Goal: Task Accomplishment & Management: Manage account settings

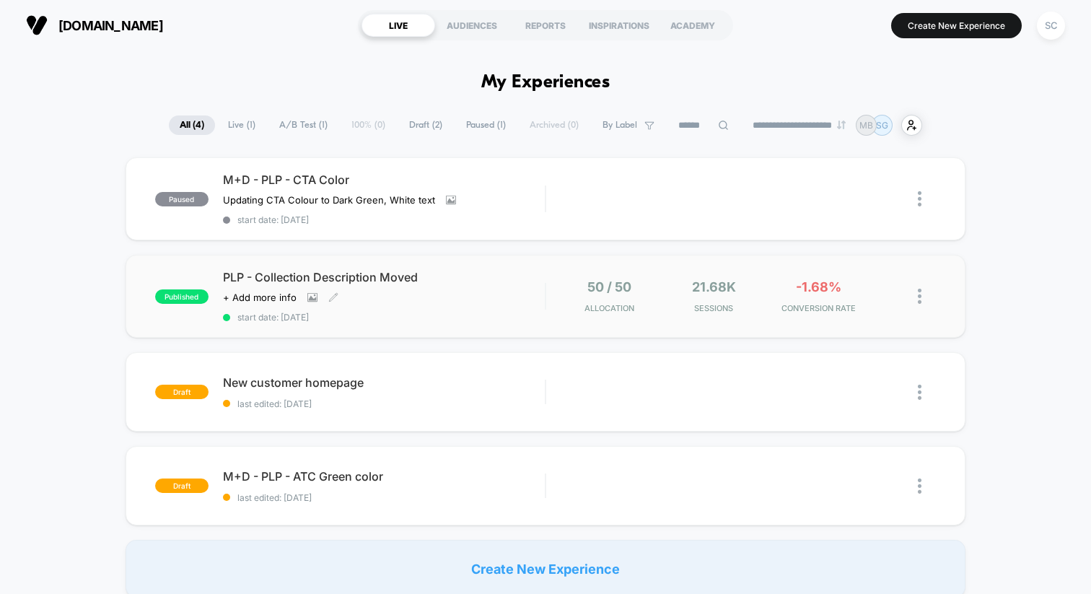
click at [442, 309] on div "PLP - Collection Description Moved Click to view images Click to edit experienc…" at bounding box center [384, 296] width 322 height 53
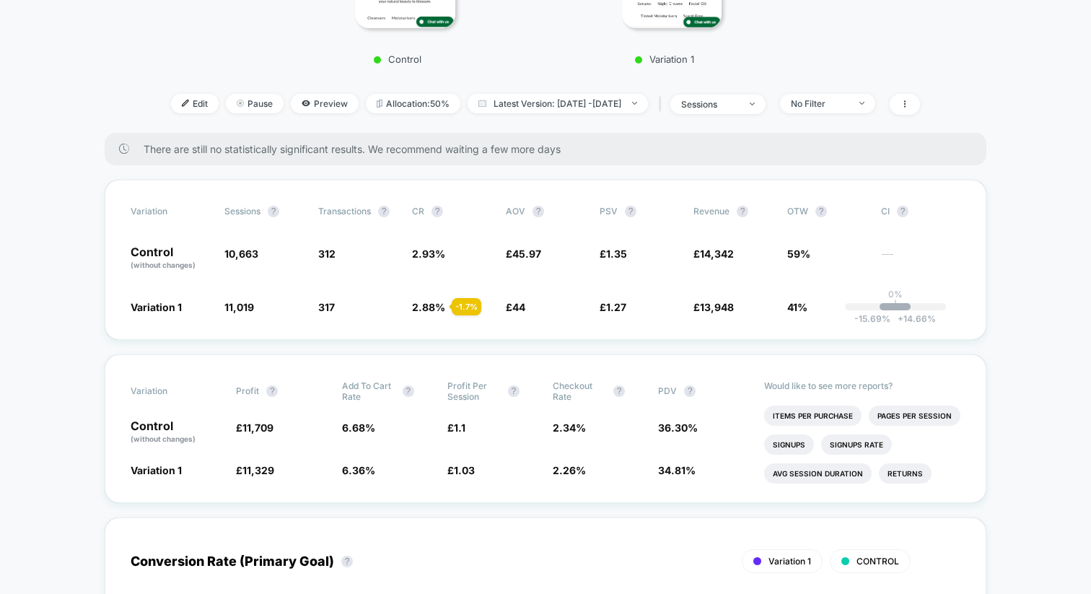
scroll to position [423, 0]
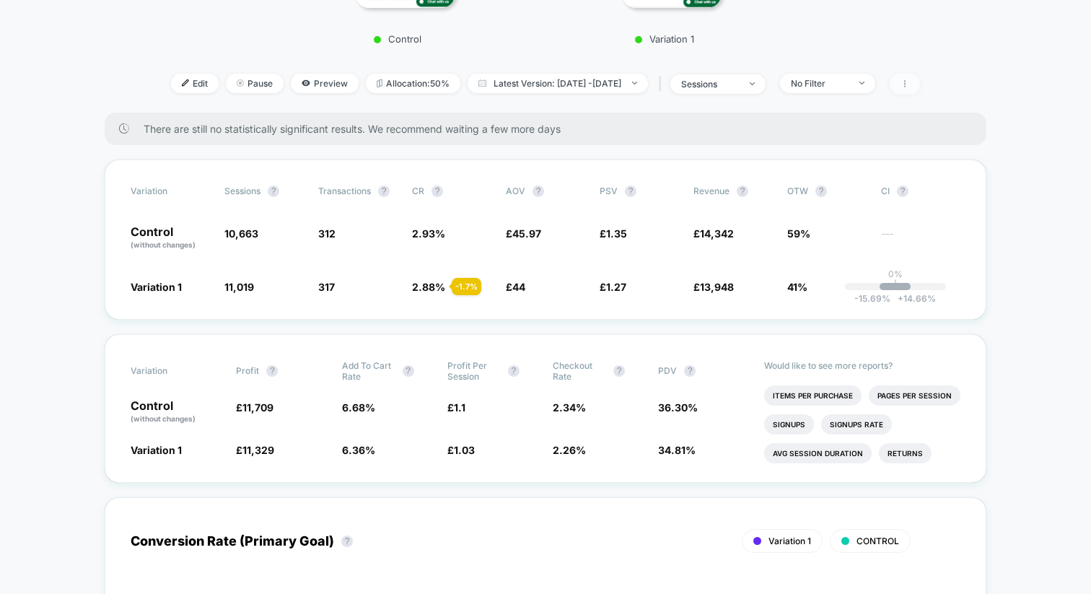
click at [909, 84] on icon at bounding box center [904, 83] width 9 height 9
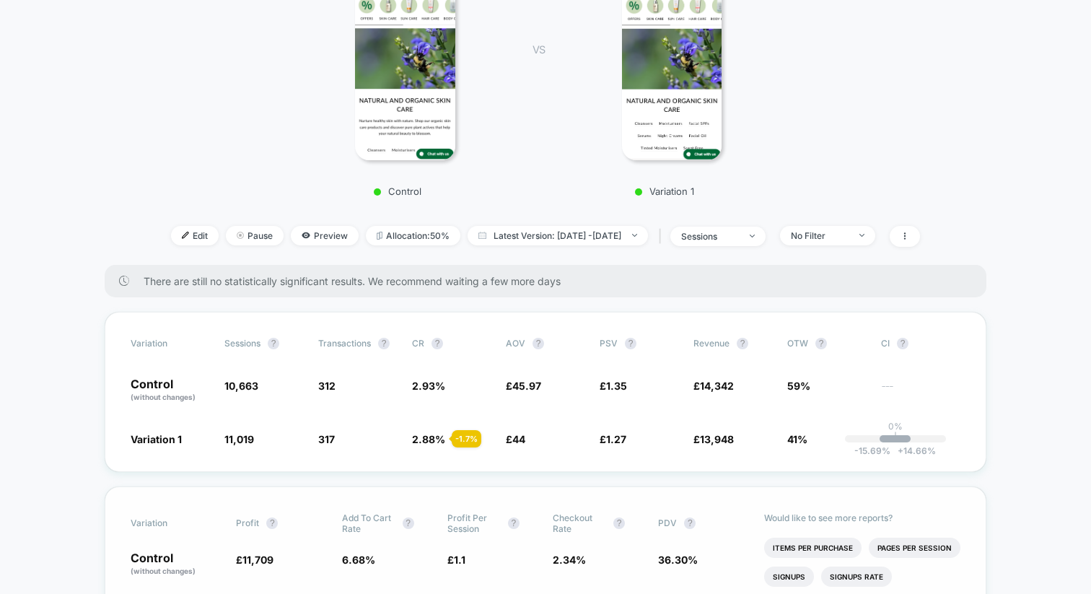
scroll to position [0, 0]
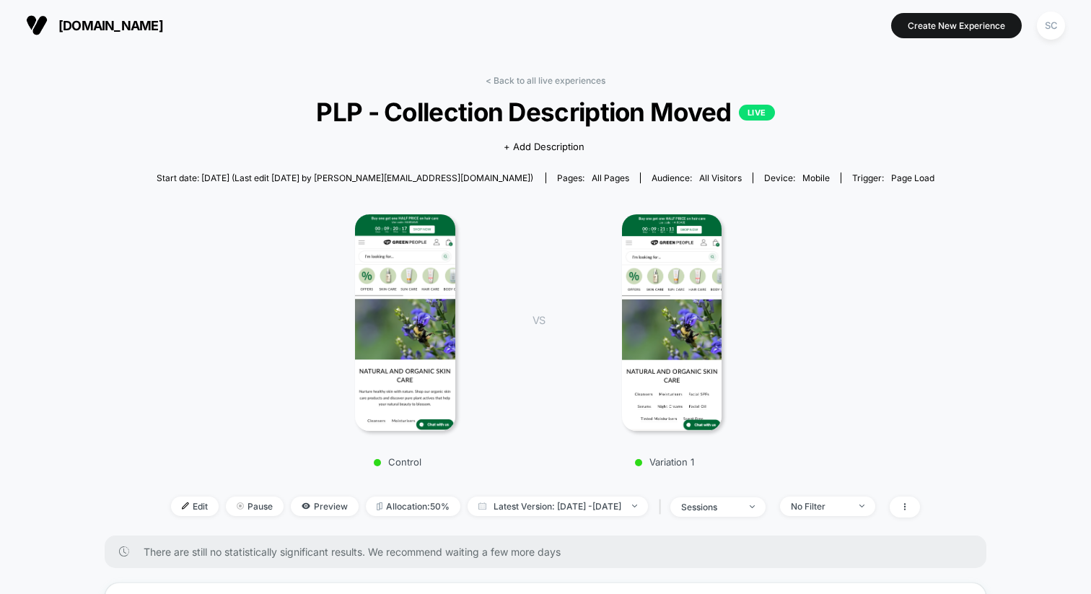
click at [1040, 45] on div "[DOMAIN_NAME] Create New Experience SC" at bounding box center [545, 25] width 1091 height 51
click at [1047, 30] on div "SC" at bounding box center [1051, 26] width 28 height 28
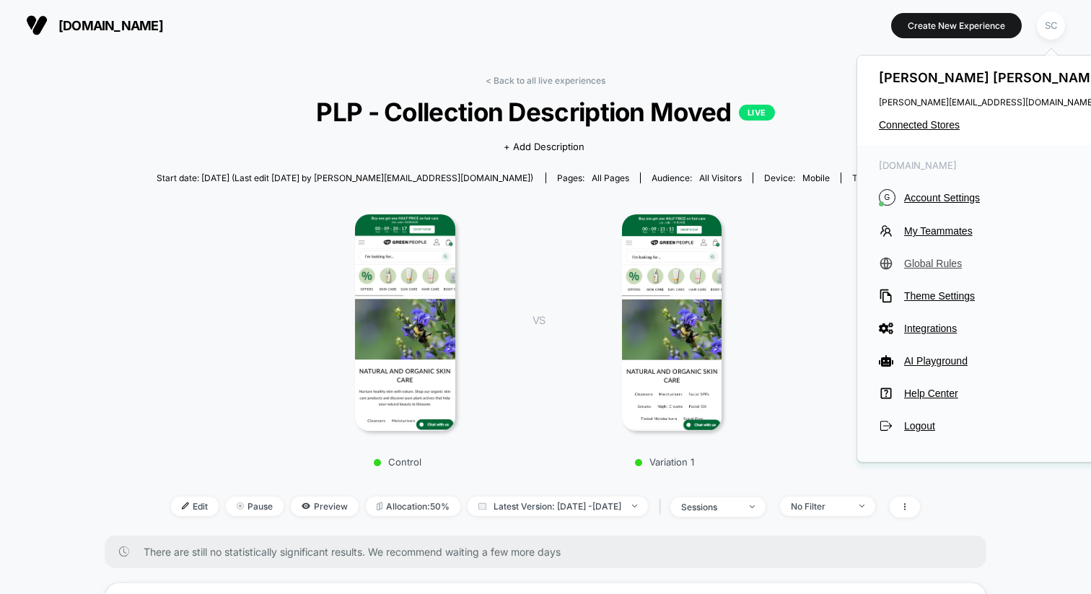
click at [919, 268] on span "Global Rules" at bounding box center [1005, 264] width 203 height 12
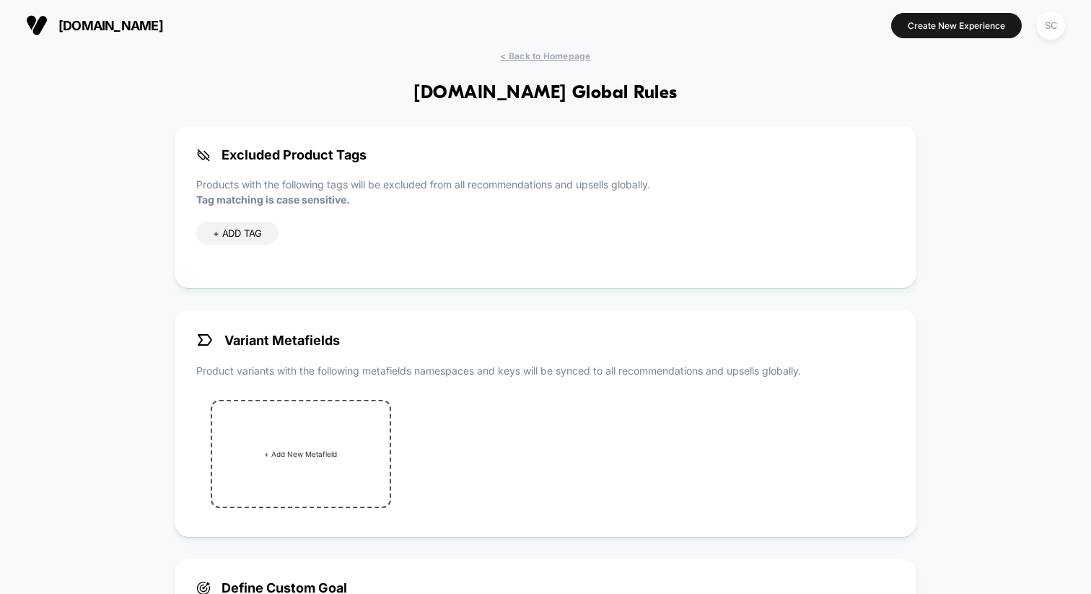
scroll to position [363, 0]
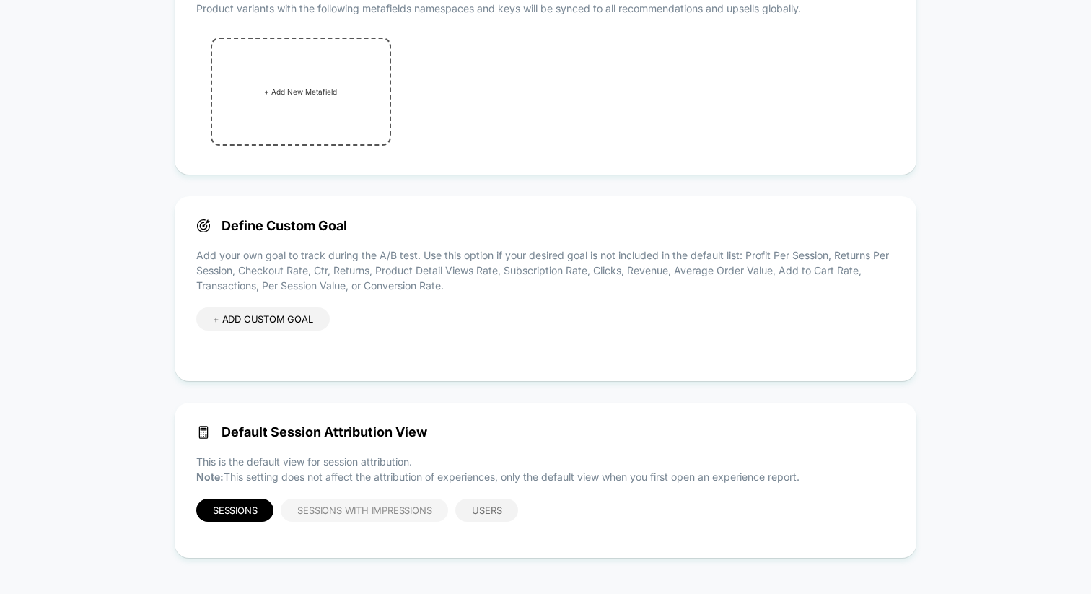
click at [320, 518] on div "Sessions with Impressions" at bounding box center [364, 510] width 167 height 23
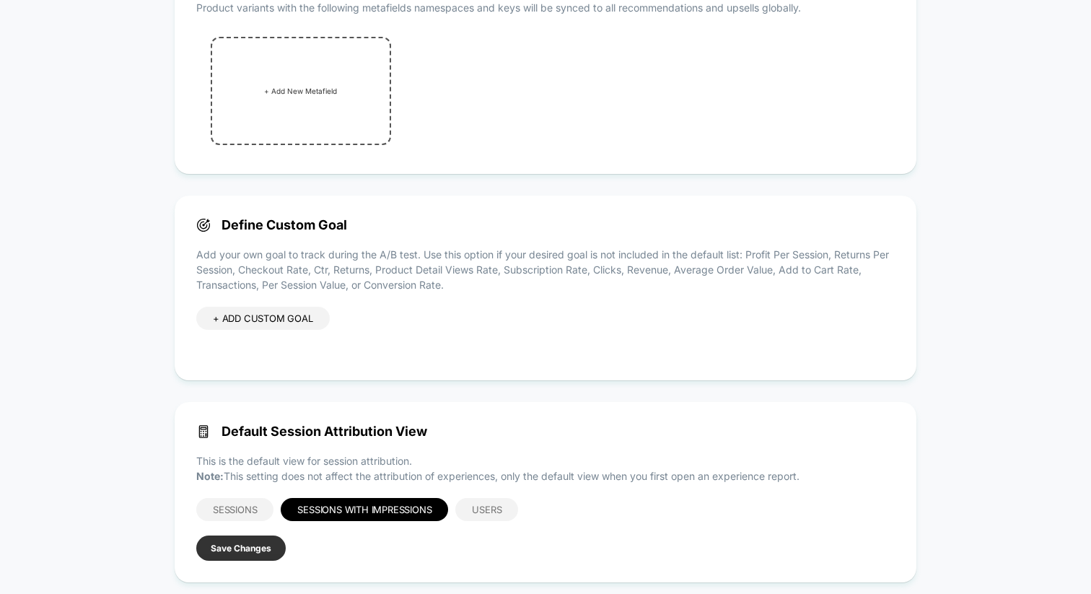
click at [260, 545] on button "Save Changes" at bounding box center [240, 547] width 89 height 25
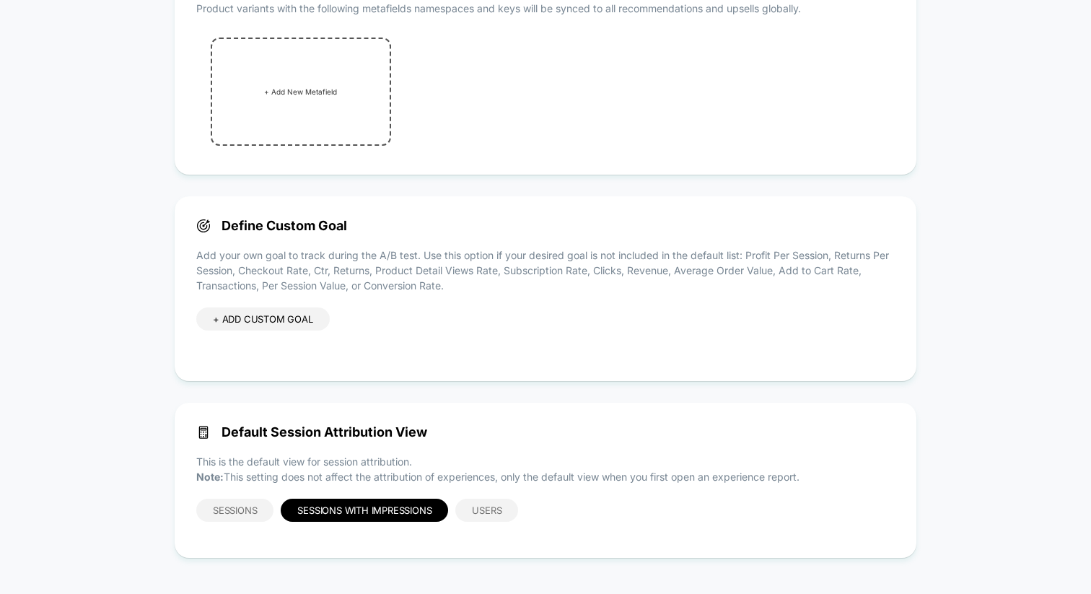
scroll to position [0, 0]
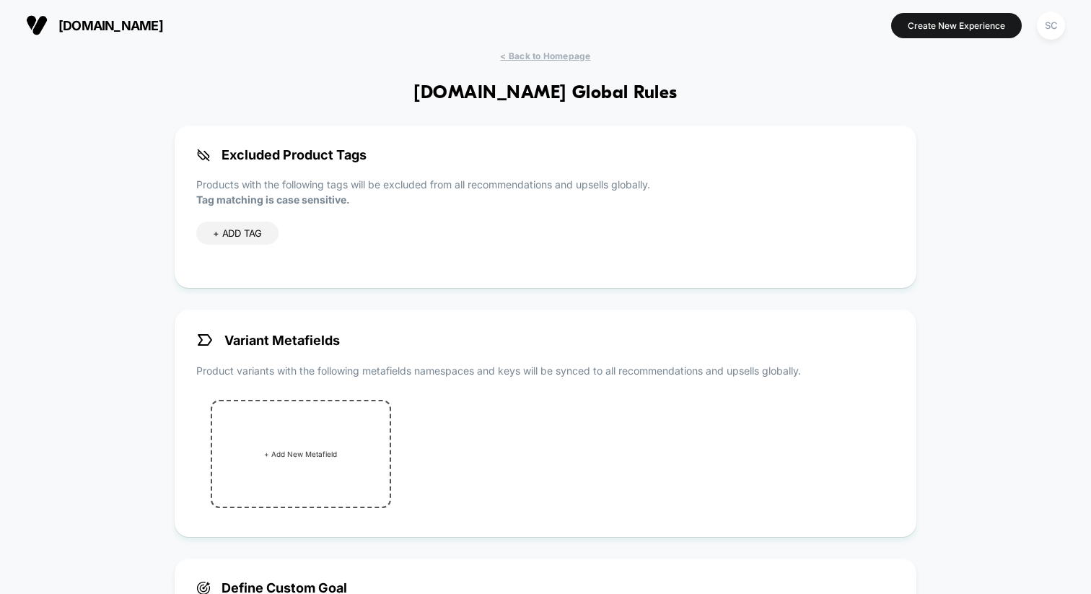
click at [533, 48] on div "[DOMAIN_NAME] Create New Experience SC" at bounding box center [545, 25] width 1091 height 51
click at [532, 60] on span "< Back to Homepage" at bounding box center [545, 56] width 90 height 11
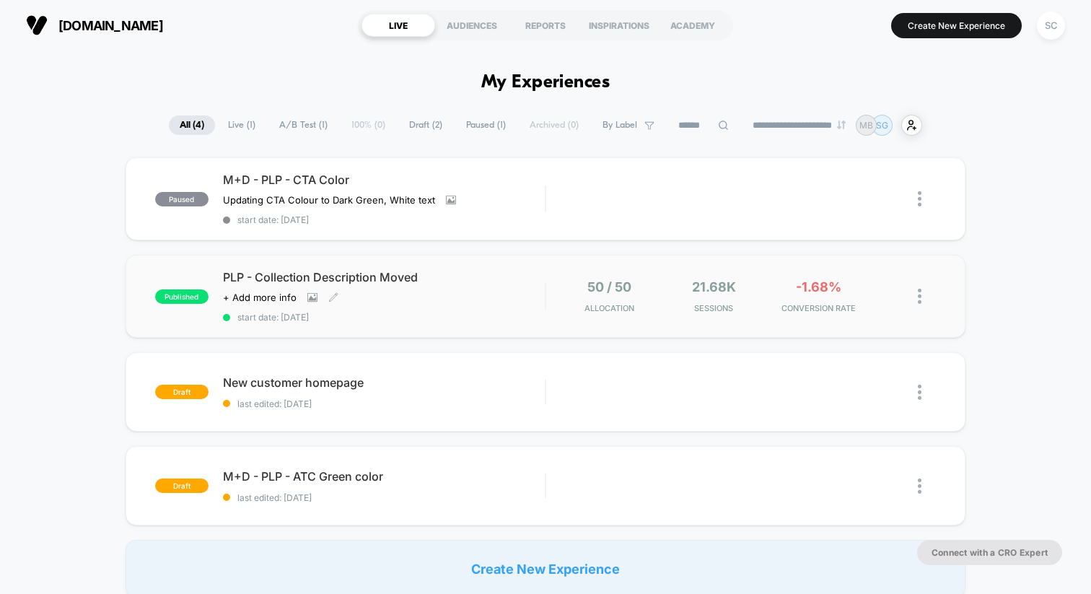
click at [457, 300] on div "PLP - Collection Description Moved Click to view images Click to edit experienc…" at bounding box center [384, 296] width 322 height 53
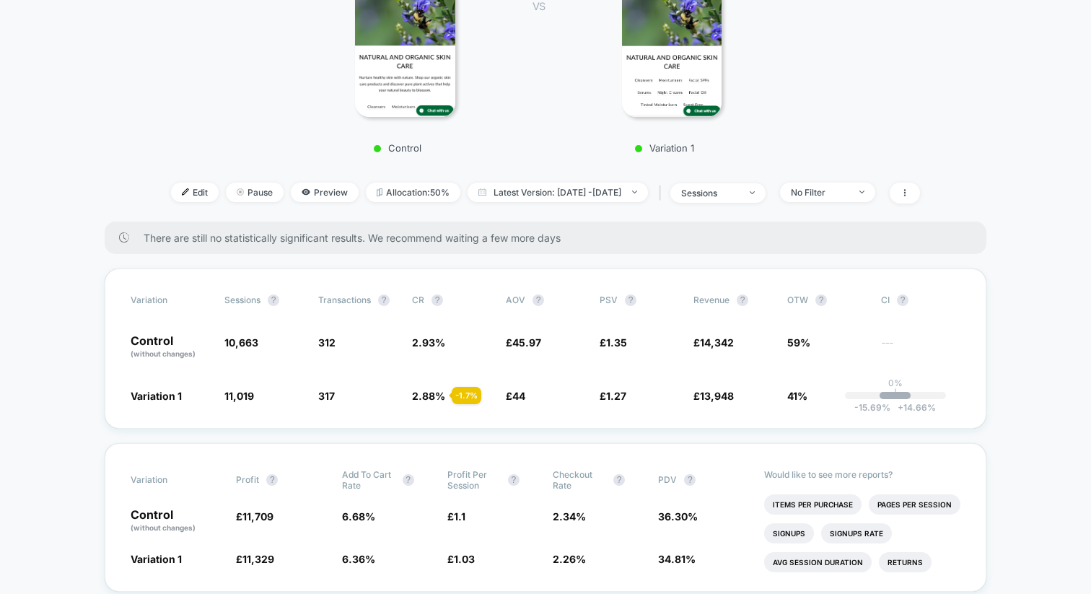
scroll to position [354, 0]
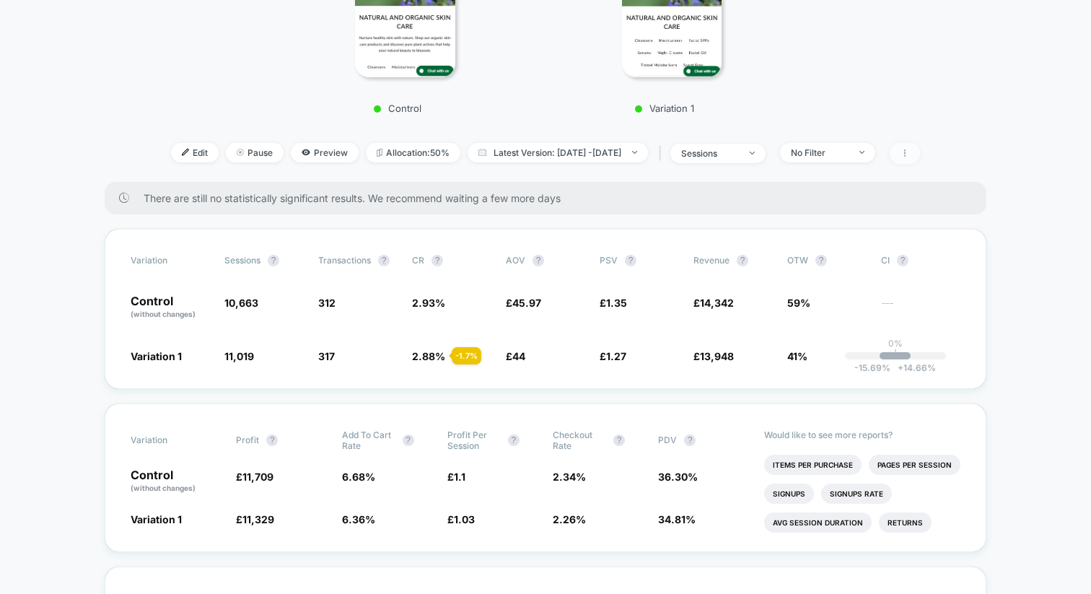
click at [920, 147] on span at bounding box center [905, 153] width 30 height 21
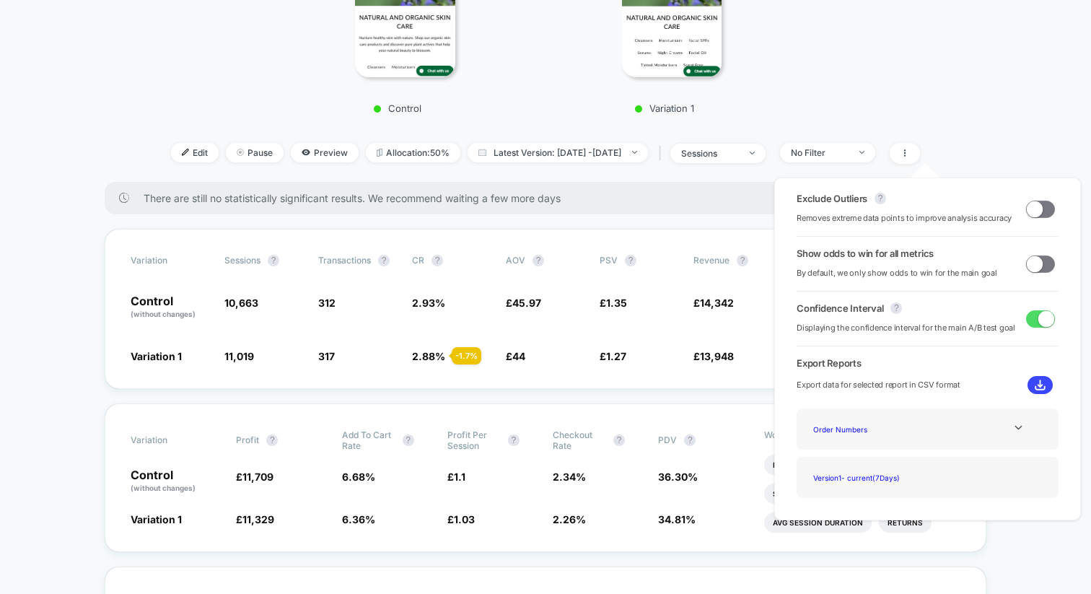
click at [1032, 266] on span at bounding box center [1035, 263] width 16 height 16
click at [1027, 206] on span at bounding box center [1035, 209] width 16 height 16
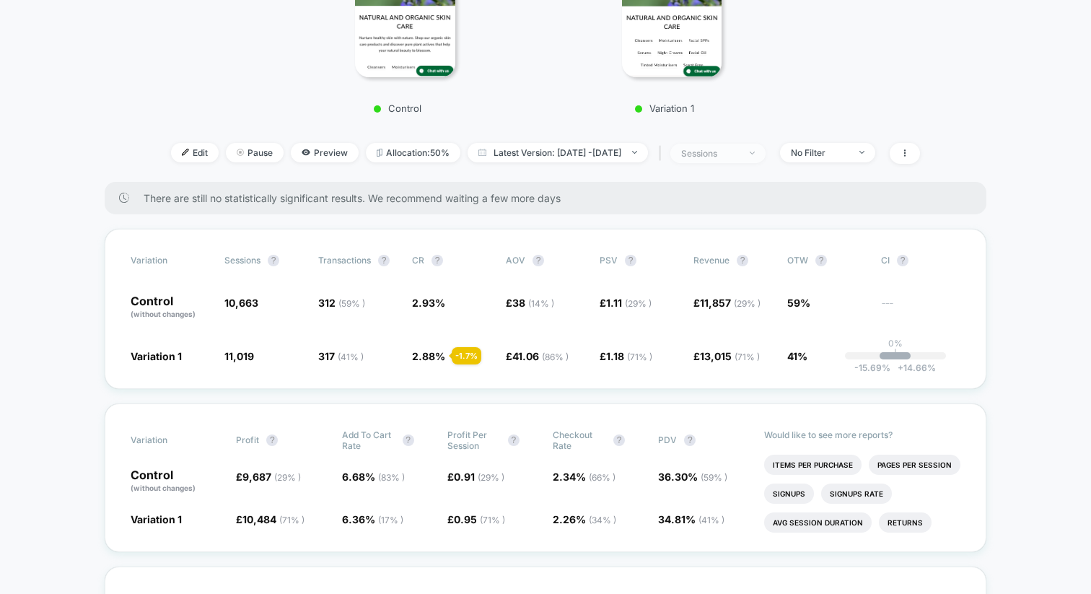
click at [722, 156] on div "sessions" at bounding box center [710, 153] width 58 height 11
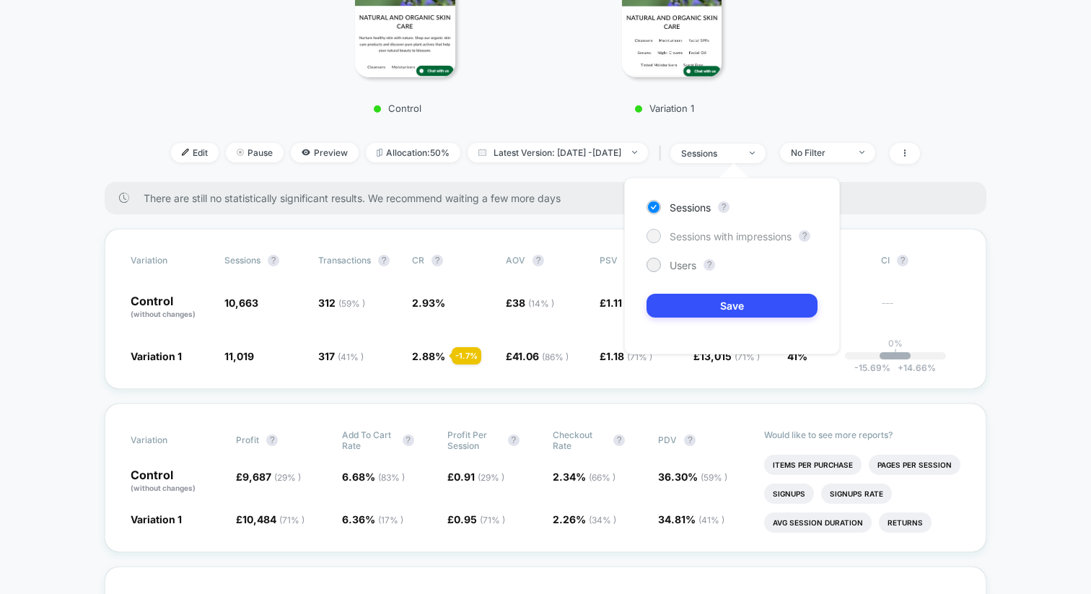
click at [703, 242] on div "Sessions with impressions" at bounding box center [718, 236] width 145 height 14
click at [696, 301] on button "Save" at bounding box center [731, 306] width 171 height 24
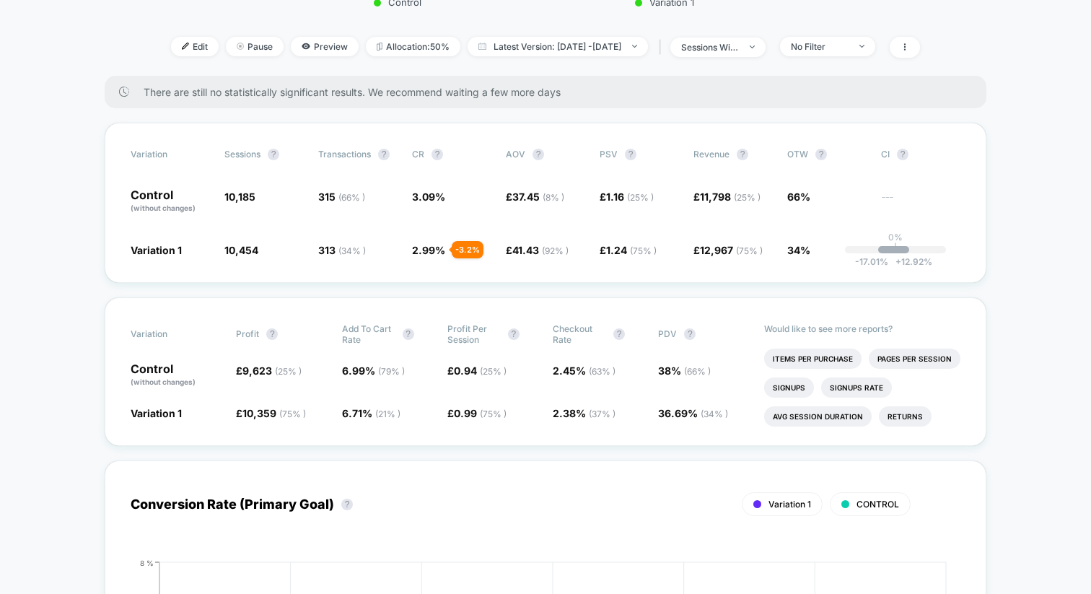
scroll to position [462, 0]
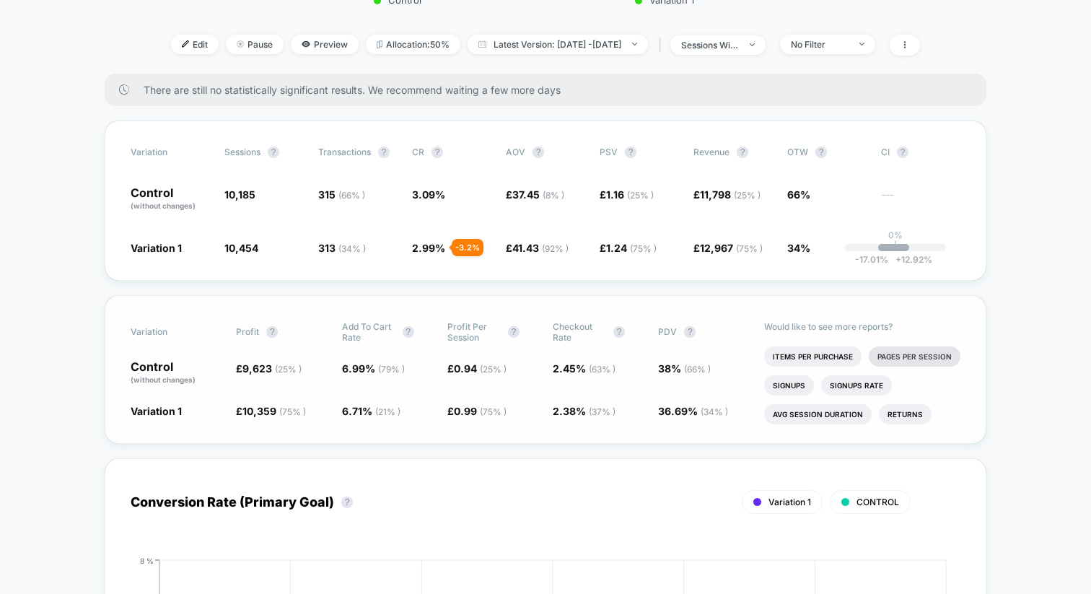
click at [907, 354] on li "Pages Per Session" at bounding box center [915, 356] width 92 height 20
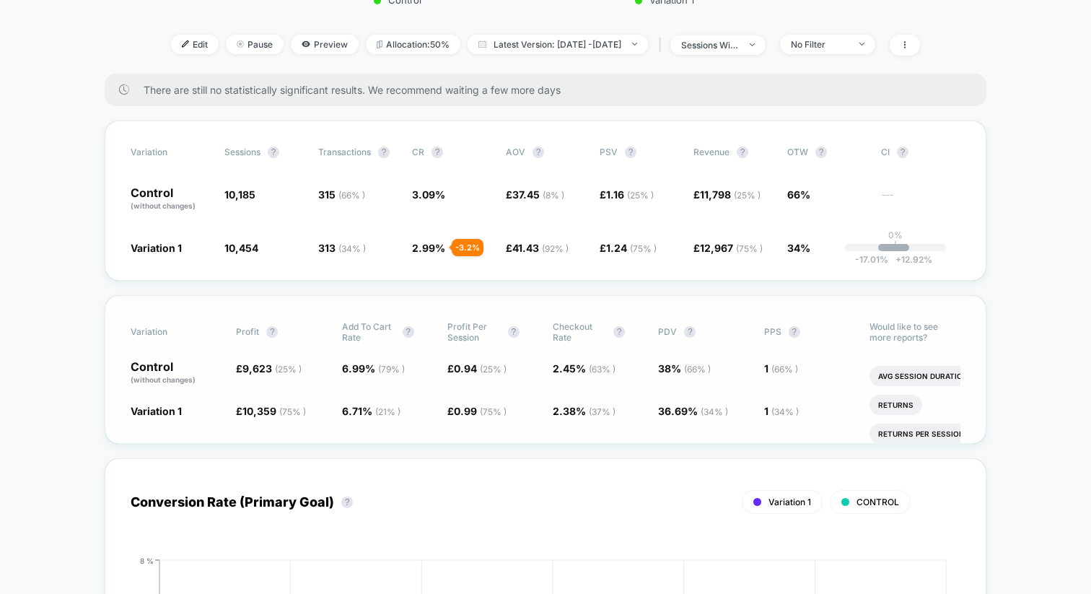
scroll to position [92, 0]
click at [887, 364] on li "Avg Session Duration" at bounding box center [922, 361] width 107 height 20
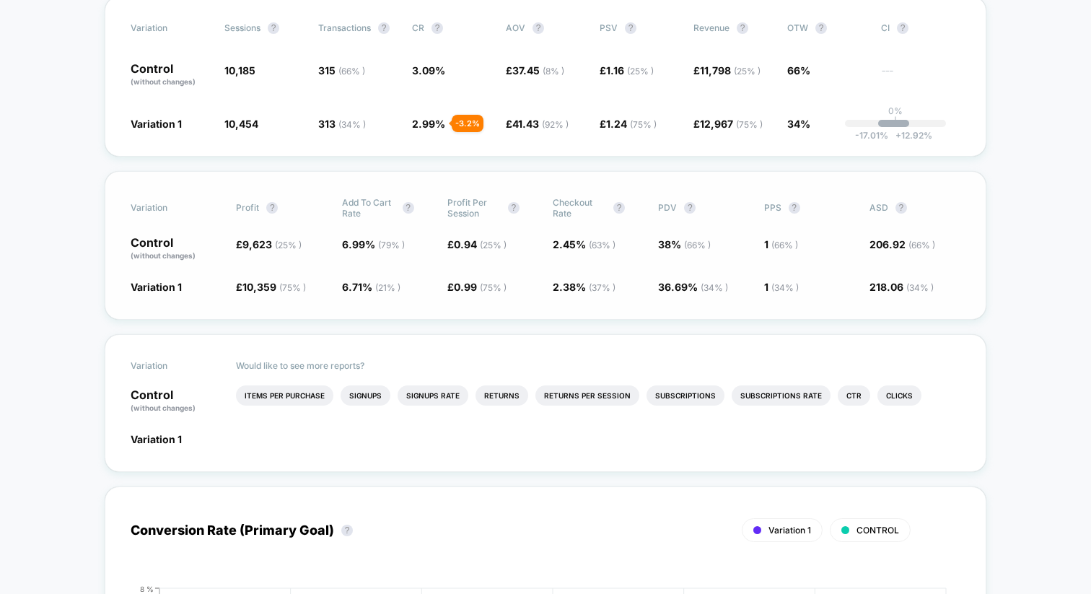
scroll to position [607, 0]
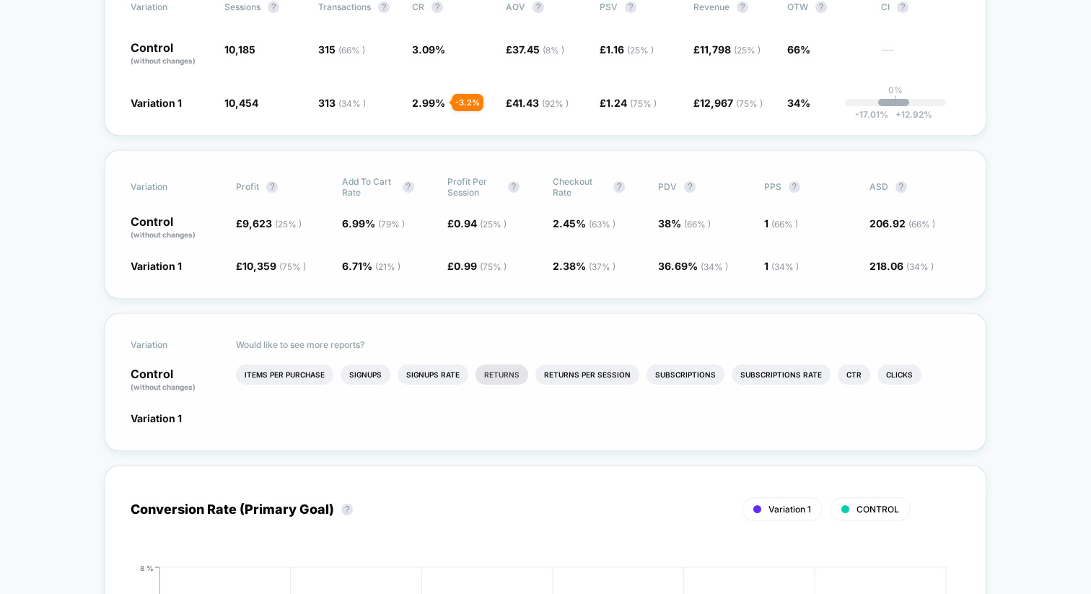
click at [499, 370] on li "Returns" at bounding box center [501, 374] width 53 height 20
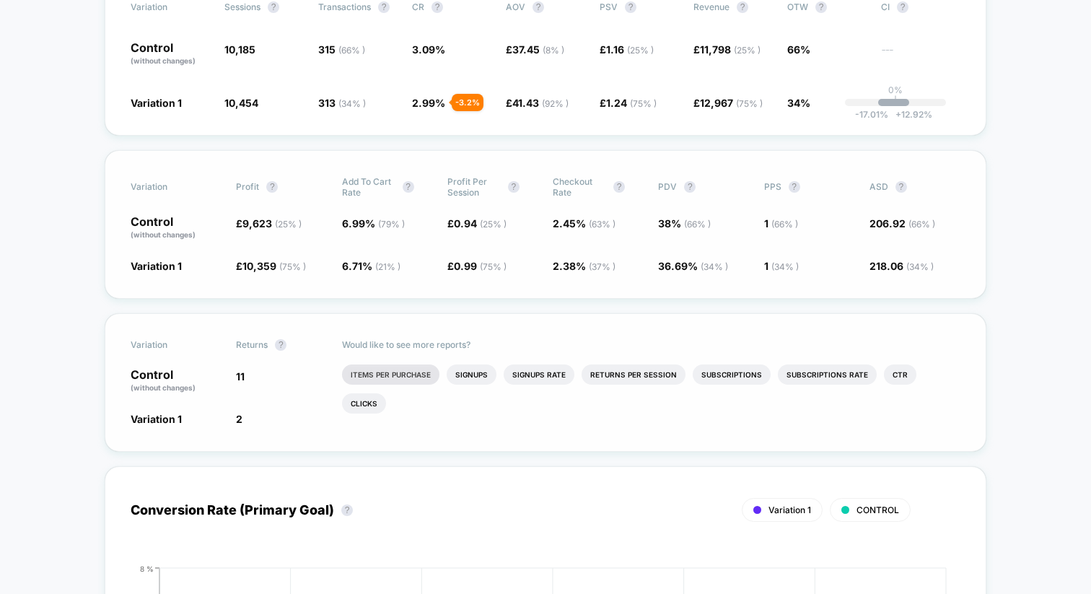
click at [411, 366] on li "Items Per Purchase" at bounding box center [390, 374] width 97 height 20
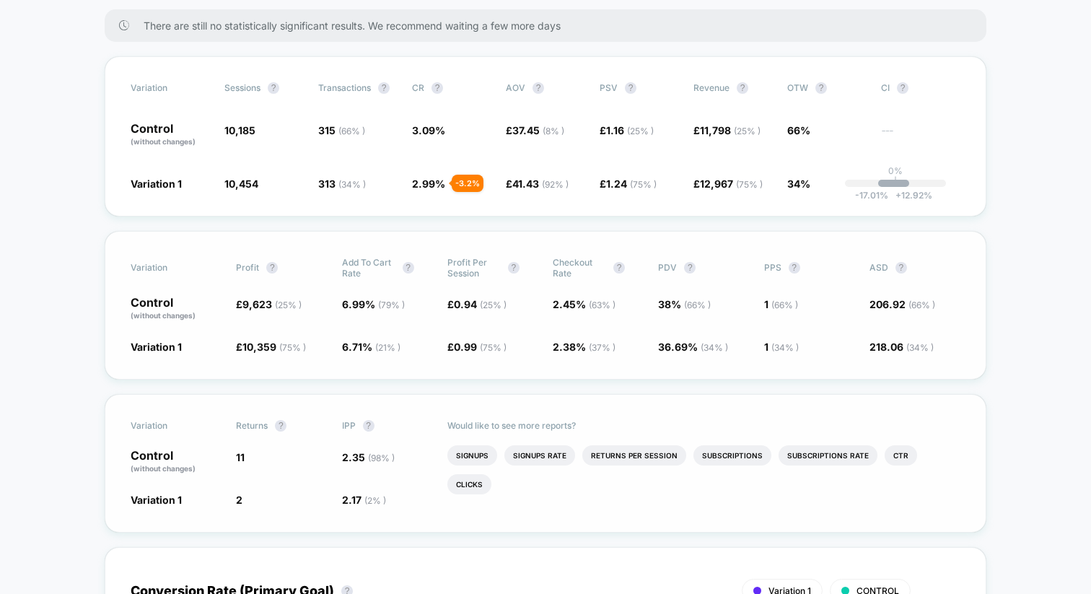
scroll to position [517, 0]
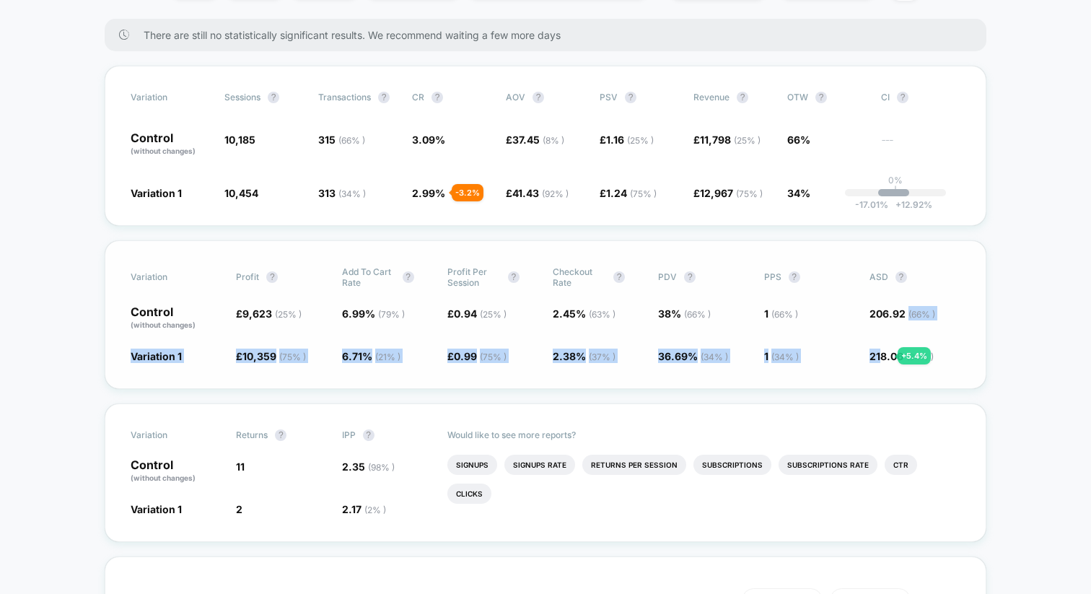
drag, startPoint x: 902, startPoint y: 307, endPoint x: 880, endPoint y: 356, distance: 53.0
click at [880, 356] on div "Variation Profit ? Add To Cart Rate ? Profit Per Session ? Checkout Rate ? PDV …" at bounding box center [546, 314] width 882 height 149
click at [880, 356] on span "218.06 ( 34 % )" at bounding box center [901, 356] width 64 height 12
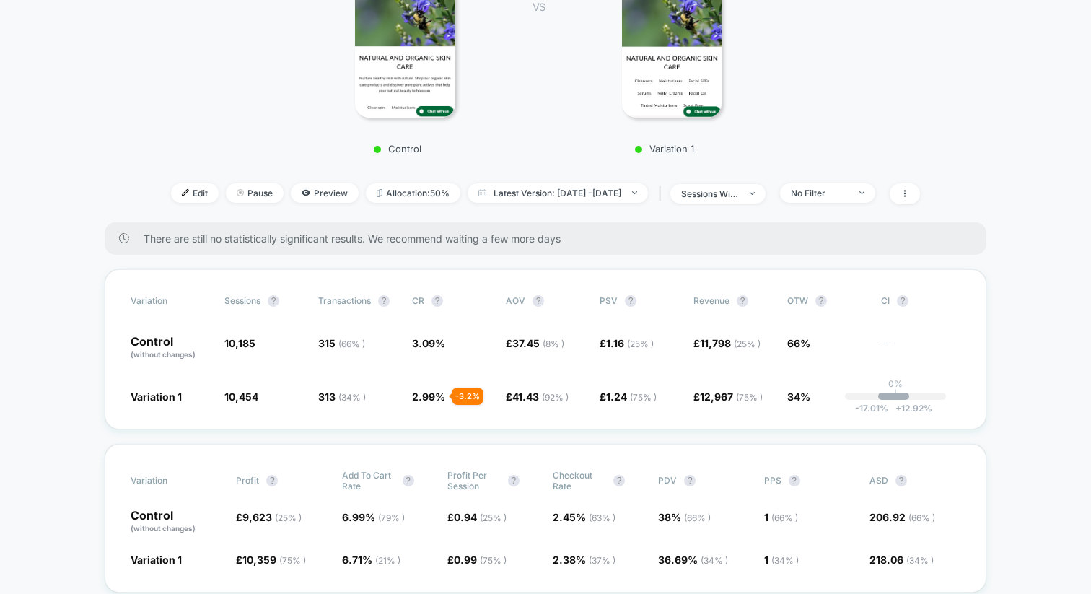
scroll to position [321, 0]
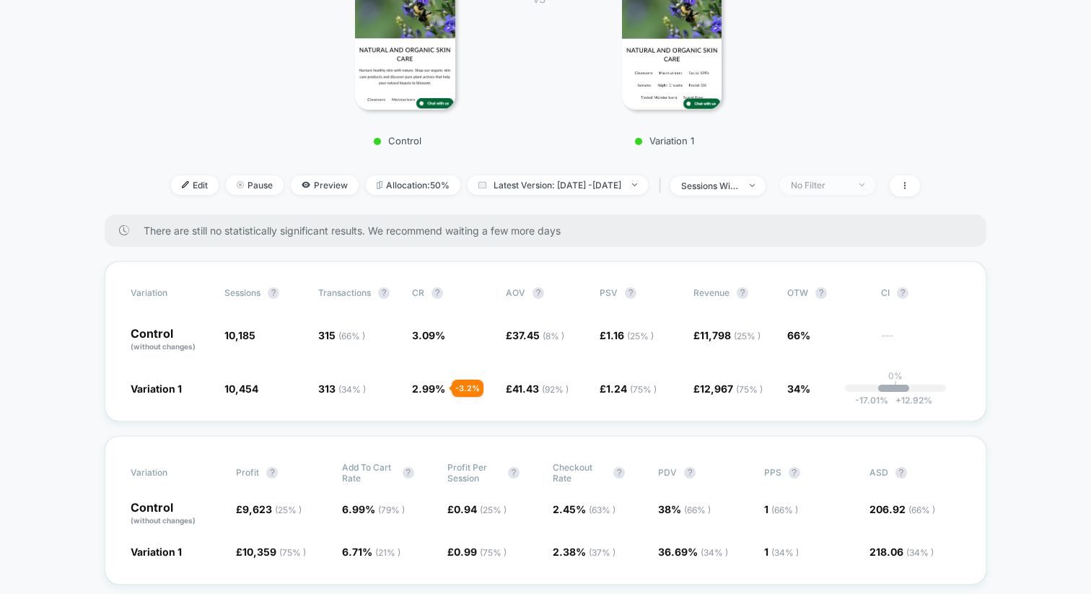
click at [848, 180] on div "No Filter" at bounding box center [820, 185] width 58 height 11
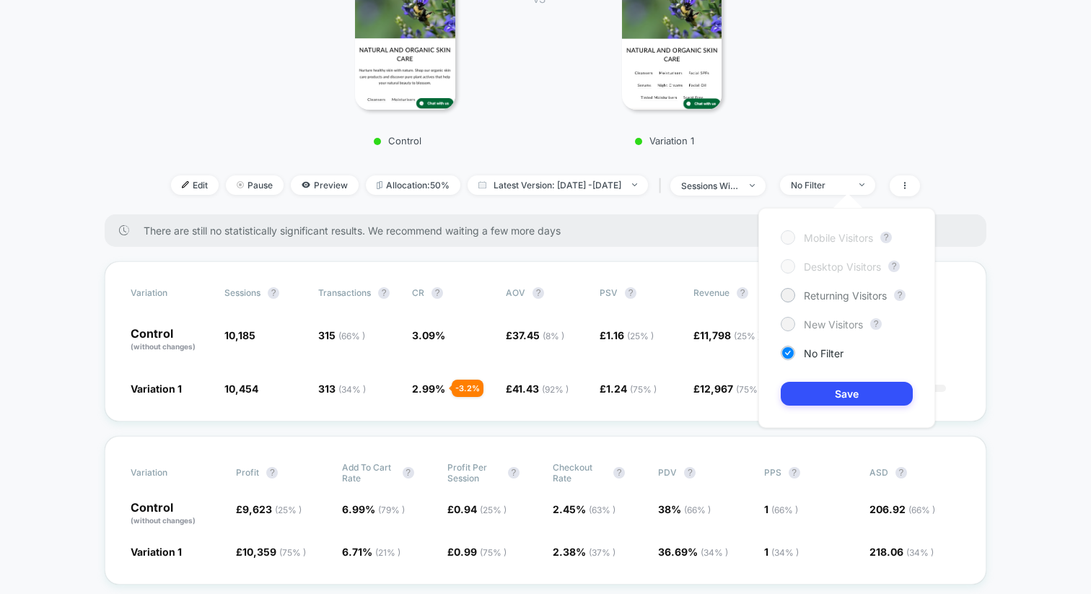
click at [804, 325] on span "New Visitors" at bounding box center [833, 324] width 59 height 12
click at [812, 398] on button "Save" at bounding box center [847, 394] width 132 height 24
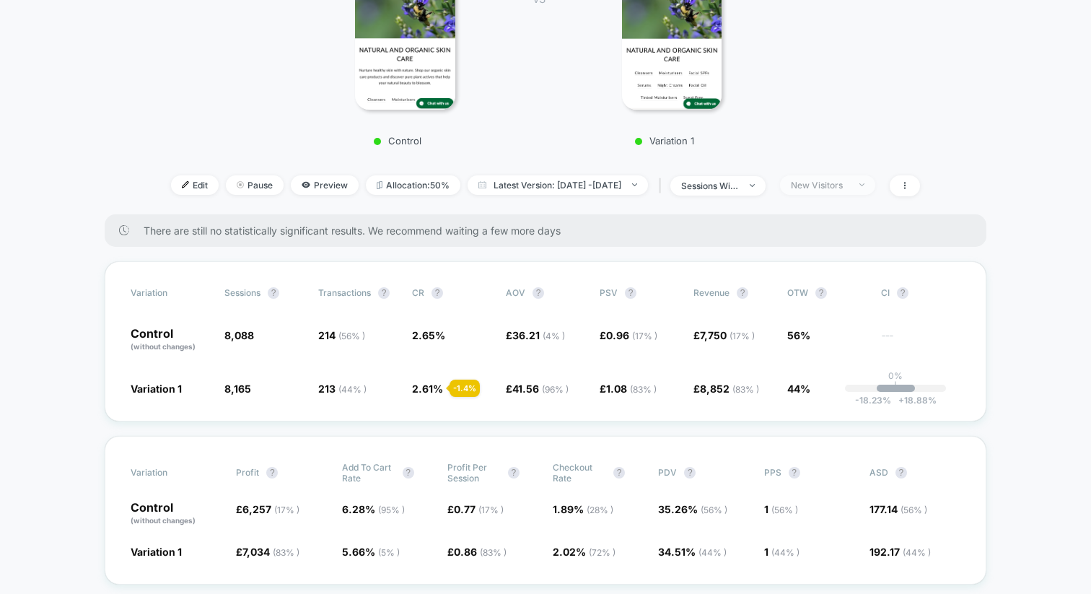
click at [845, 188] on span "New Visitors" at bounding box center [827, 184] width 95 height 19
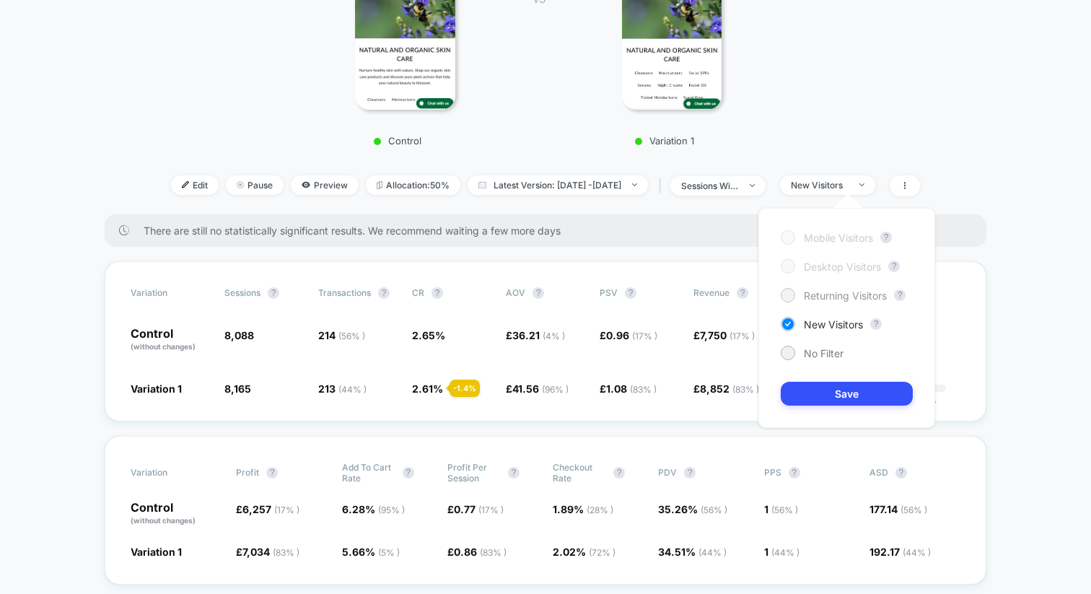
click at [830, 297] on span "Returning Visitors" at bounding box center [845, 295] width 83 height 12
click at [817, 393] on button "Save" at bounding box center [847, 394] width 132 height 24
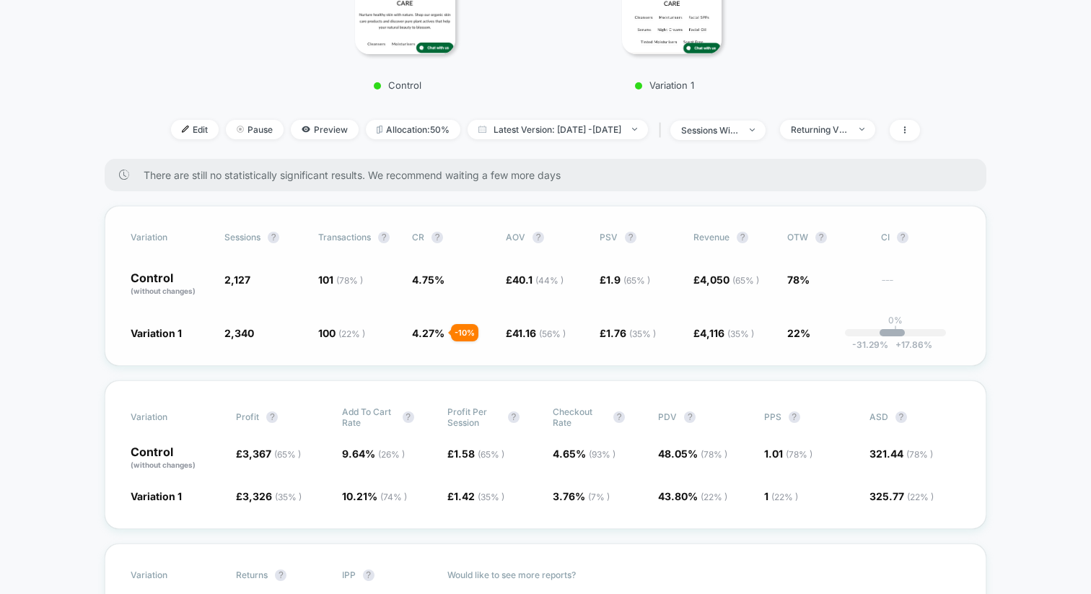
scroll to position [377, 0]
click at [835, 125] on div "Returning Visitors" at bounding box center [820, 128] width 58 height 11
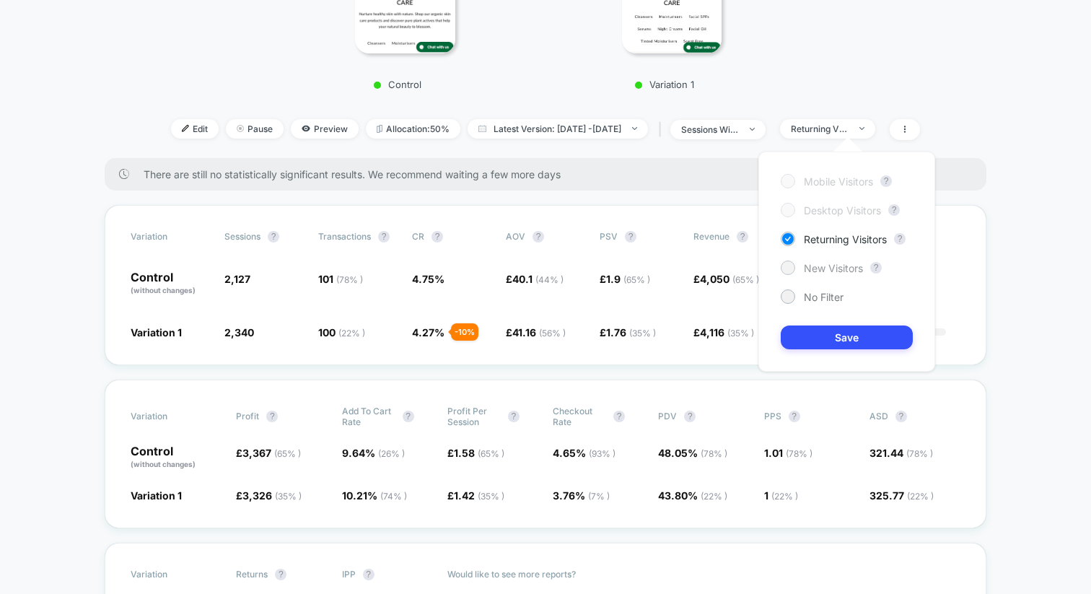
click at [813, 267] on span "New Visitors" at bounding box center [833, 268] width 59 height 12
click at [807, 338] on button "Save" at bounding box center [847, 337] width 132 height 24
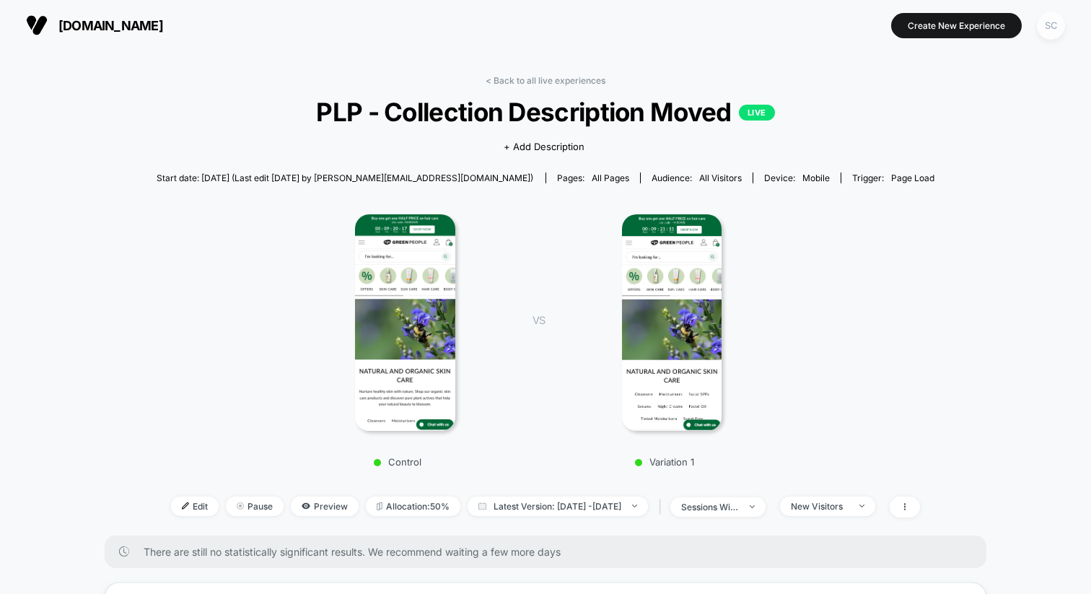
click at [1054, 30] on div "SC" at bounding box center [1051, 26] width 28 height 28
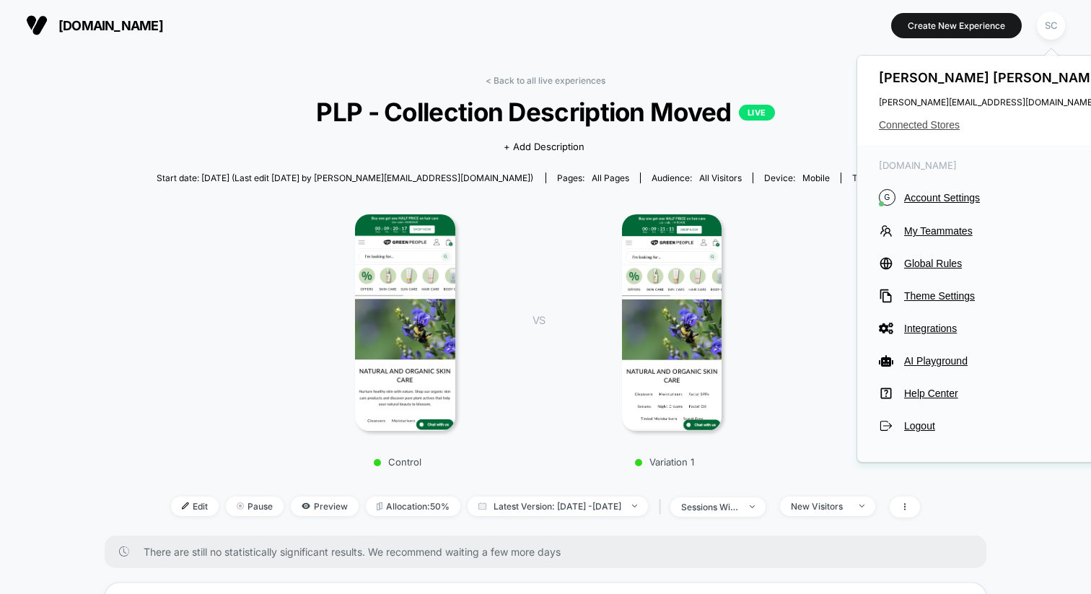
click at [898, 123] on span "Connected Stores" at bounding box center [993, 125] width 228 height 12
click at [939, 123] on span "Connected Stores" at bounding box center [993, 125] width 228 height 12
click at [931, 124] on span "Connected Stores" at bounding box center [993, 125] width 228 height 12
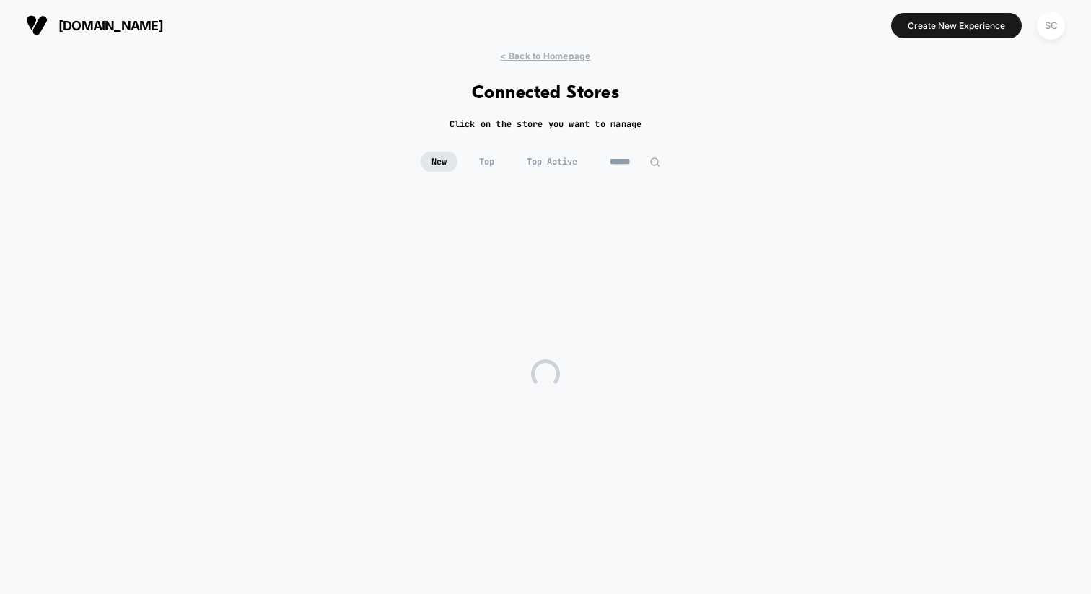
click at [614, 157] on input at bounding box center [635, 162] width 72 height 20
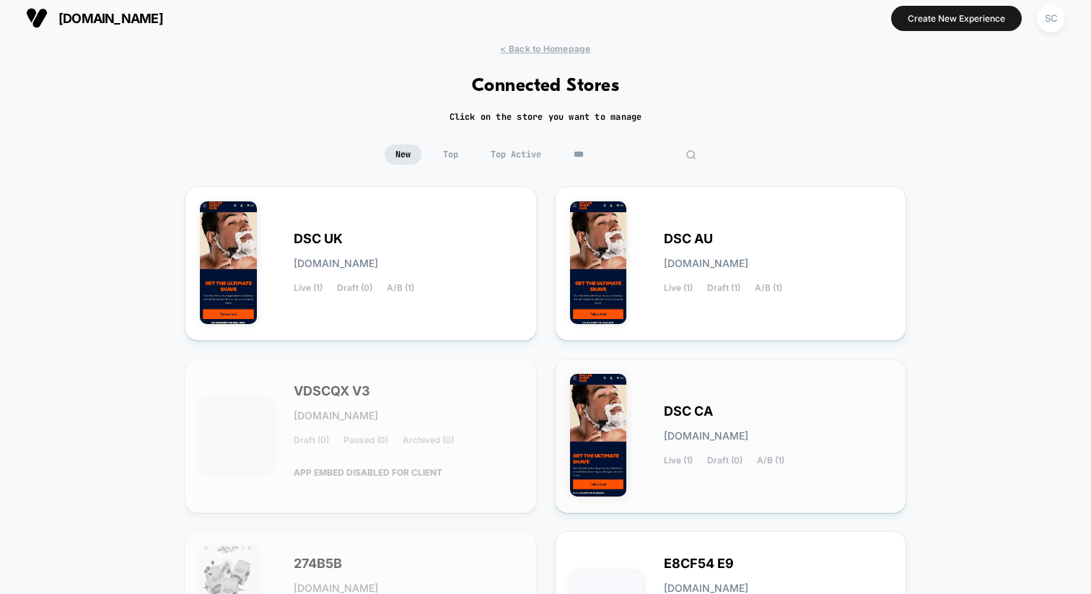
scroll to position [1, 0]
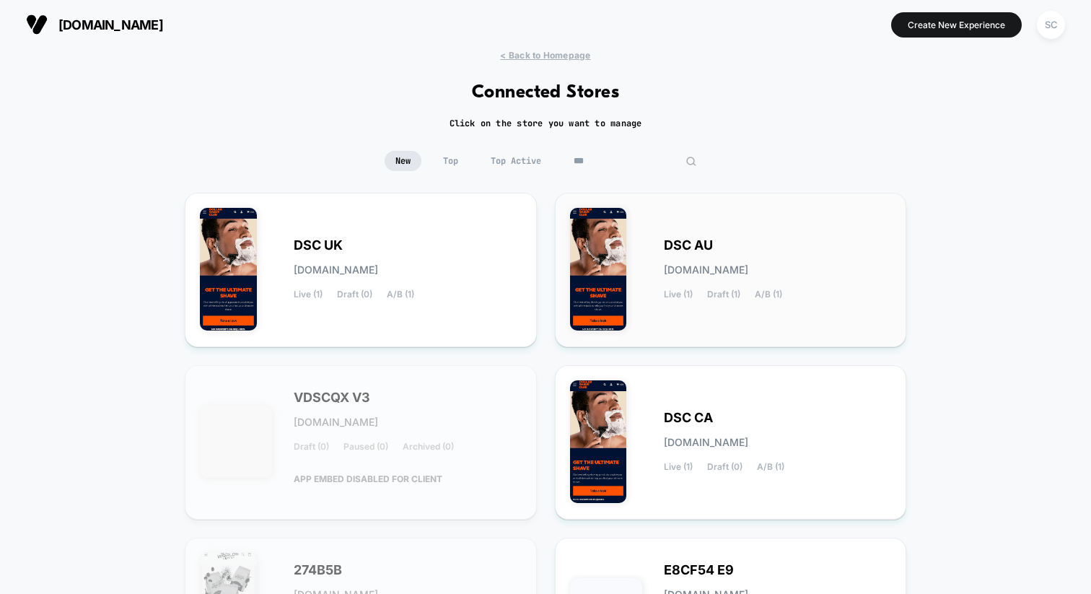
type input "***"
click at [639, 280] on div "DSC AU [DOMAIN_NAME] Live (1) Draft (1) A/B (1)" at bounding box center [731, 270] width 322 height 124
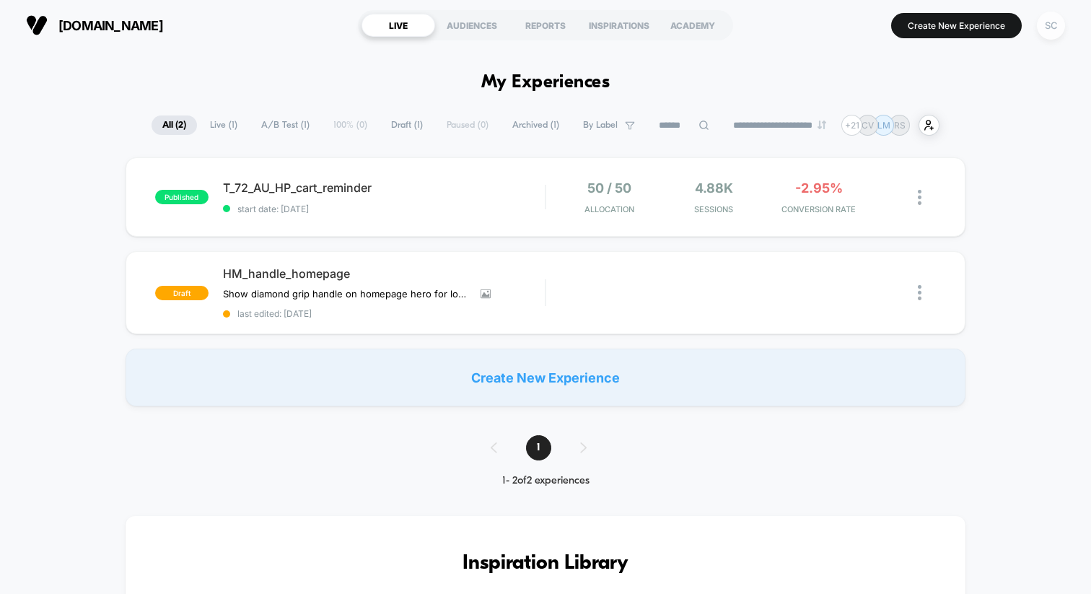
click at [1042, 23] on div "SC" at bounding box center [1051, 26] width 28 height 28
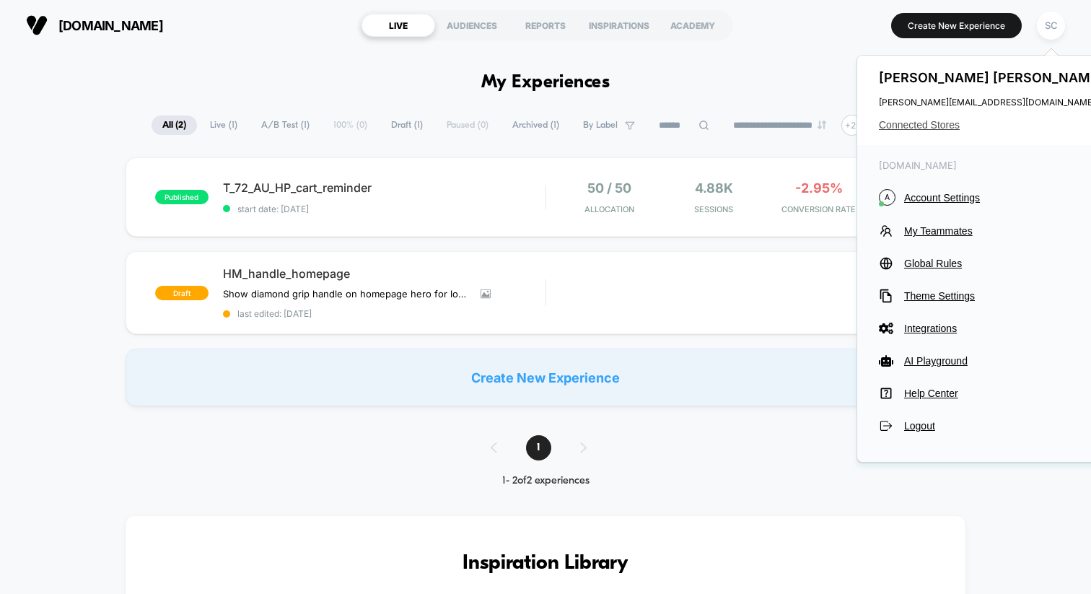
click at [910, 129] on span "Connected Stores" at bounding box center [993, 125] width 228 height 12
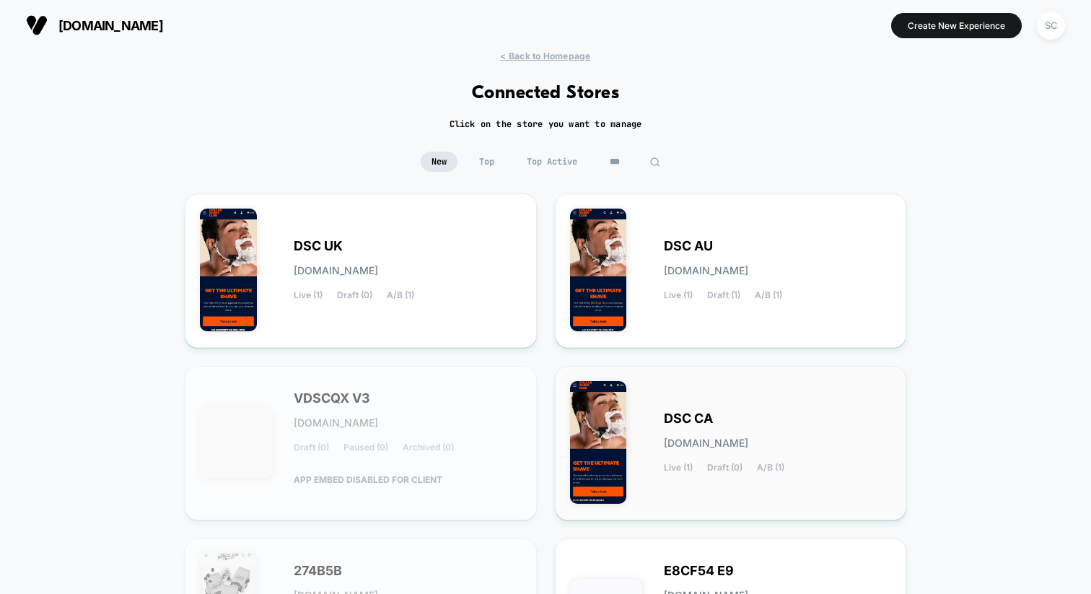
click at [630, 418] on div "DSC CA [DOMAIN_NAME] Live (1) Draft (0) A/B (1)" at bounding box center [731, 443] width 322 height 124
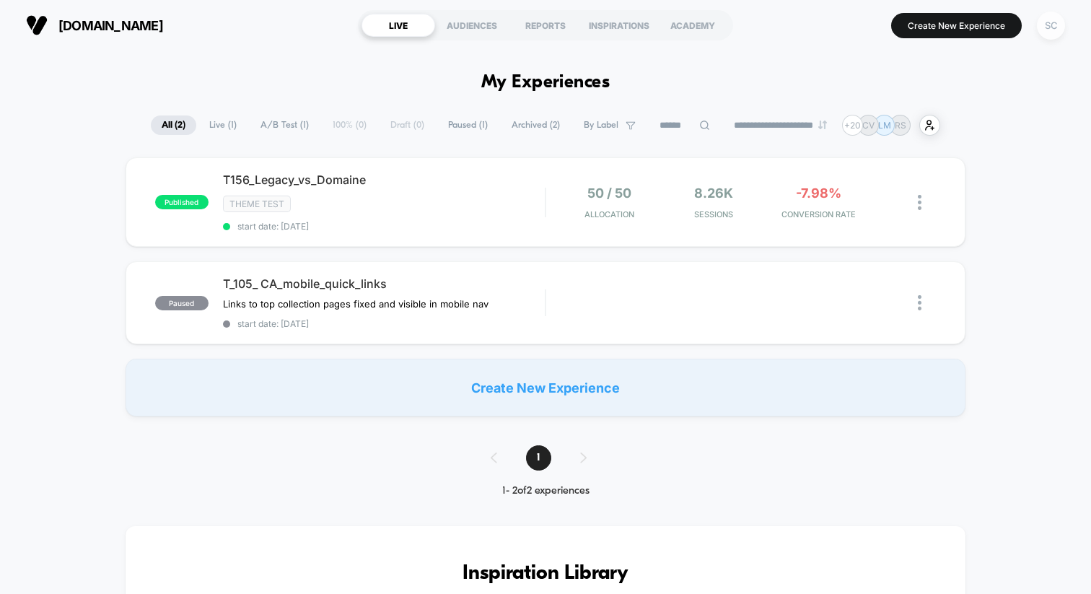
click at [1048, 18] on div "SC" at bounding box center [1051, 26] width 28 height 28
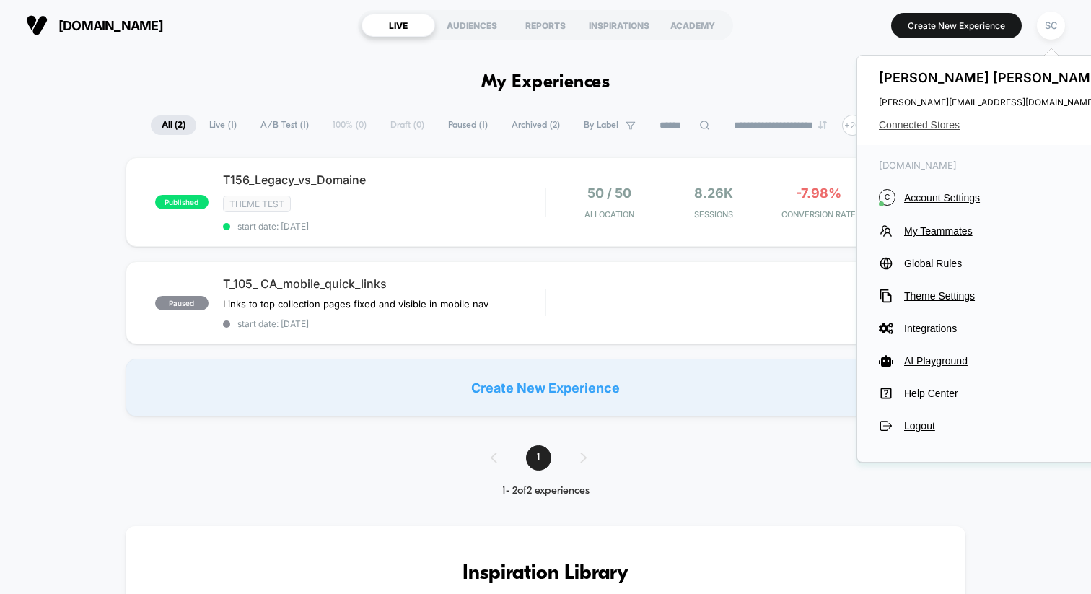
click at [908, 123] on span "Connected Stores" at bounding box center [993, 125] width 228 height 12
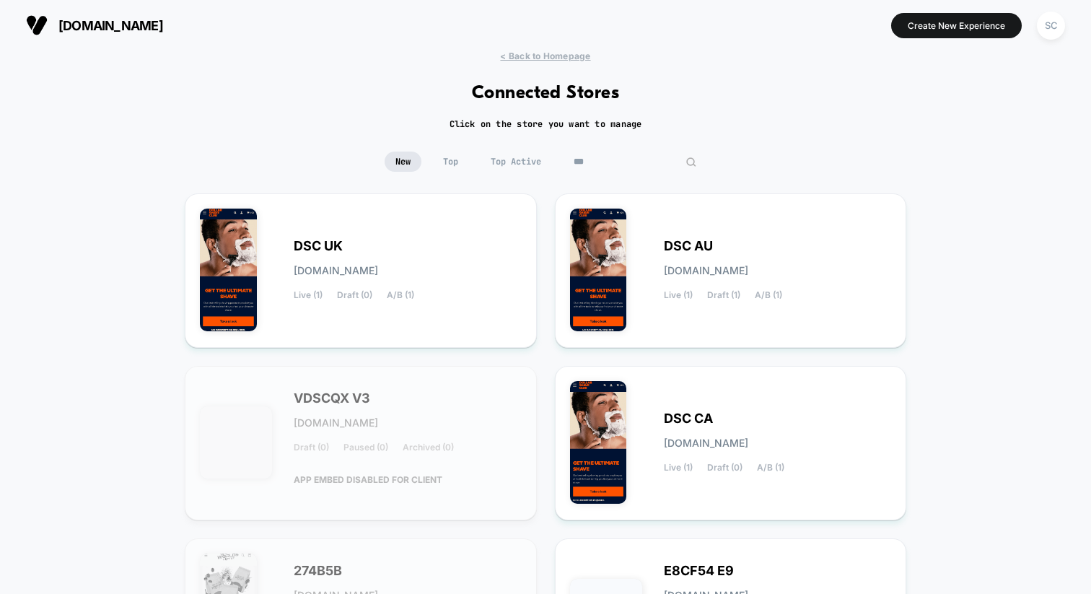
click at [638, 167] on input "***" at bounding box center [635, 162] width 144 height 20
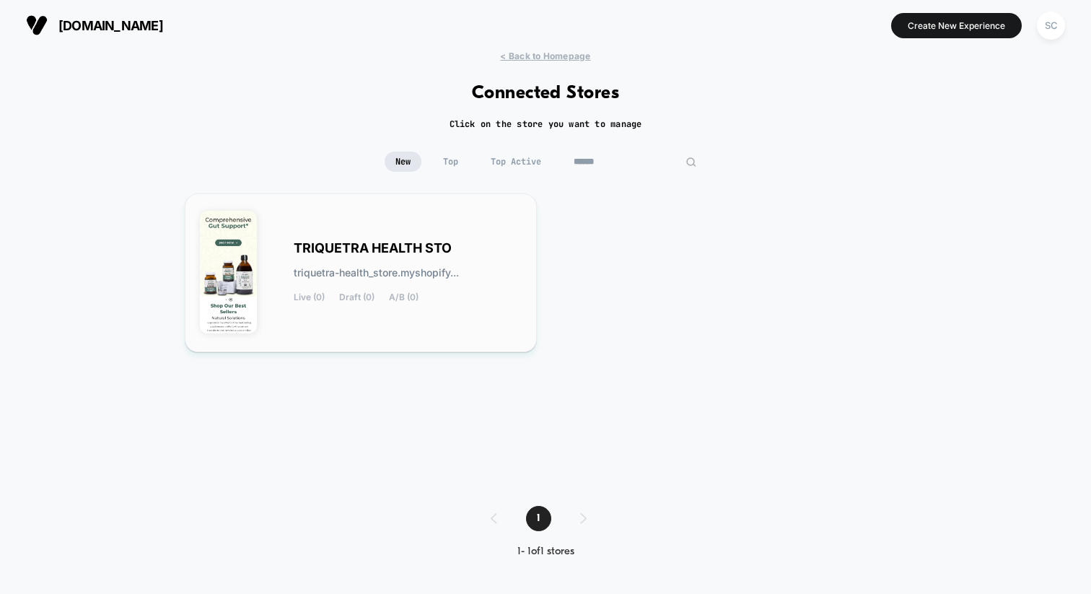
type input "******"
click at [368, 243] on span "TRIQUETRA HEALTH STO" at bounding box center [373, 248] width 158 height 10
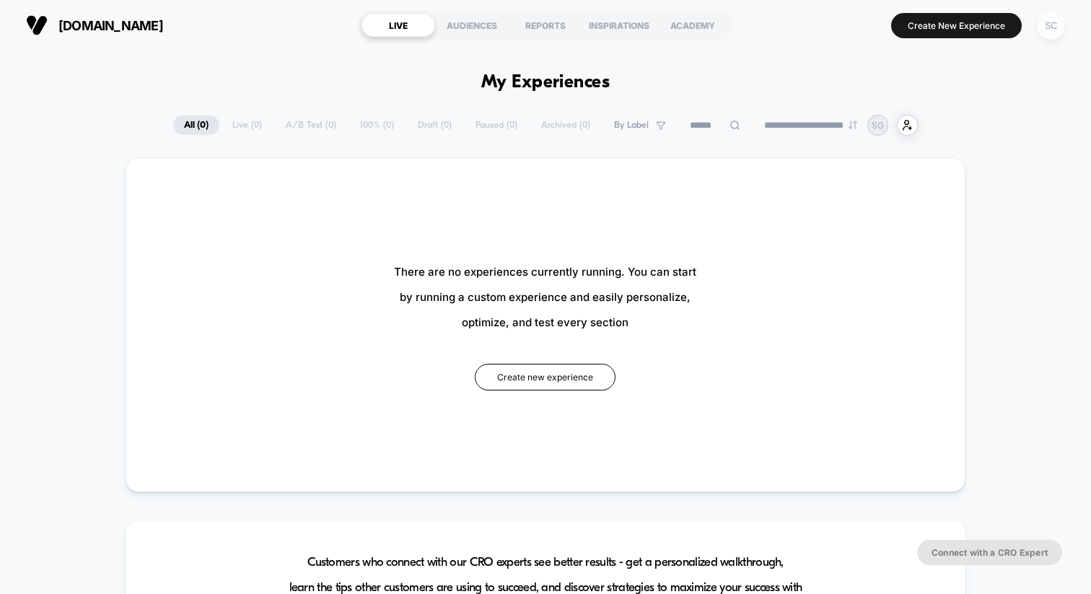
click at [1053, 25] on div "SC" at bounding box center [1051, 26] width 28 height 28
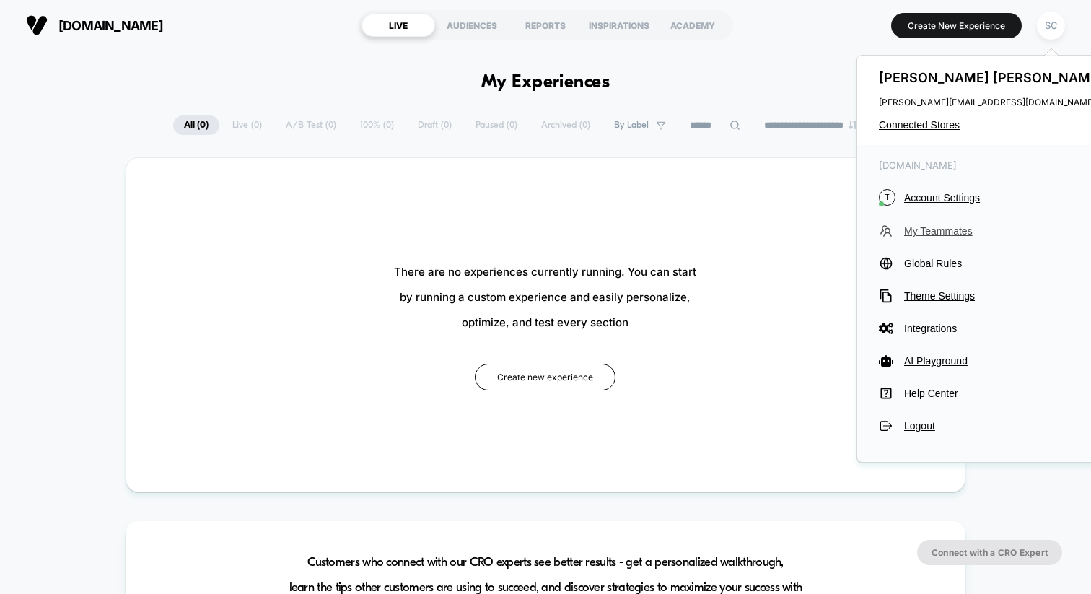
click at [916, 224] on button "My Teammates" at bounding box center [993, 231] width 228 height 14
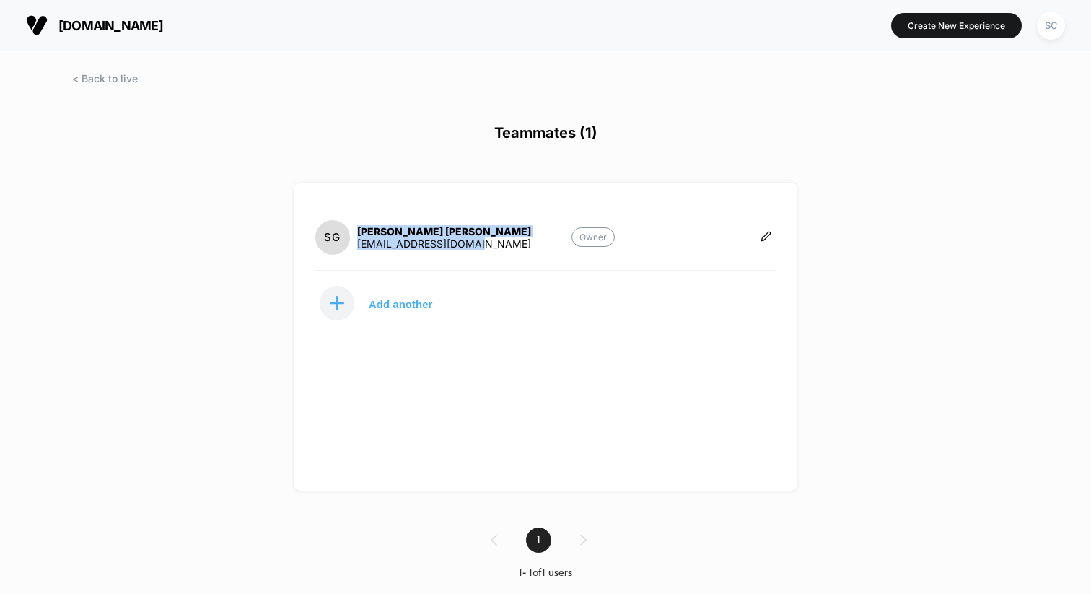
drag, startPoint x: 478, startPoint y: 245, endPoint x: 352, endPoint y: 245, distance: 126.3
click at [352, 245] on section "SG [PERSON_NAME] [EMAIL_ADDRESS][DOMAIN_NAME] Owner" at bounding box center [464, 237] width 299 height 37
click at [413, 311] on button "Add another" at bounding box center [387, 303] width 144 height 36
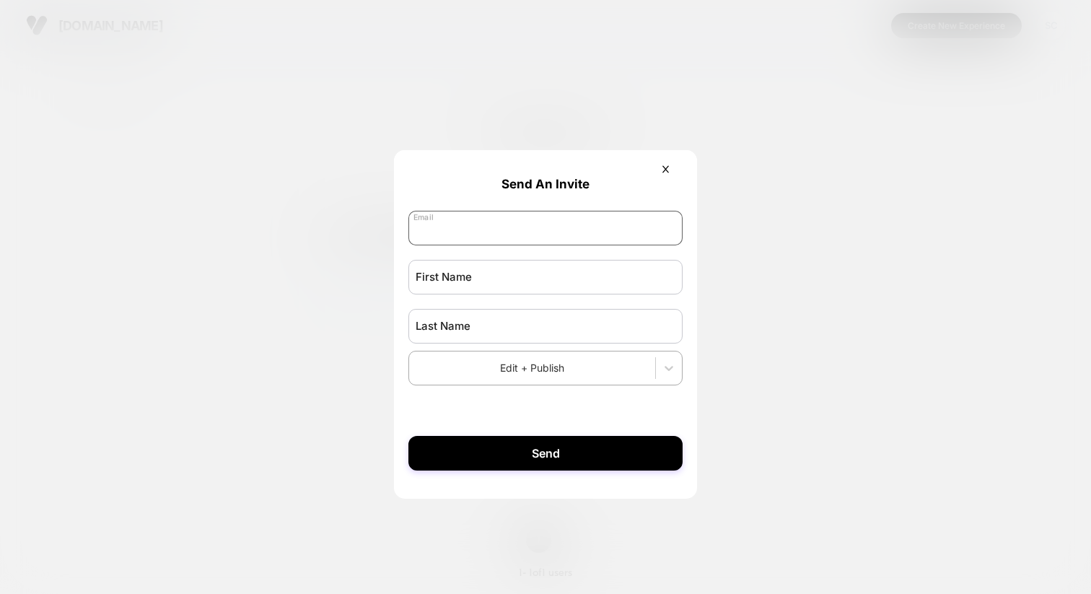
click at [537, 227] on input "email" at bounding box center [545, 228] width 274 height 35
paste input "**********"
type input "**********"
click at [638, 281] on input "text" at bounding box center [545, 277] width 274 height 35
type input "********"
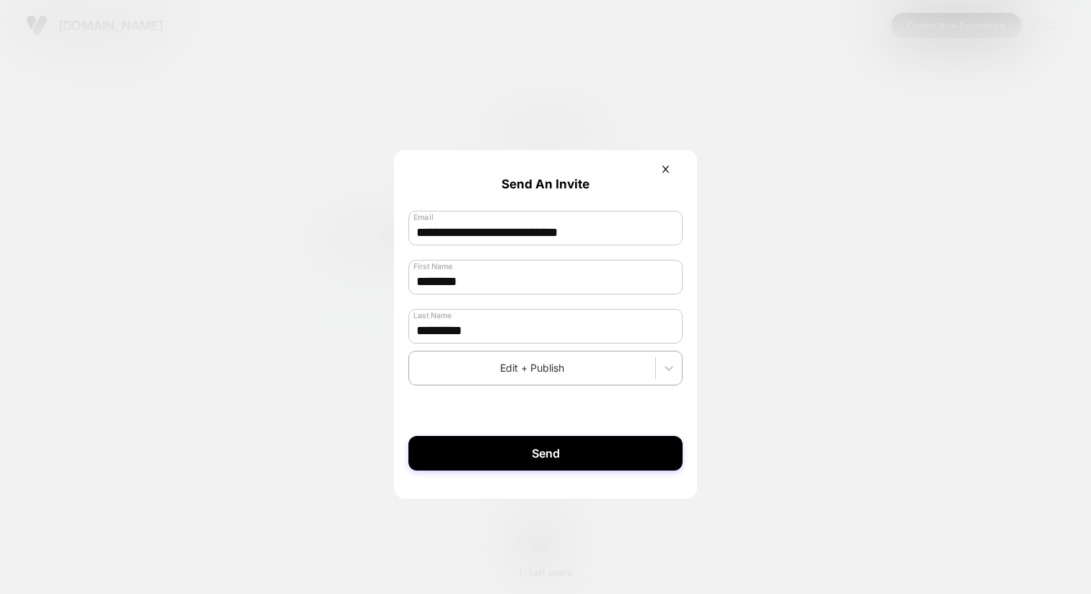
type input "*********"
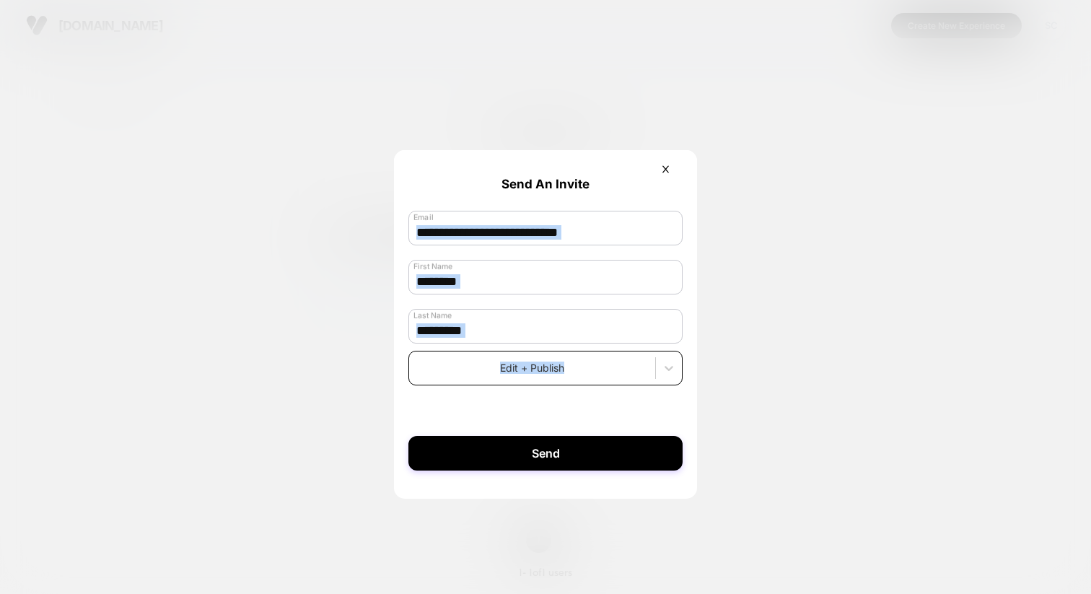
drag, startPoint x: 776, startPoint y: 361, endPoint x: 628, endPoint y: 367, distance: 148.0
click at [628, 321] on div "**********" at bounding box center [545, 296] width 460 height 51
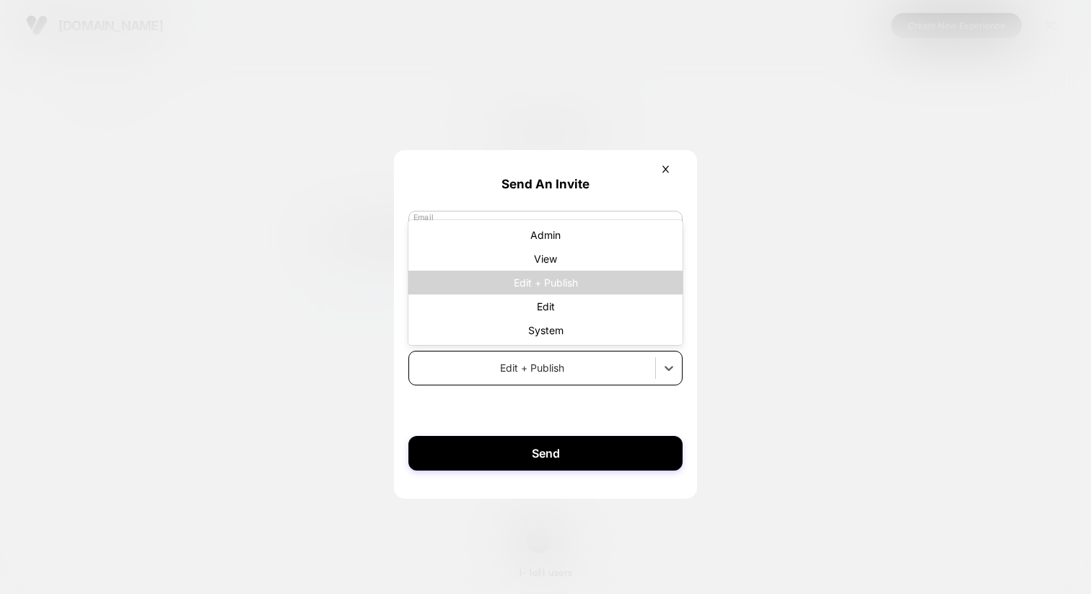
click at [628, 367] on div at bounding box center [532, 367] width 232 height 15
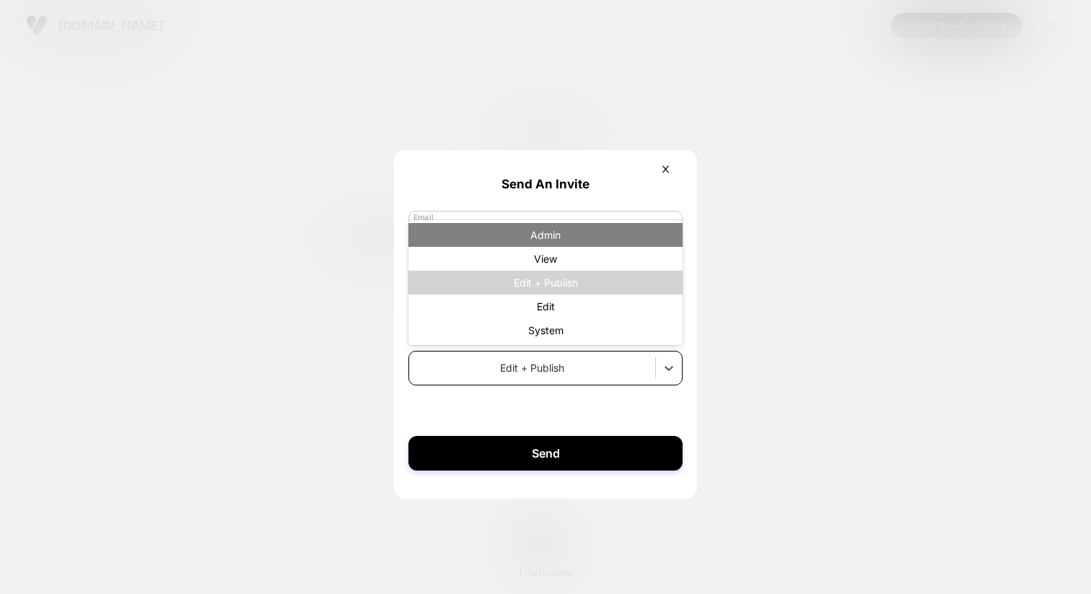
click at [555, 237] on div "Admin" at bounding box center [545, 235] width 274 height 24
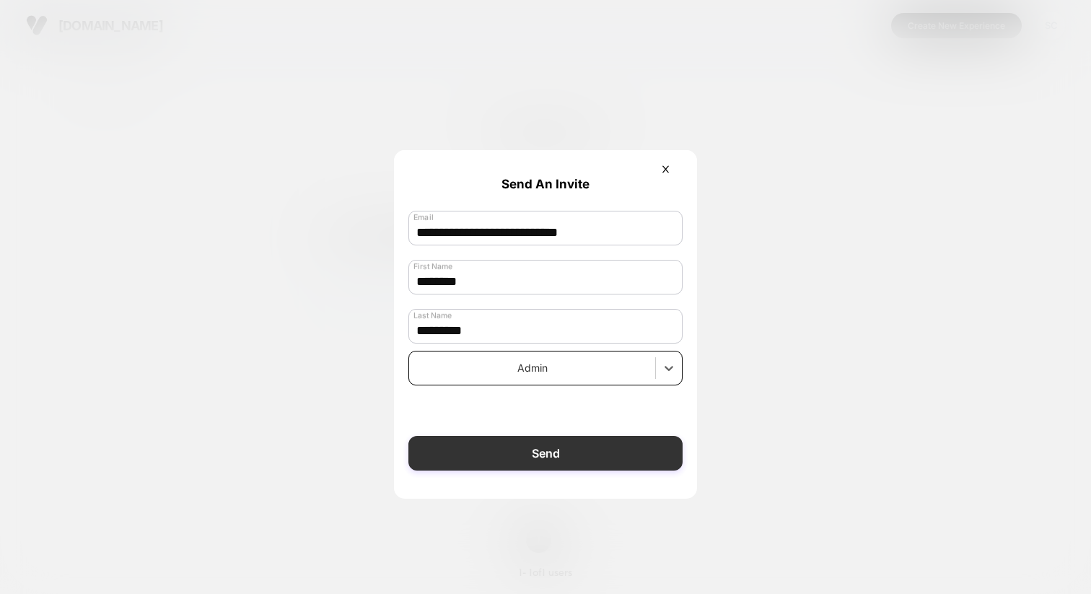
click at [508, 458] on button "Send" at bounding box center [545, 453] width 274 height 35
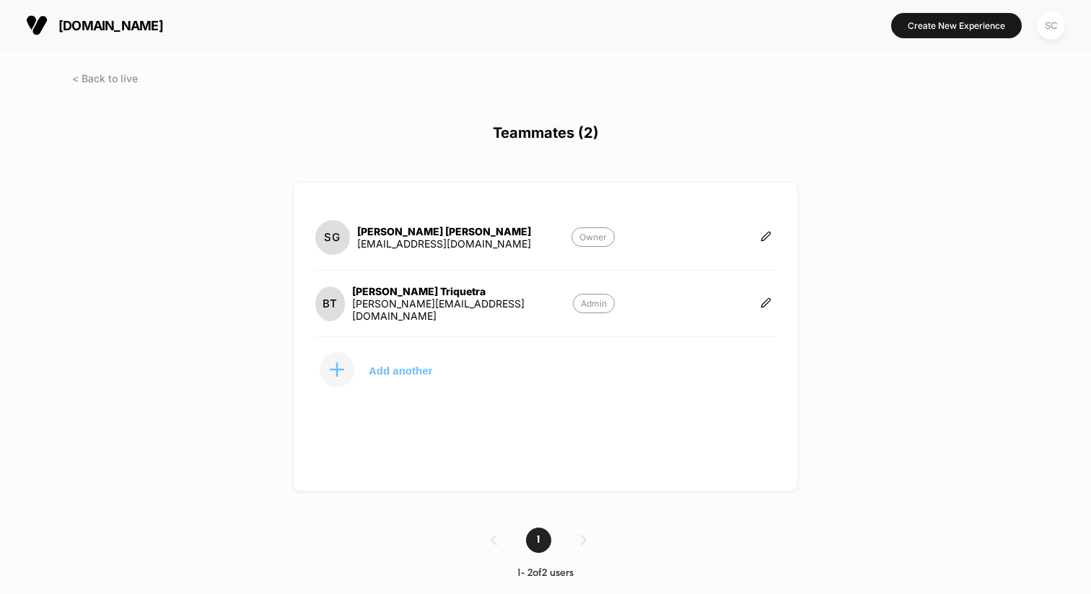
click at [387, 367] on p "Add another" at bounding box center [400, 370] width 63 height 7
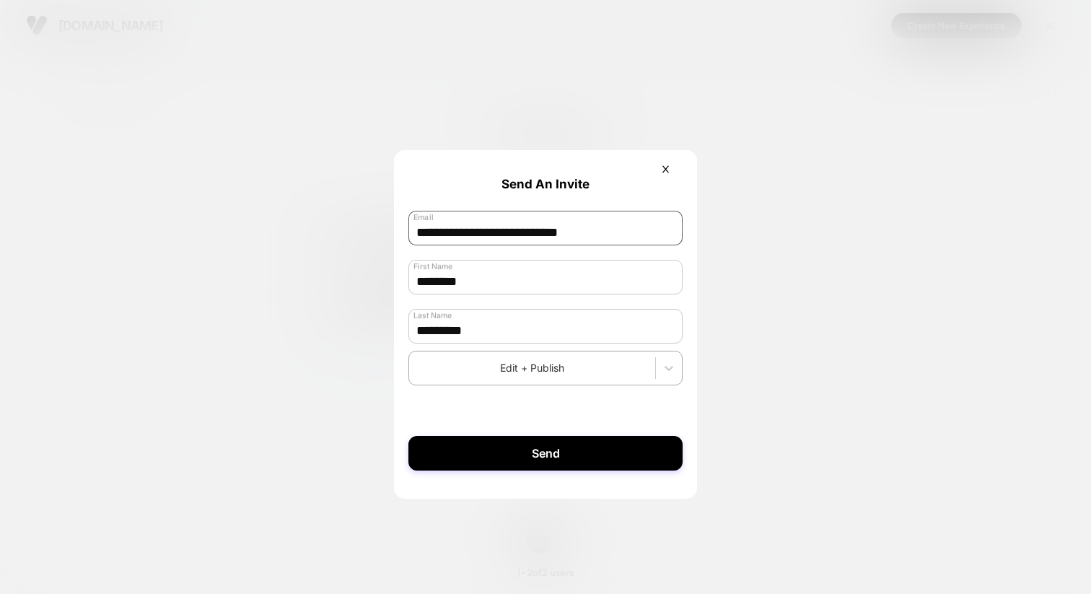
click at [517, 231] on input "**********" at bounding box center [545, 228] width 274 height 35
paste input "email"
type input "**********"
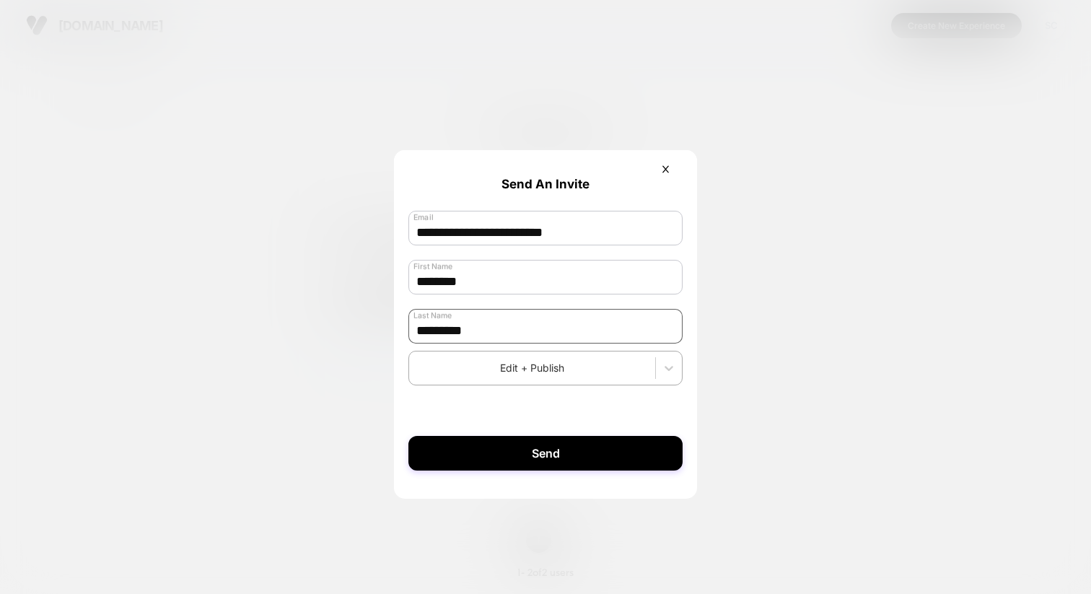
click at [490, 319] on input "*********" at bounding box center [545, 326] width 274 height 35
type input "******"
click at [443, 281] on input "********" at bounding box center [545, 277] width 274 height 35
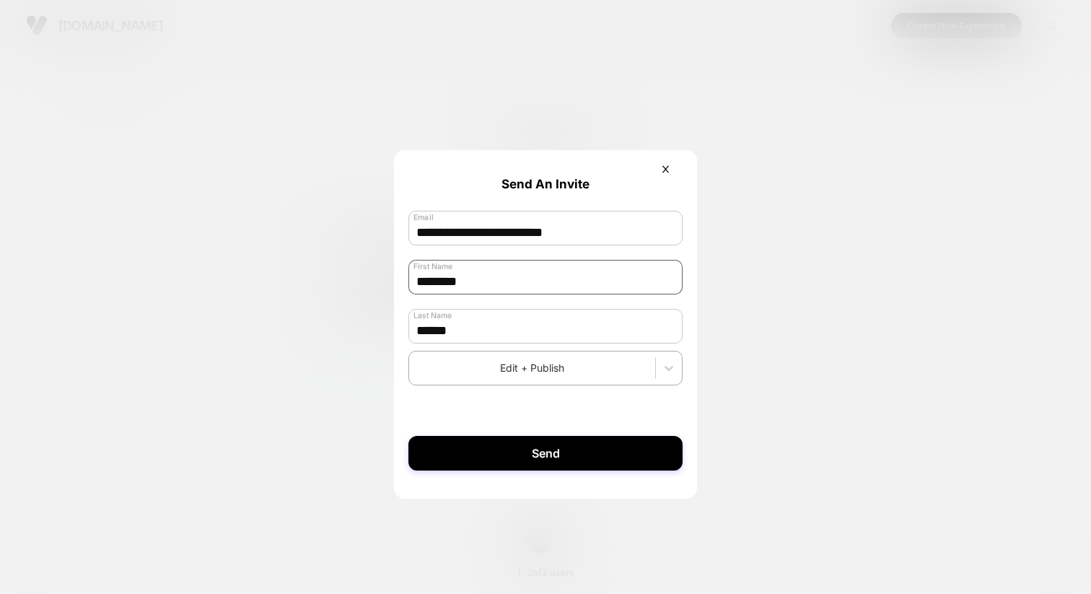
click at [443, 281] on input "********" at bounding box center [545, 277] width 274 height 35
type input "*****"
click at [470, 375] on div at bounding box center [532, 367] width 232 height 15
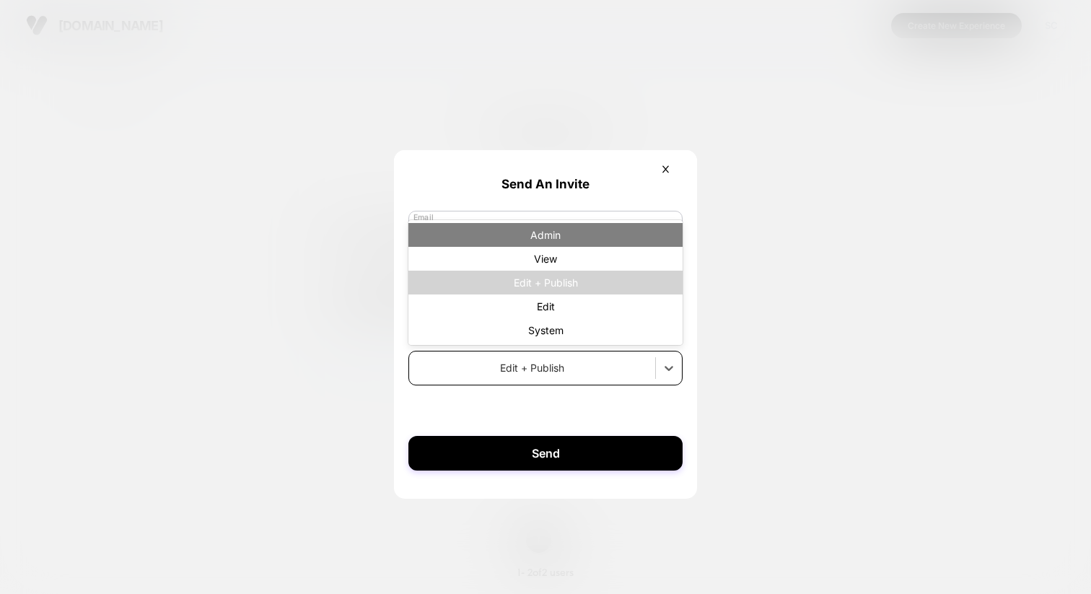
click at [558, 244] on div "Admin" at bounding box center [545, 235] width 274 height 24
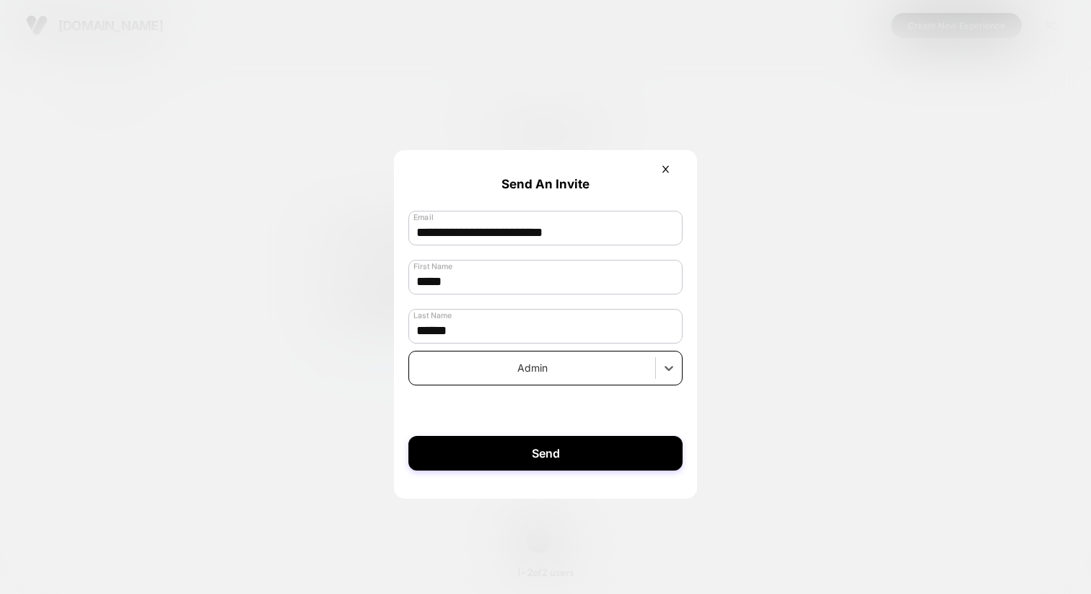
click at [503, 413] on form "**********" at bounding box center [545, 317] width 303 height 335
click at [508, 374] on div at bounding box center [532, 367] width 232 height 15
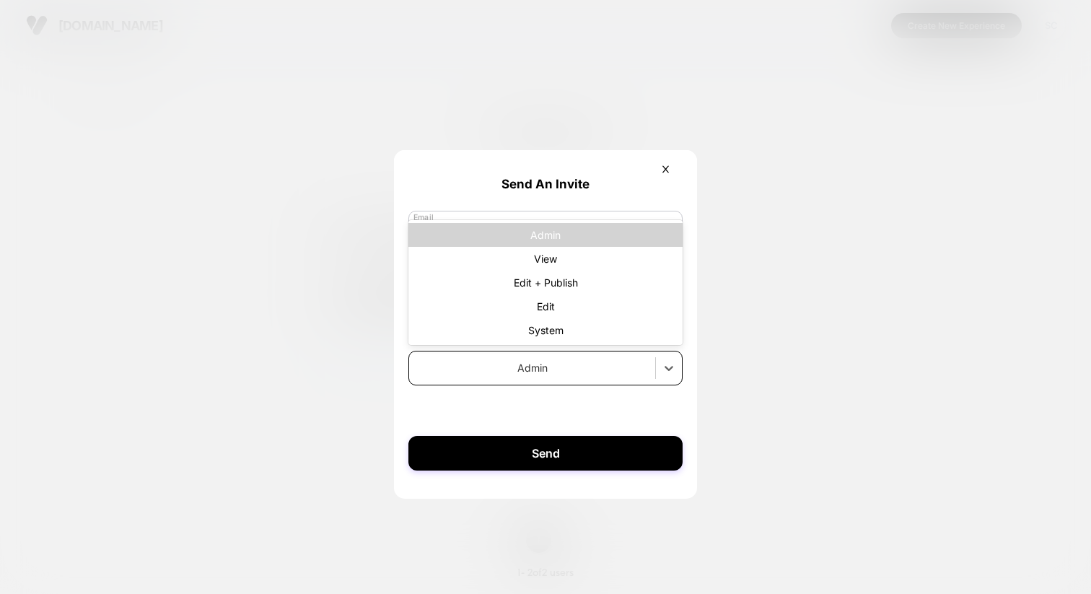
click at [571, 385] on div "Admin" at bounding box center [545, 368] width 274 height 35
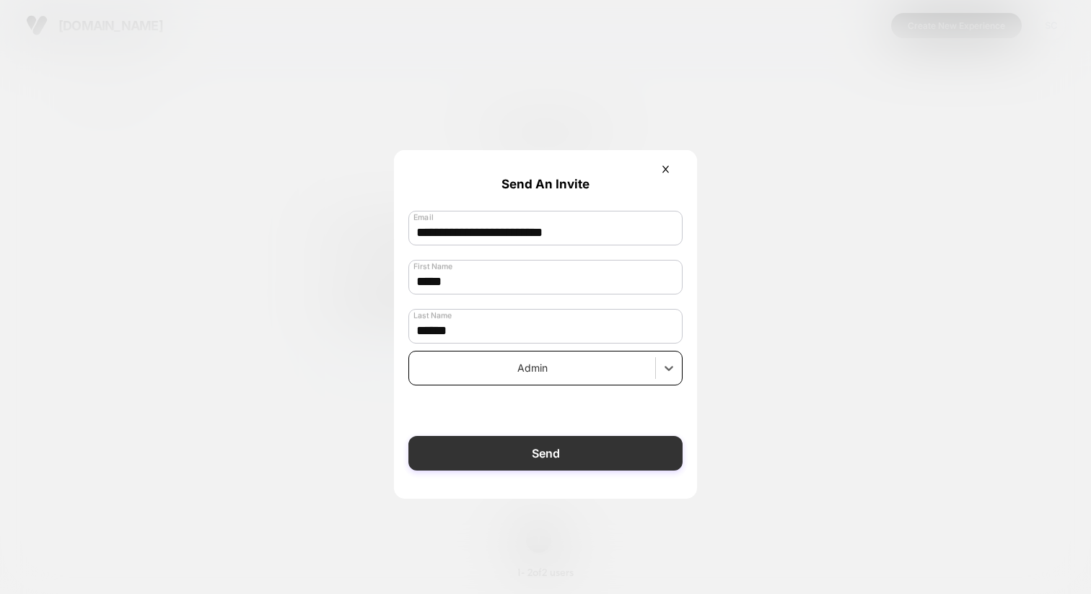
click at [530, 457] on button "Send" at bounding box center [545, 453] width 274 height 35
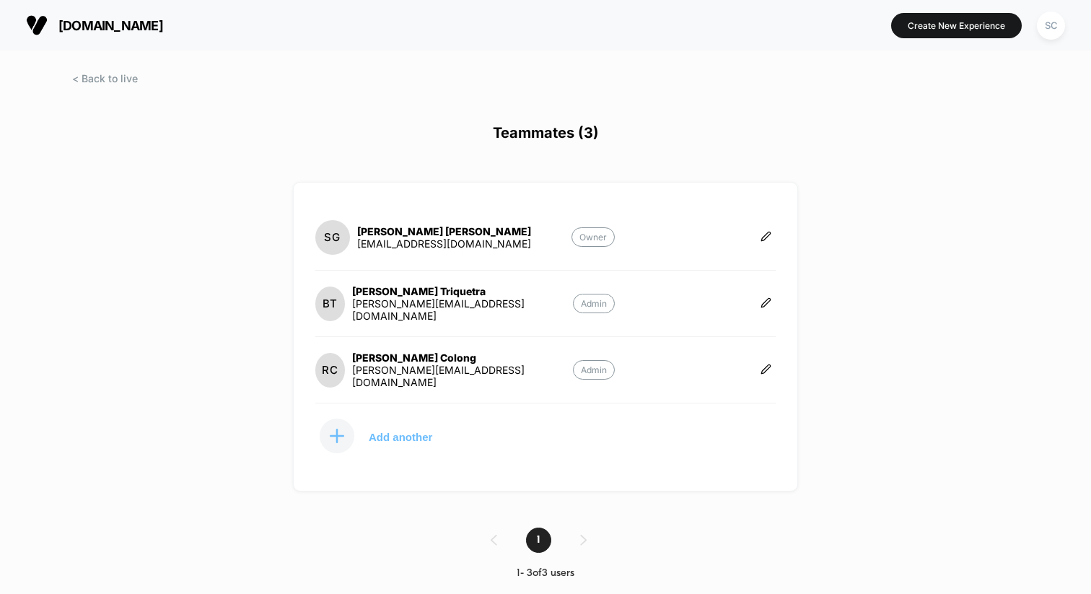
click at [400, 433] on p "Add another" at bounding box center [400, 436] width 63 height 7
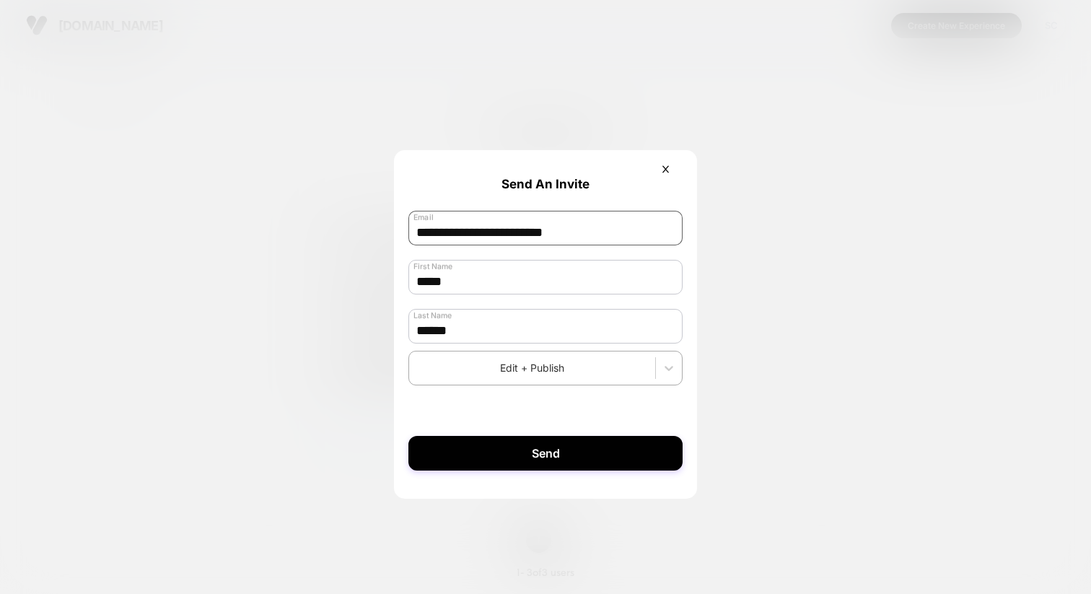
click at [504, 234] on input "**********" at bounding box center [545, 228] width 274 height 35
paste input "*"
type input "**********"
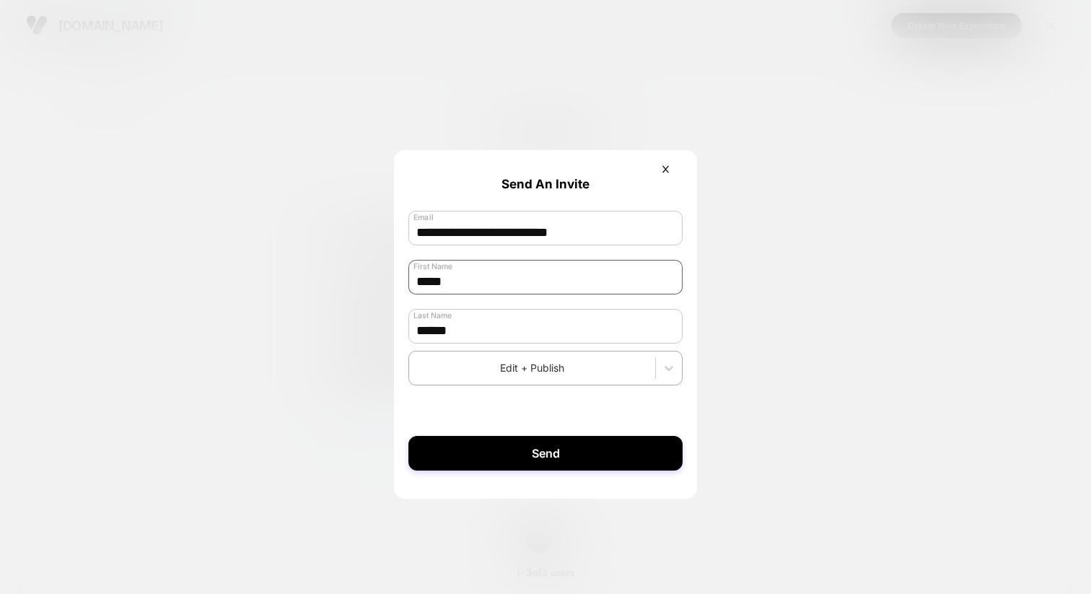
click at [655, 267] on input "*****" at bounding box center [545, 277] width 274 height 35
type input "******"
type input "*"
type input "********"
click at [631, 235] on input "**********" at bounding box center [545, 228] width 274 height 35
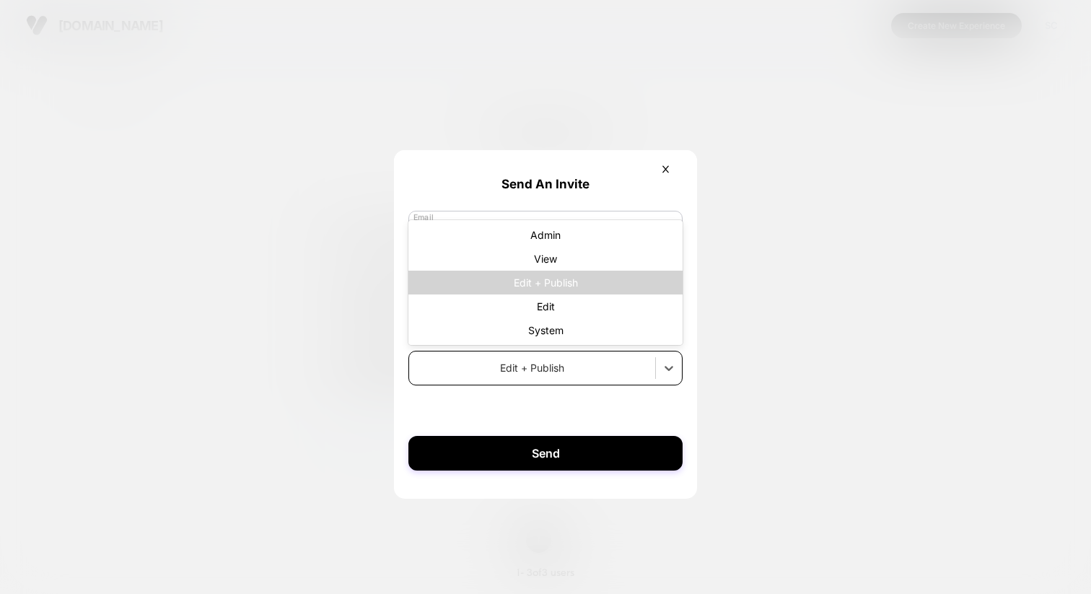
click at [553, 385] on div "Edit + Publish" at bounding box center [545, 368] width 274 height 35
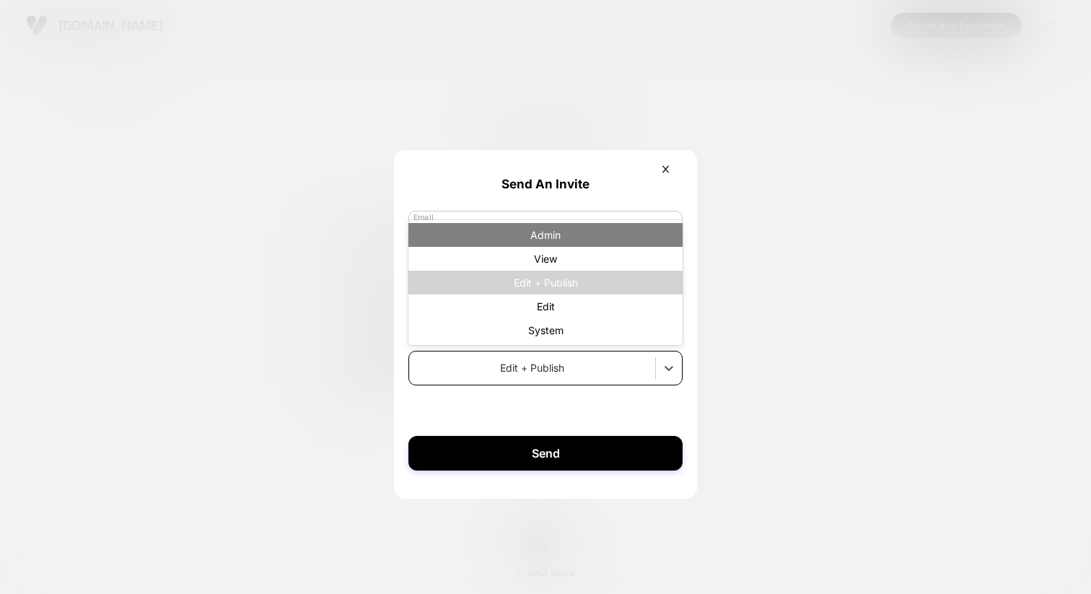
click at [550, 245] on div "Admin" at bounding box center [545, 235] width 274 height 24
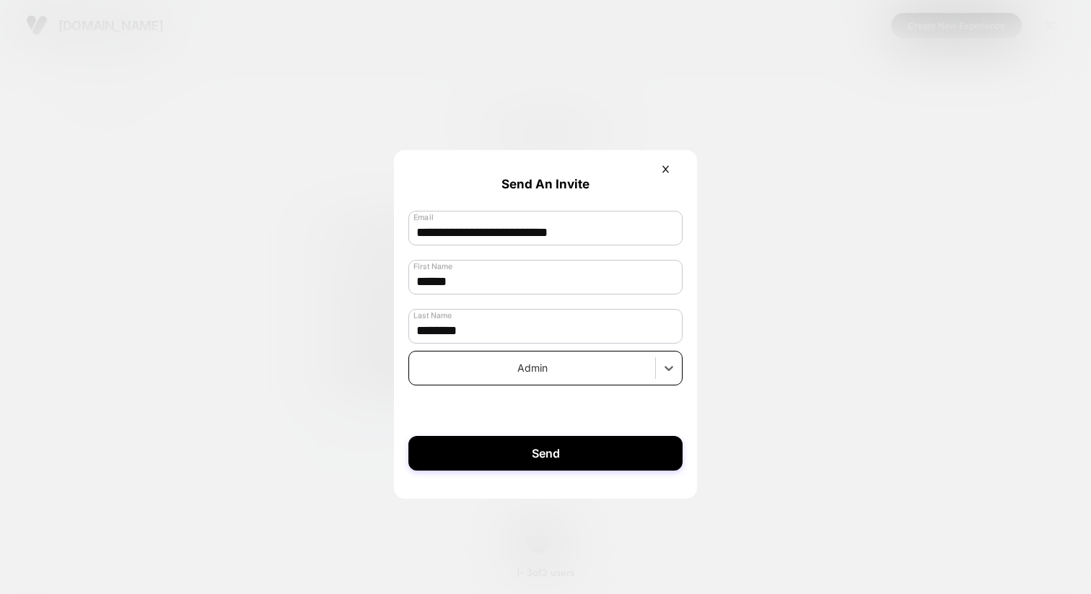
click at [528, 403] on form "**********" at bounding box center [545, 317] width 303 height 335
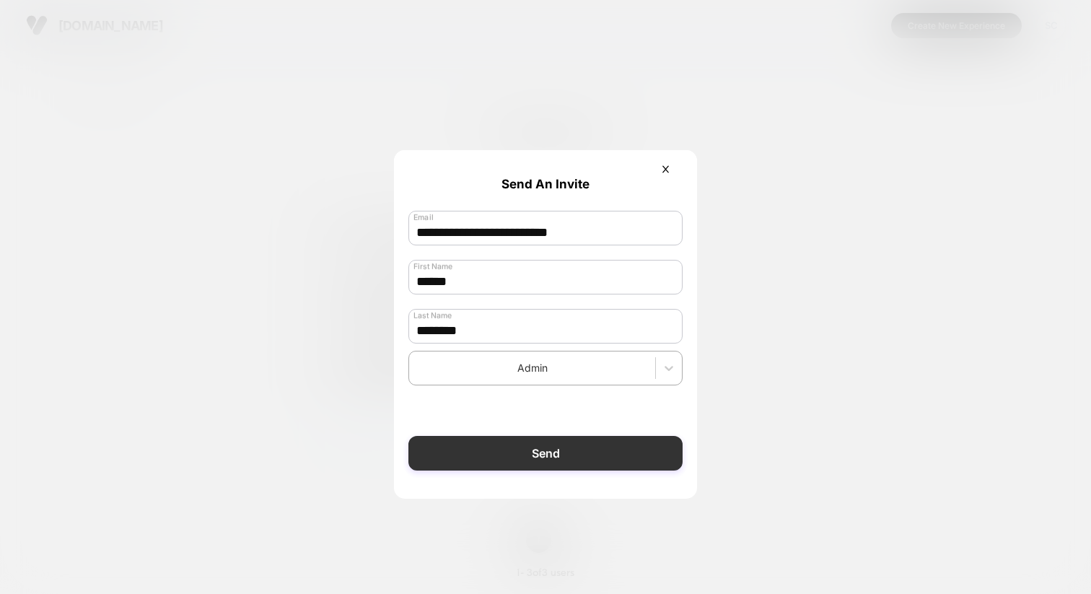
click at [519, 463] on button "Send" at bounding box center [545, 453] width 274 height 35
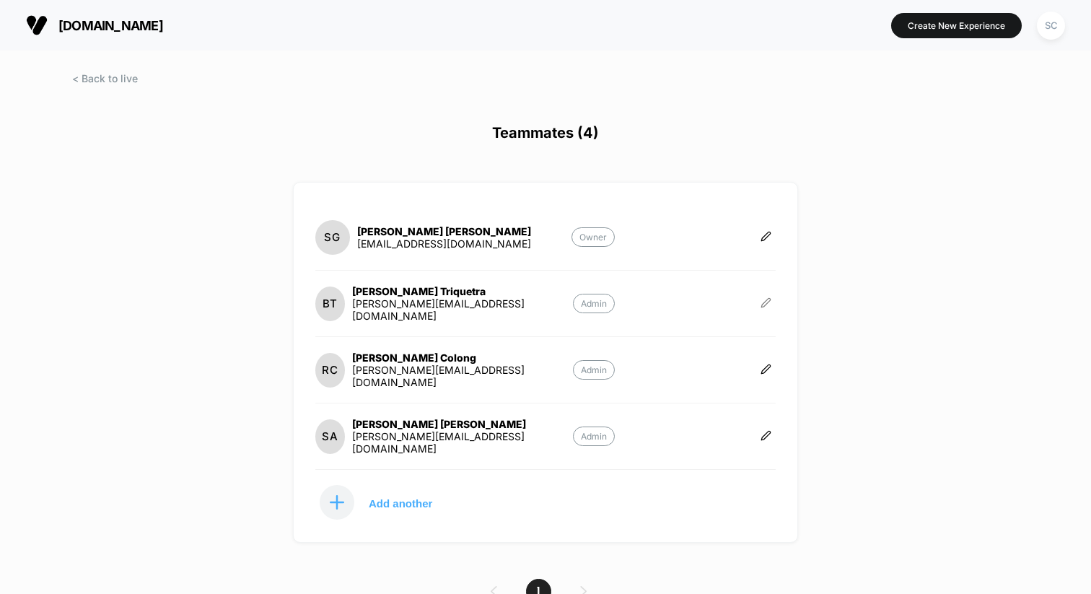
click at [766, 299] on icon at bounding box center [765, 302] width 11 height 11
click at [809, 286] on icon "button" at bounding box center [814, 286] width 11 height 11
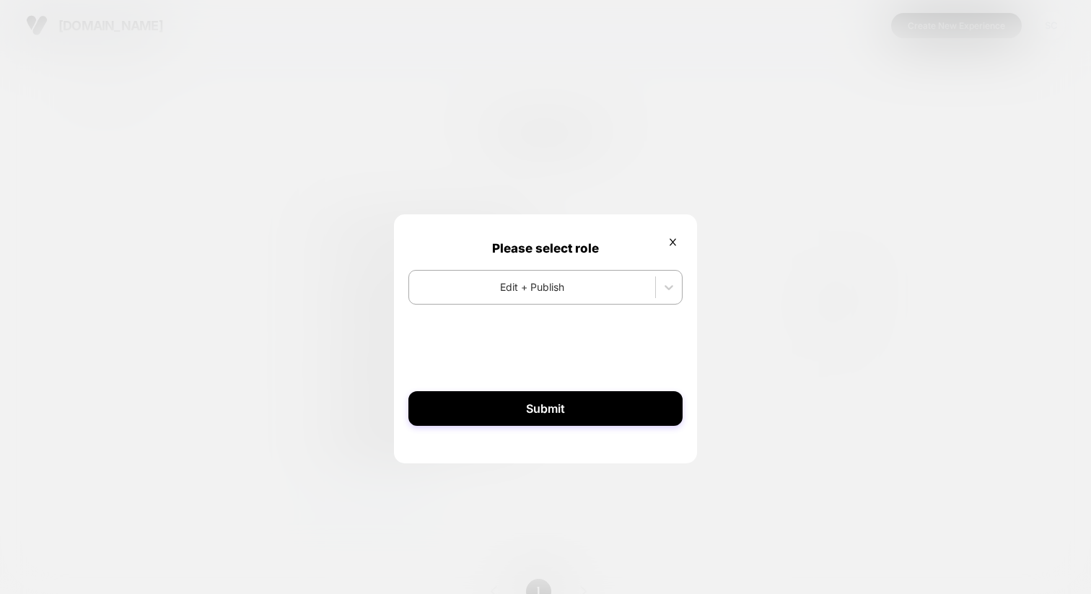
click at [684, 241] on form "Please select role Edit + Publish Submit" at bounding box center [545, 337] width 303 height 247
click at [680, 241] on button at bounding box center [672, 243] width 19 height 14
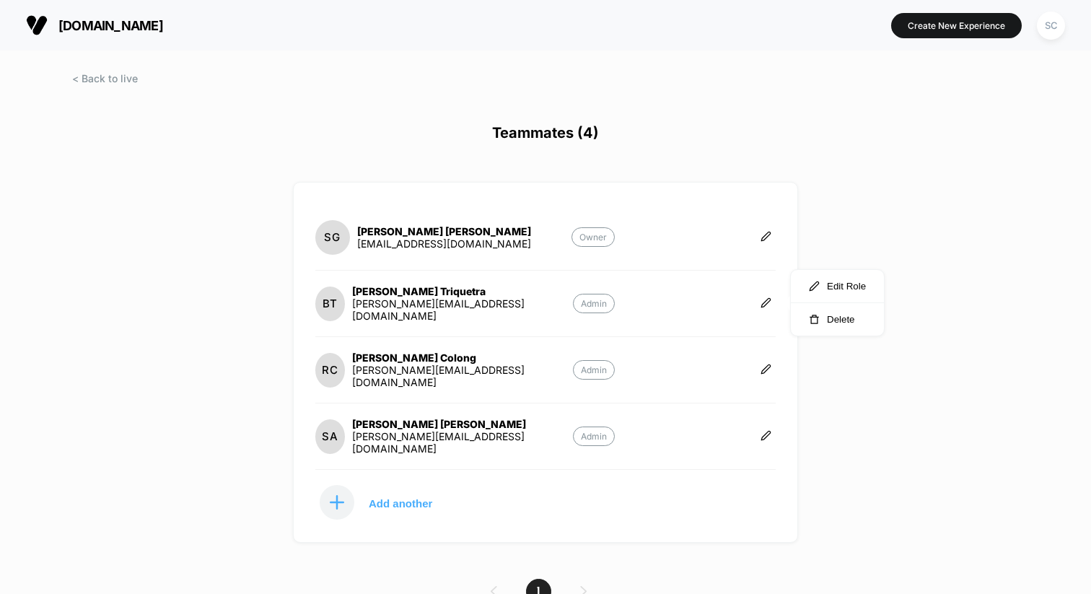
click at [762, 138] on h1 "Teammates (4)" at bounding box center [545, 141] width 1091 height 34
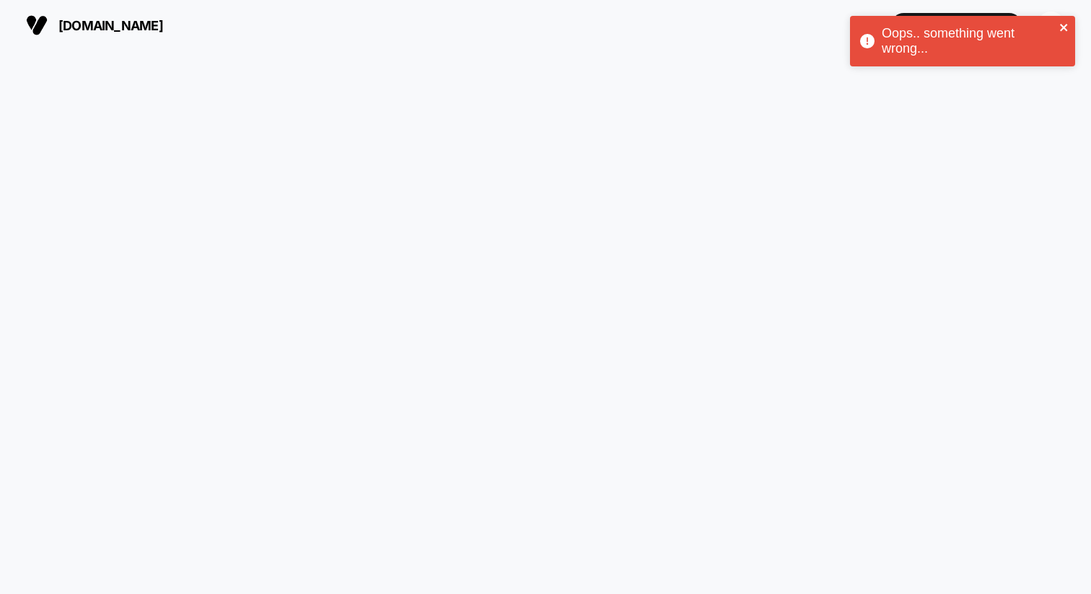
click at [1063, 31] on icon "close" at bounding box center [1064, 28] width 10 height 12
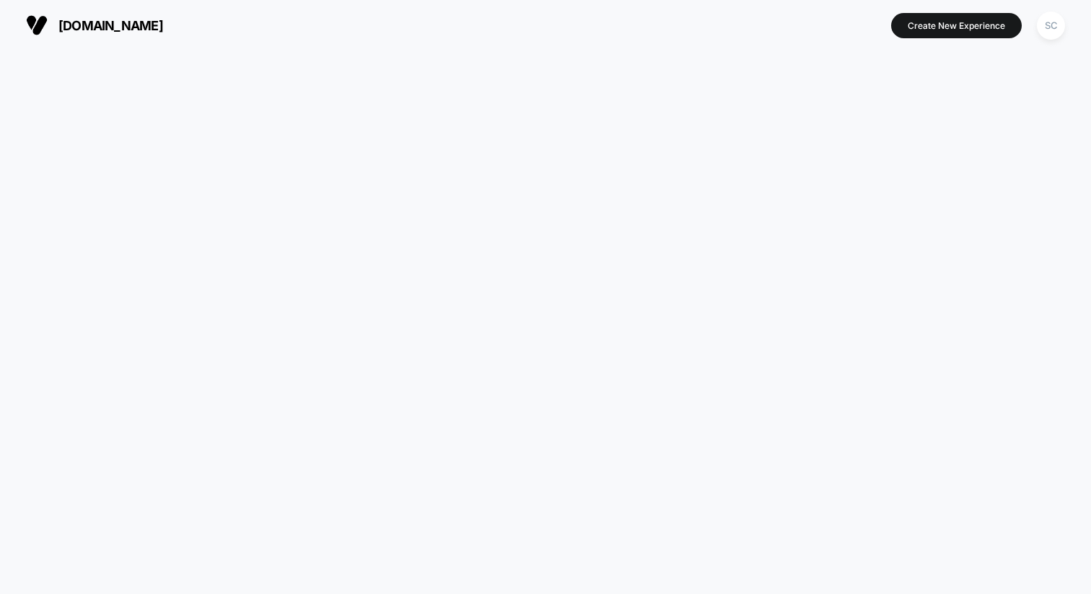
click at [495, 51] on div at bounding box center [545, 322] width 1091 height 543
click at [1053, 28] on div "SC" at bounding box center [1051, 26] width 28 height 28
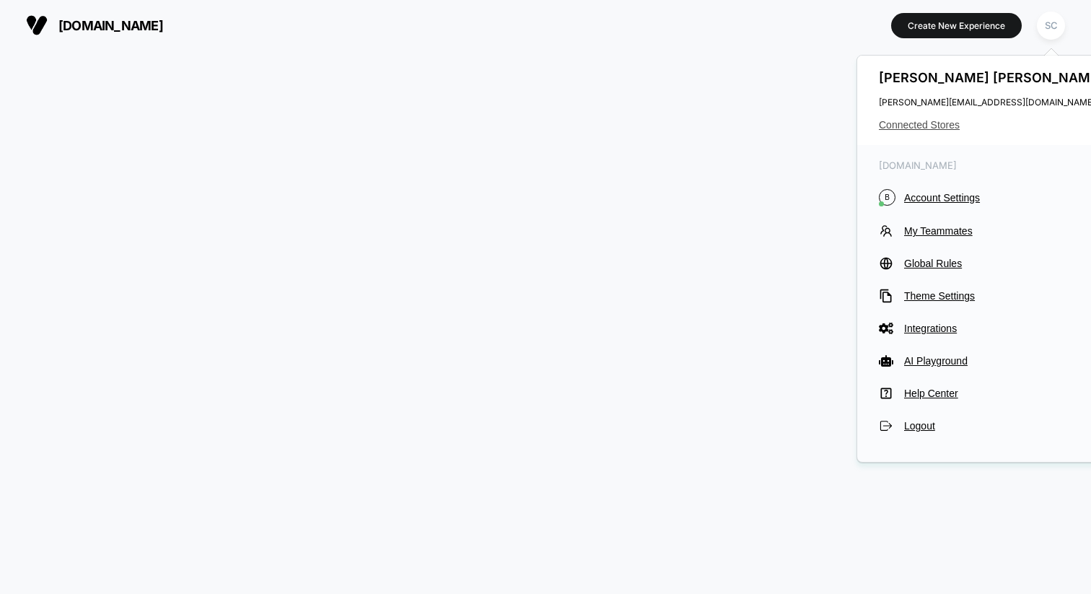
click at [930, 126] on span "Connected Stores" at bounding box center [993, 125] width 228 height 12
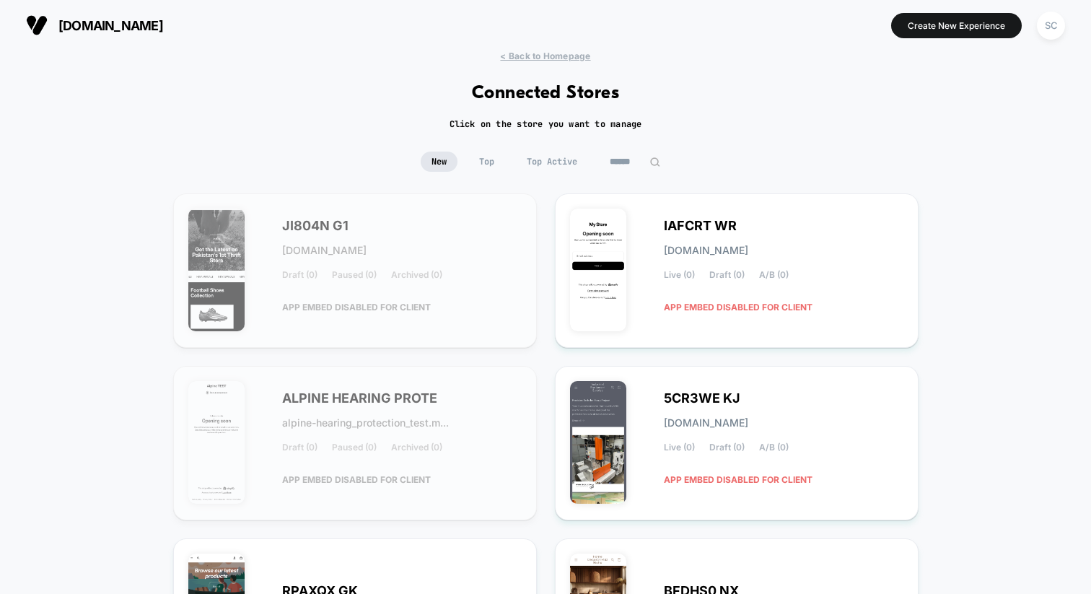
click at [616, 158] on input at bounding box center [635, 162] width 72 height 20
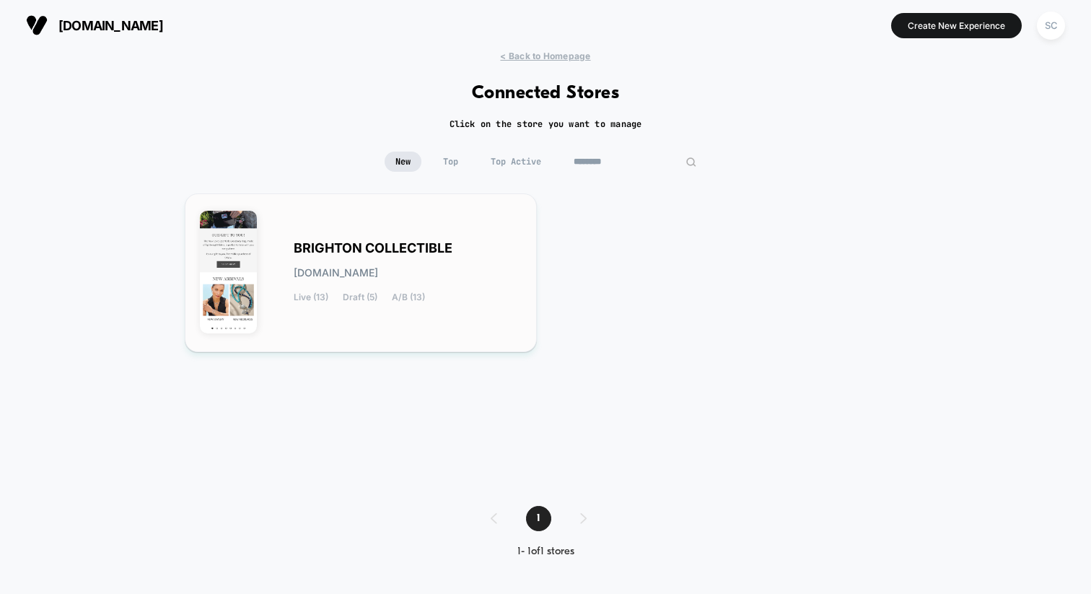
type input "********"
click at [427, 249] on span "BRIGHTON COLLECTIBLE" at bounding box center [373, 248] width 159 height 10
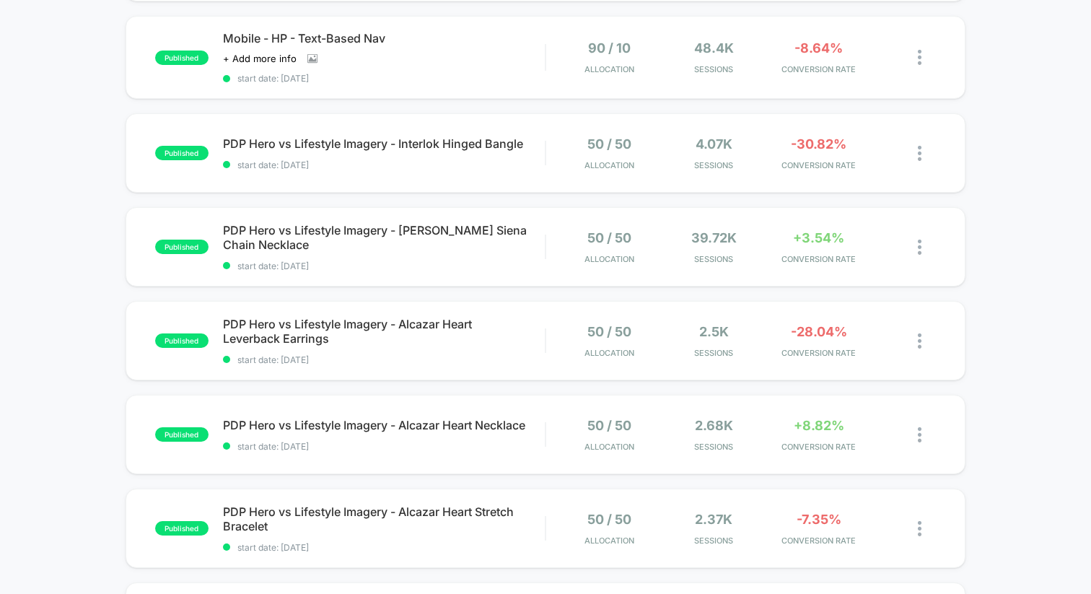
scroll to position [527, 0]
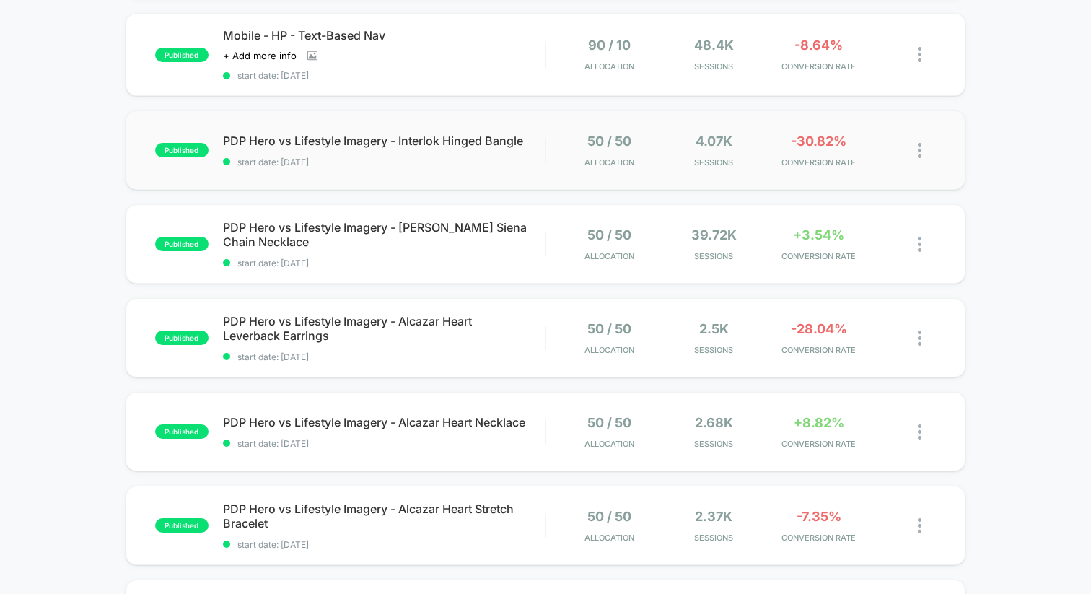
click at [482, 166] on div "published PDP Hero vs Lifestyle Imagery - Interlok Hinged Bangle start date: 24…" at bounding box center [546, 149] width 840 height 79
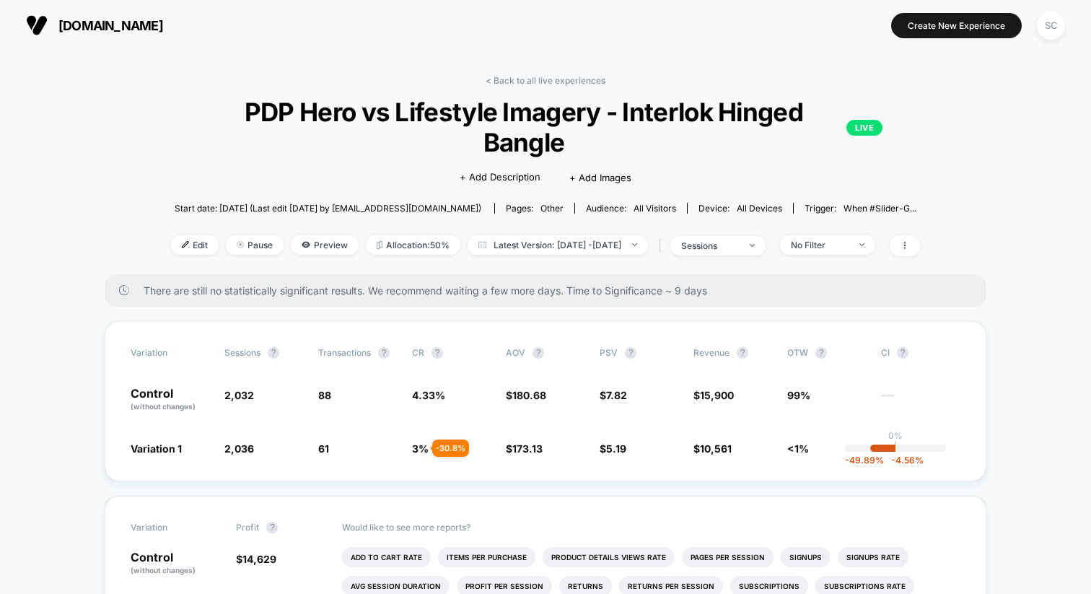
scroll to position [48, 0]
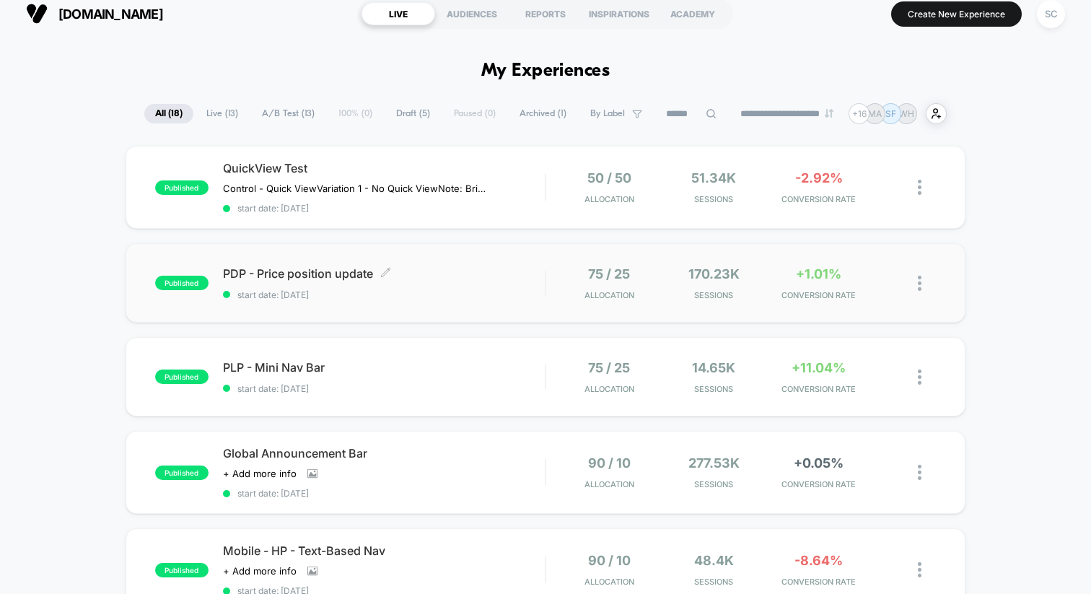
scroll to position [14, 0]
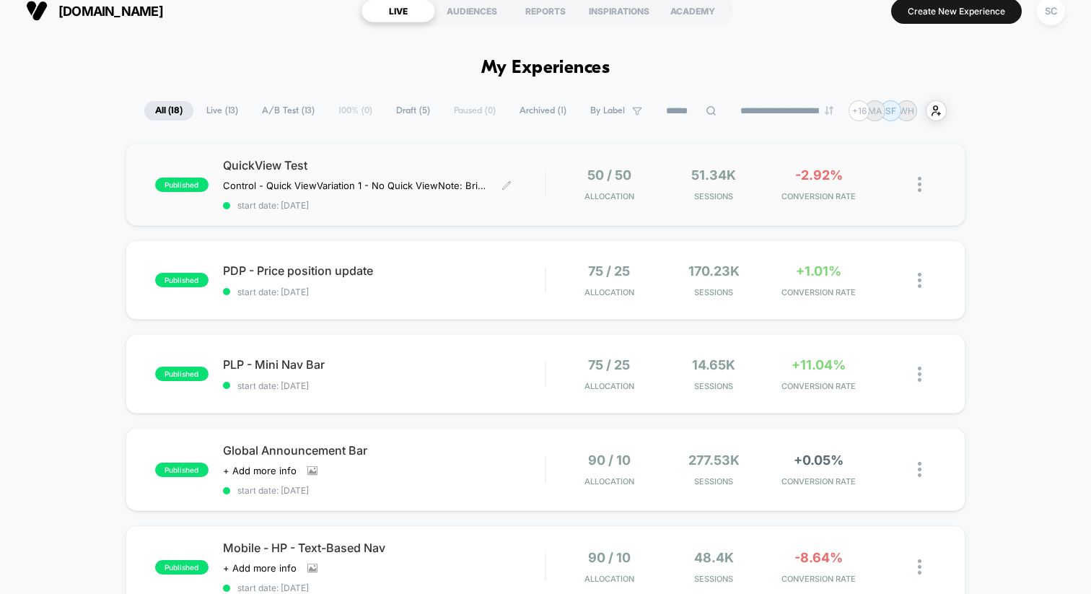
click at [447, 201] on span "start date: [DATE]" at bounding box center [384, 205] width 322 height 11
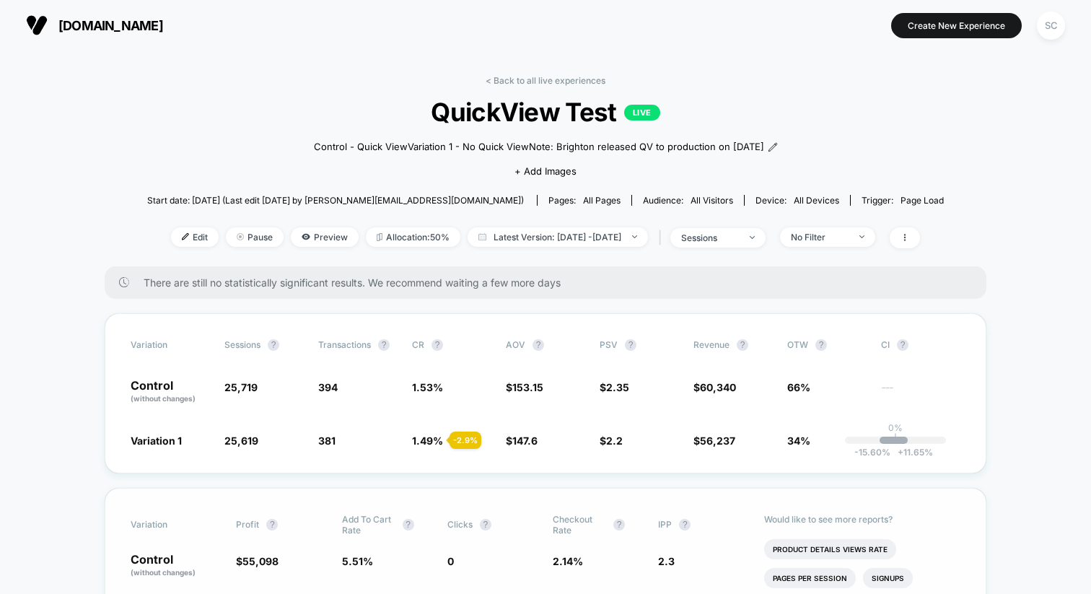
scroll to position [45, 0]
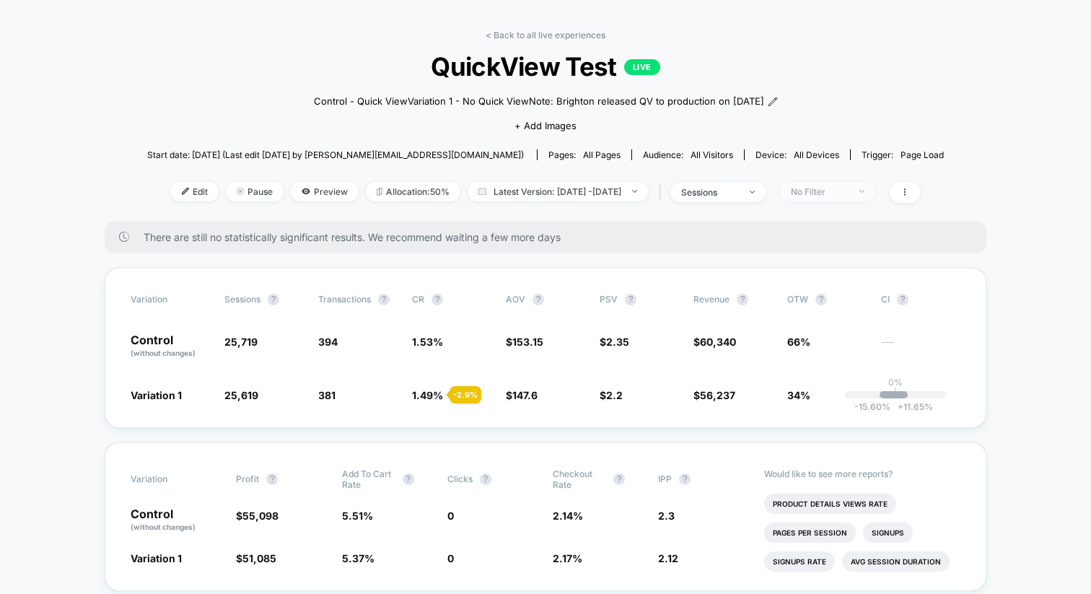
click at [828, 191] on div "No Filter" at bounding box center [820, 191] width 58 height 11
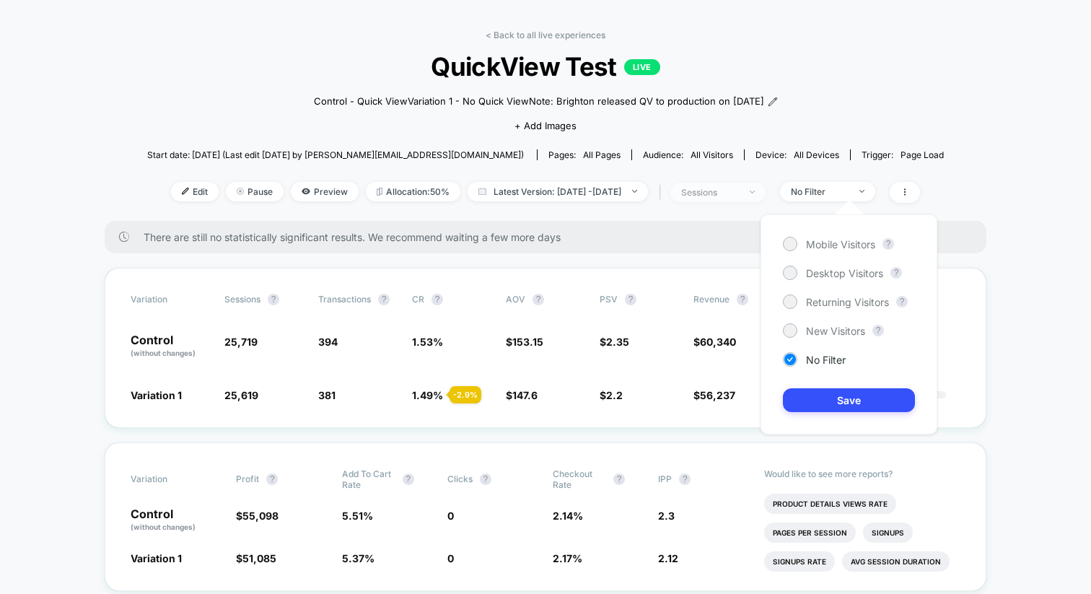
click at [765, 195] on span "sessions" at bounding box center [717, 192] width 95 height 19
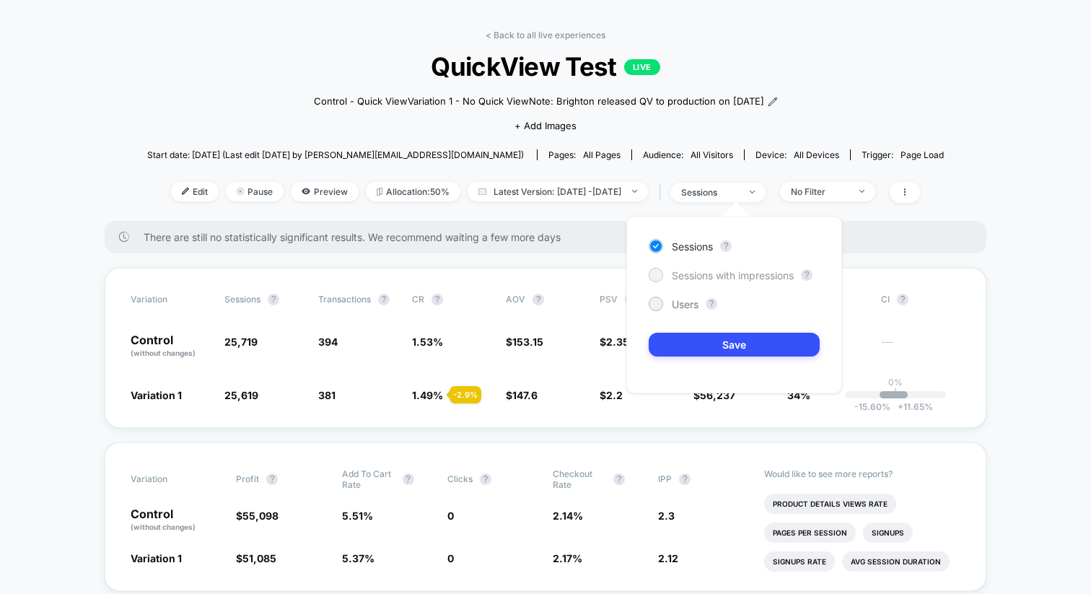
click at [711, 281] on div "Sessions with impressions" at bounding box center [721, 275] width 145 height 14
click at [695, 337] on button "Save" at bounding box center [734, 345] width 171 height 24
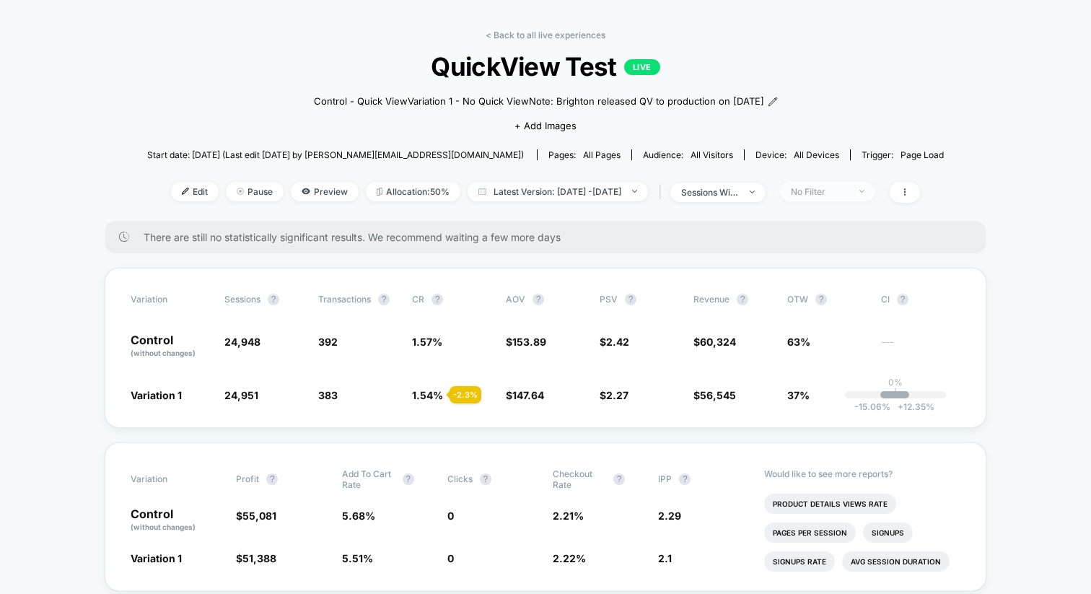
click at [839, 188] on div "No Filter" at bounding box center [820, 191] width 58 height 11
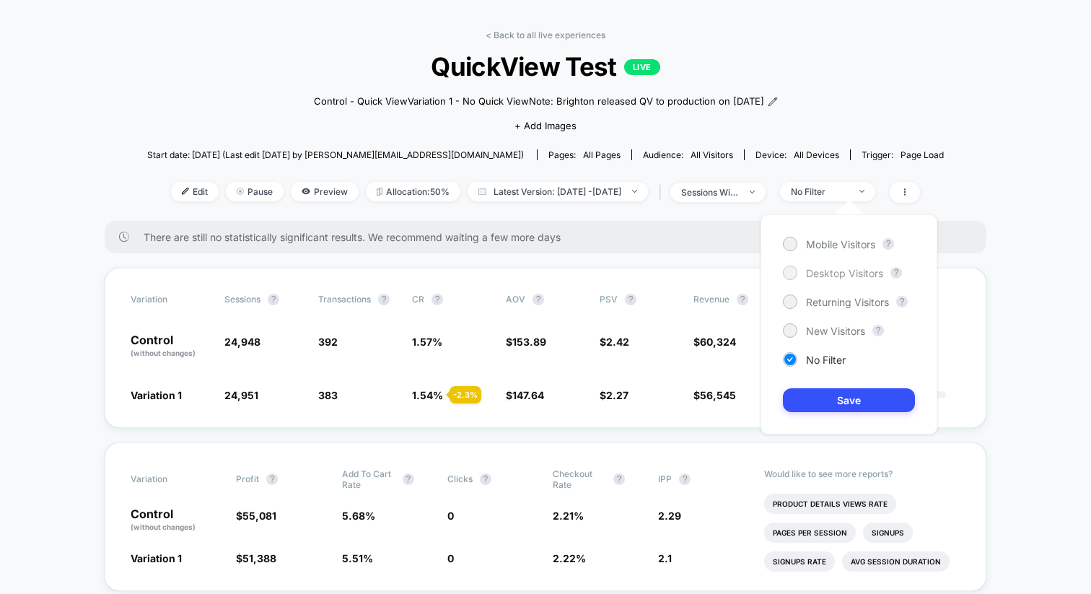
click at [802, 272] on div "Desktop Visitors" at bounding box center [833, 273] width 100 height 14
click at [793, 398] on button "Save" at bounding box center [849, 400] width 132 height 24
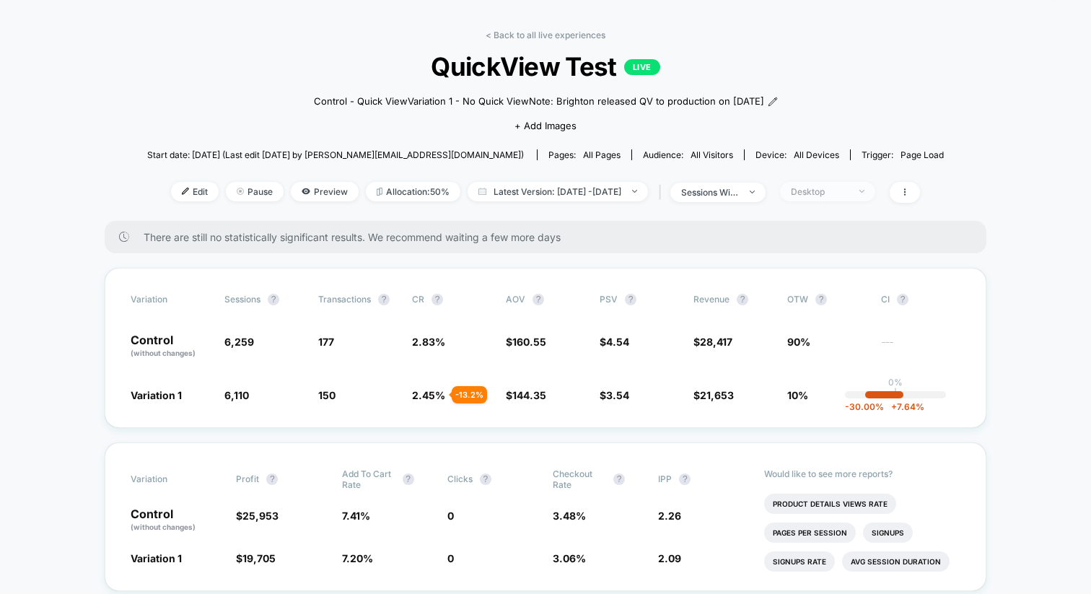
click at [830, 188] on div "Desktop" at bounding box center [820, 191] width 58 height 11
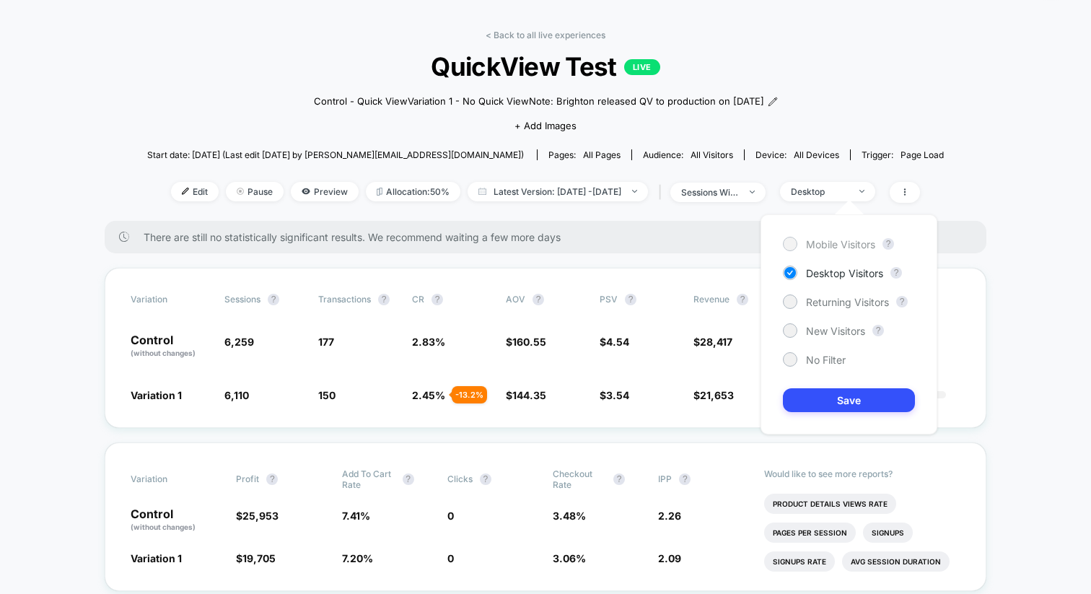
click at [806, 242] on span "Mobile Visitors" at bounding box center [840, 244] width 69 height 12
click at [799, 393] on button "Save" at bounding box center [849, 400] width 132 height 24
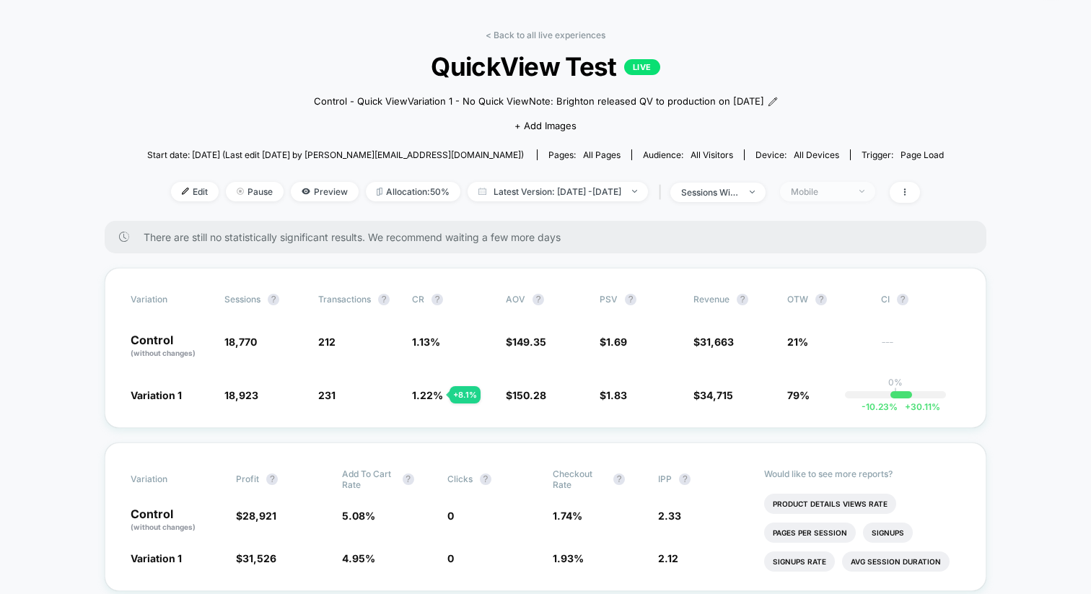
click at [825, 188] on div "Mobile" at bounding box center [820, 191] width 58 height 11
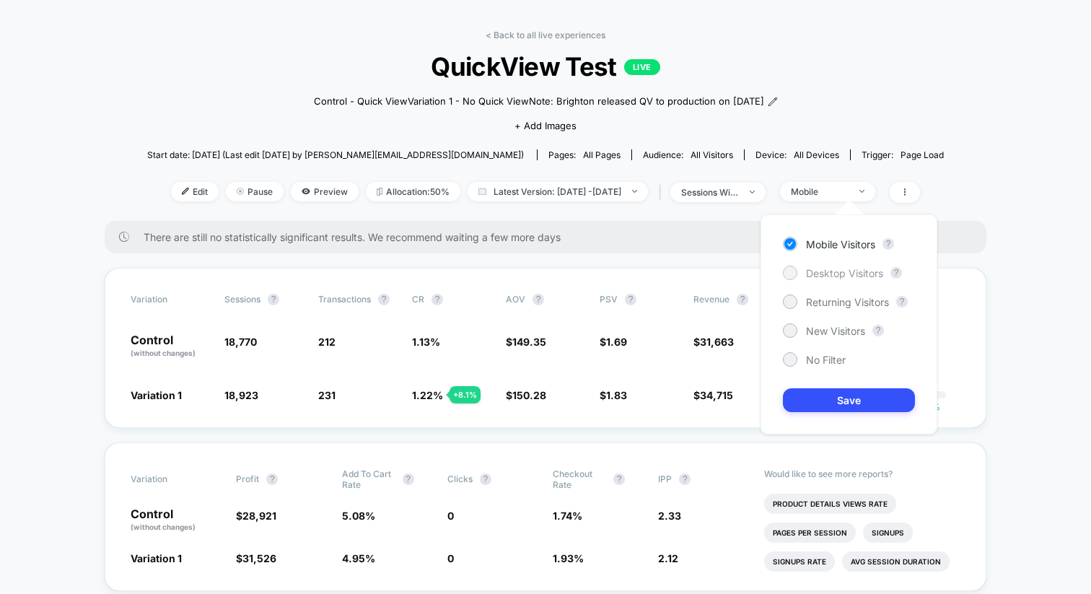
click at [807, 269] on span "Desktop Visitors" at bounding box center [844, 273] width 77 height 12
click at [804, 392] on button "Save" at bounding box center [849, 400] width 132 height 24
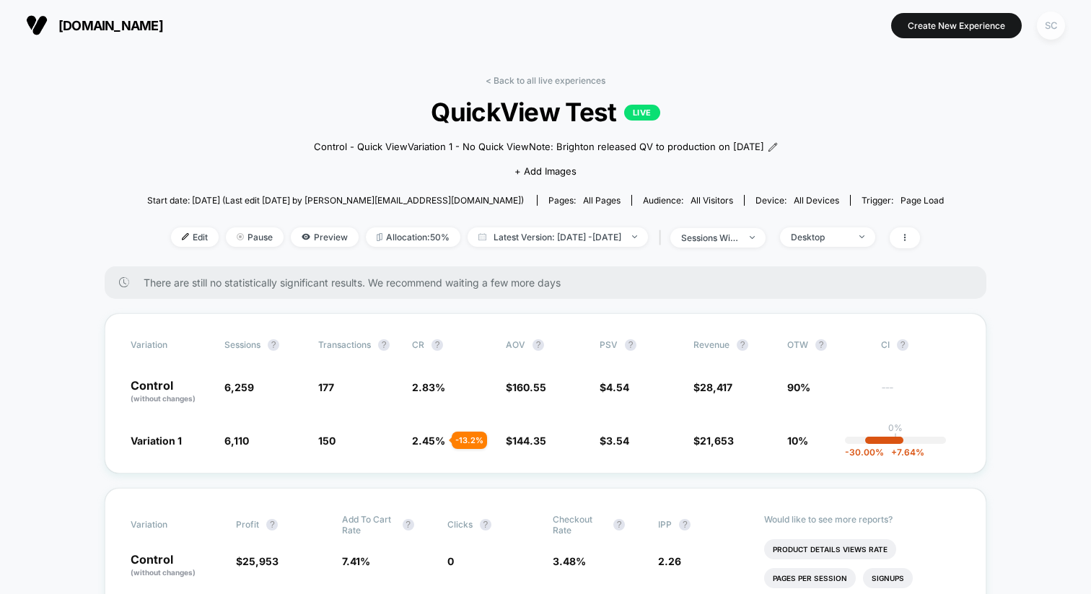
click at [1048, 27] on div "SC" at bounding box center [1051, 26] width 28 height 28
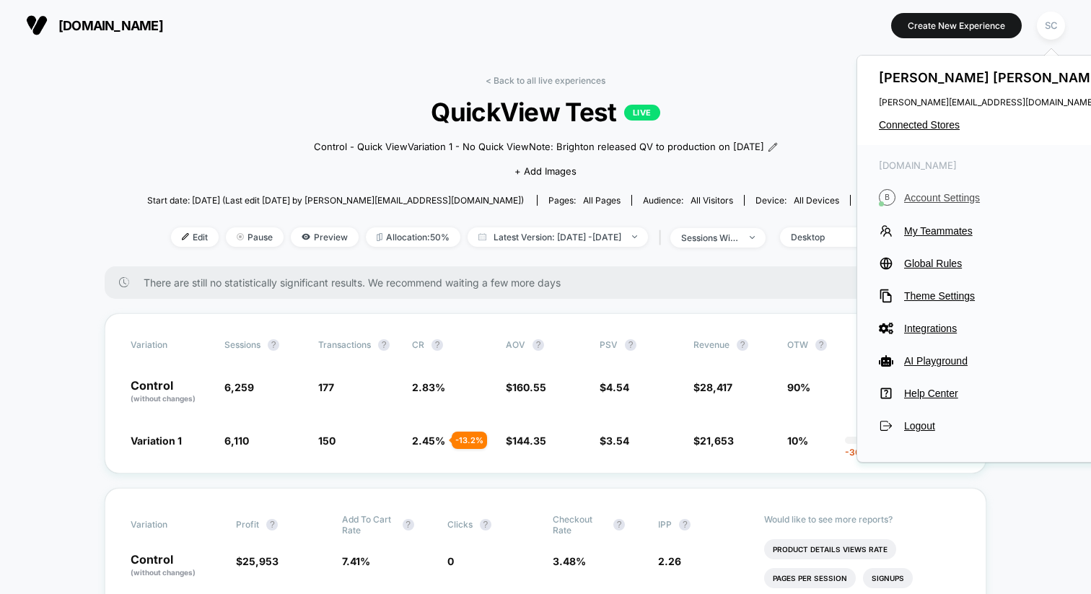
click at [942, 192] on span "Account Settings" at bounding box center [1005, 198] width 203 height 12
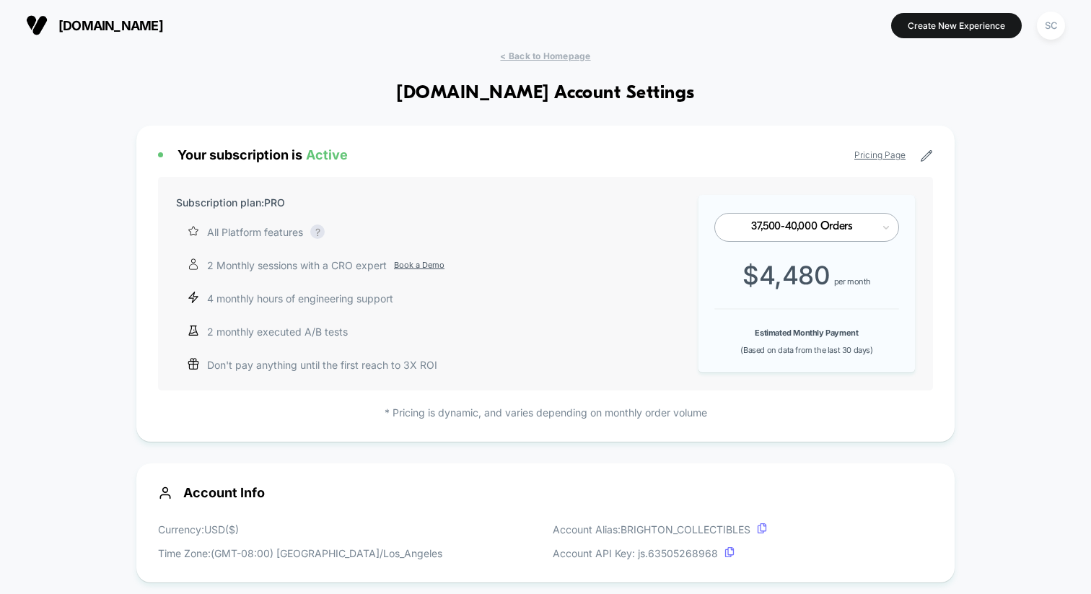
scroll to position [195, 0]
click at [1048, 7] on div "SC" at bounding box center [1050, 25] width 37 height 36
click at [1048, 19] on div "SC" at bounding box center [1051, 26] width 28 height 28
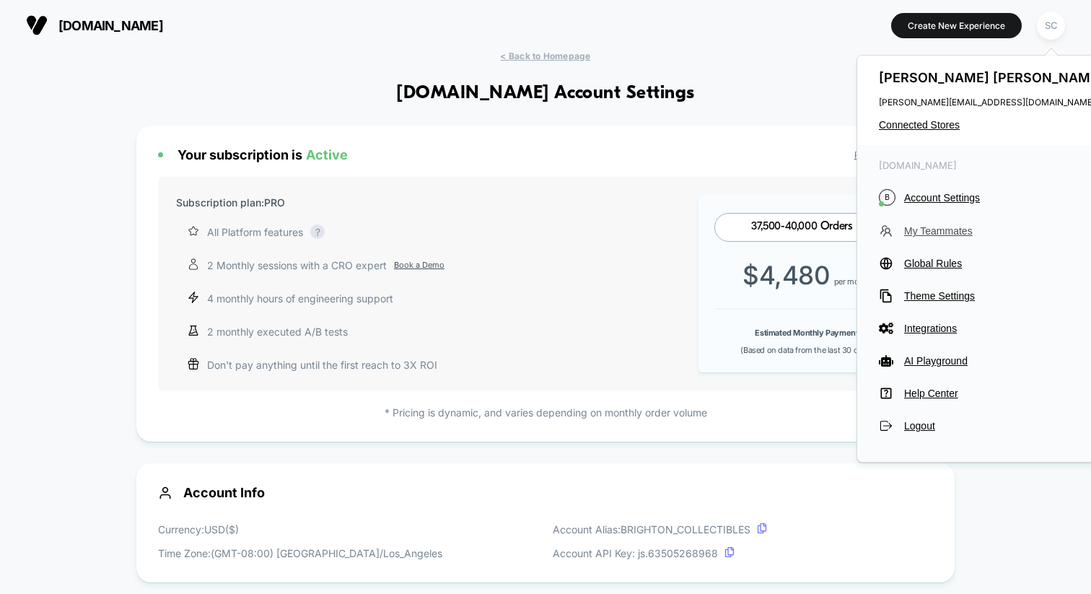
click at [916, 228] on span "My Teammates" at bounding box center [1005, 231] width 203 height 12
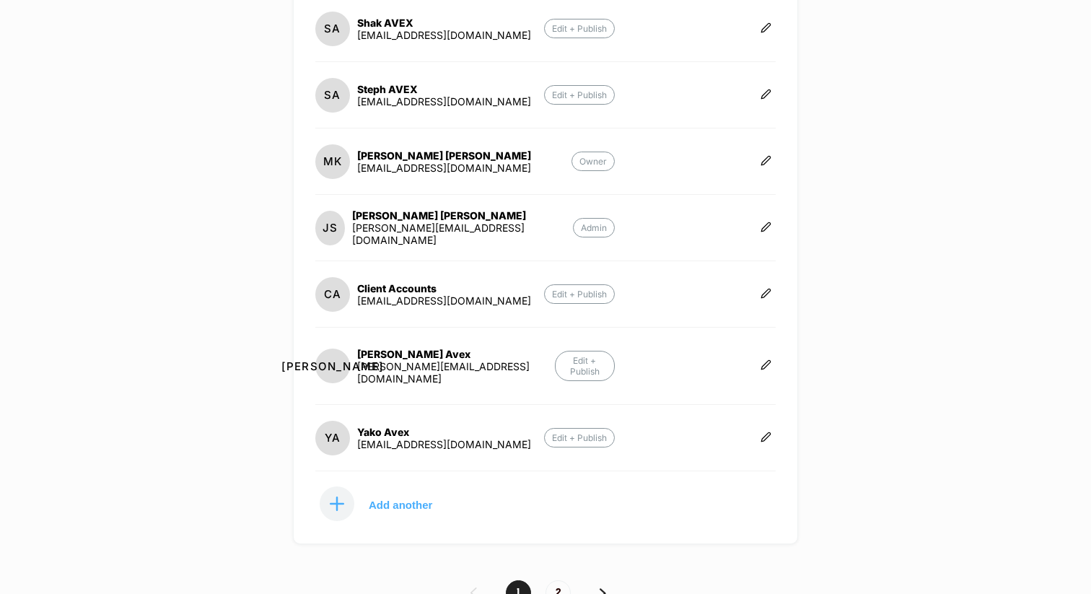
scroll to position [446, 0]
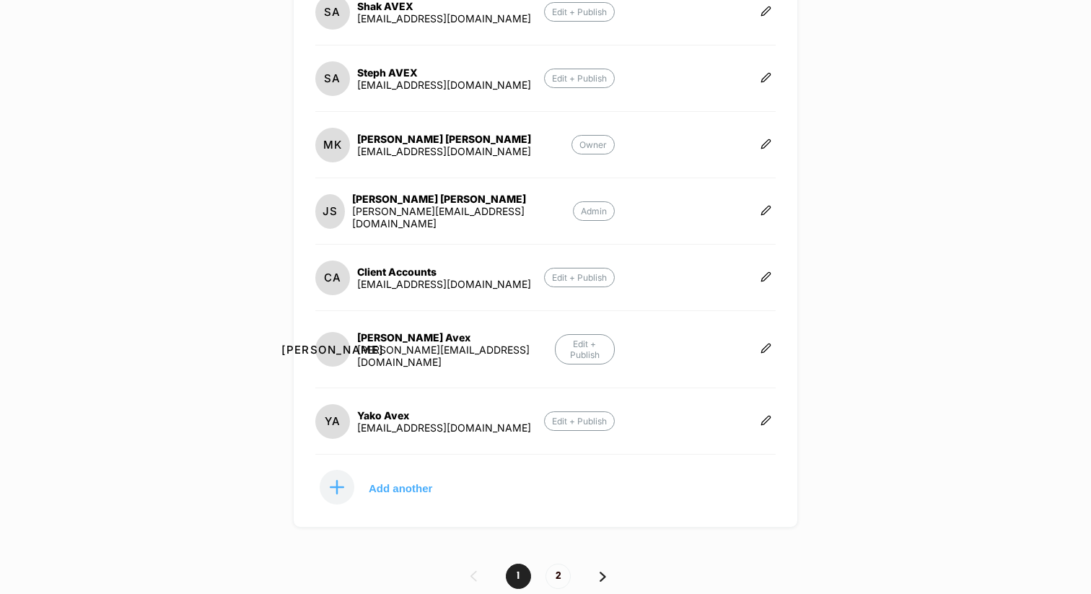
click at [464, 205] on div "jennifer@scruggsconsulting.com" at bounding box center [462, 217] width 221 height 25
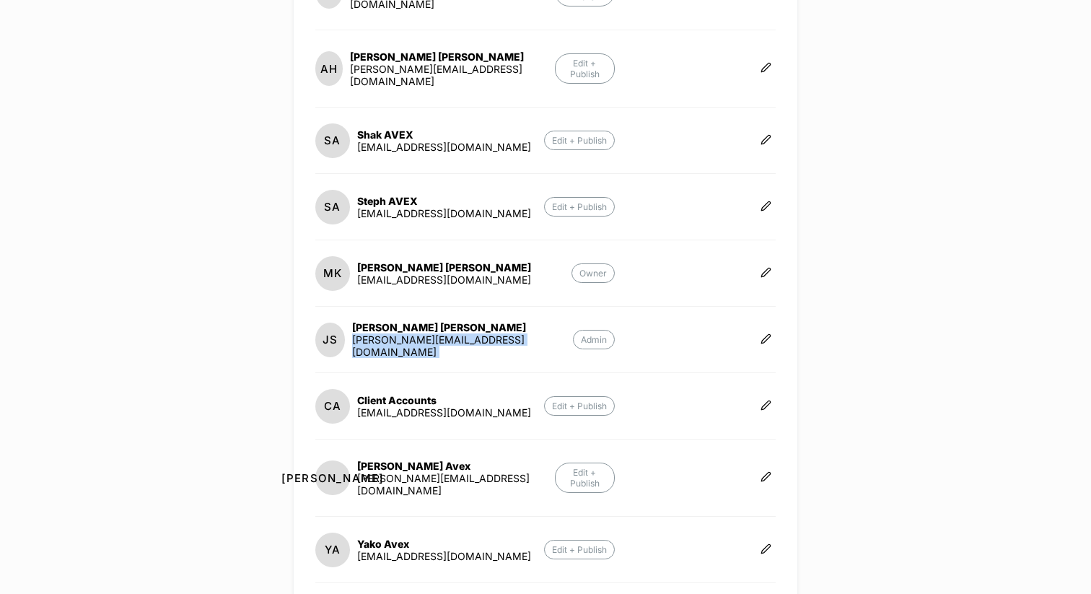
scroll to position [317, 0]
click at [457, 334] on div "jennifer@scruggsconsulting.com" at bounding box center [462, 346] width 221 height 25
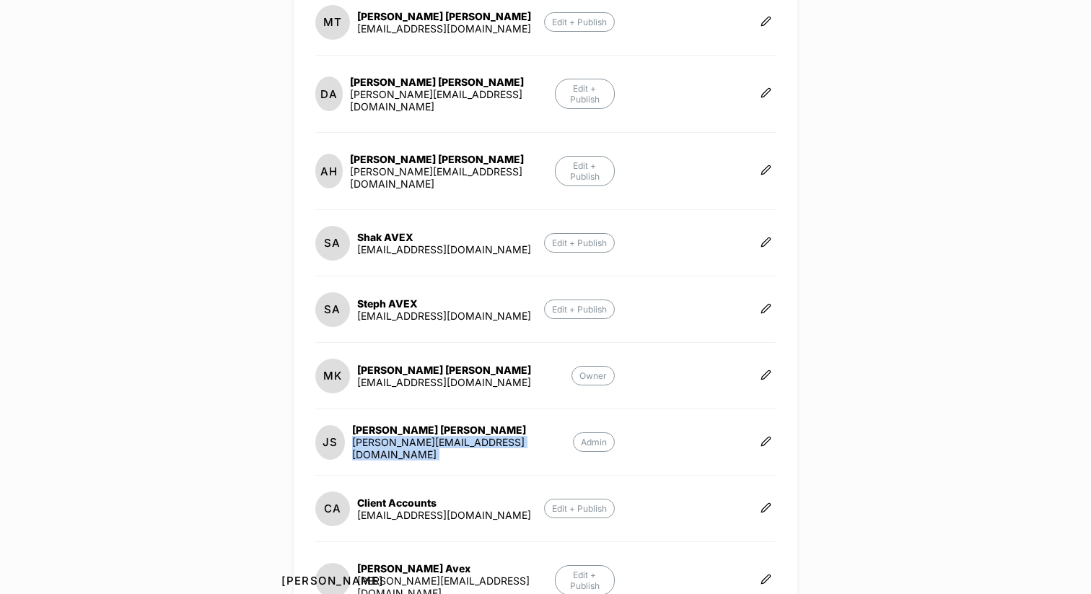
scroll to position [224, 0]
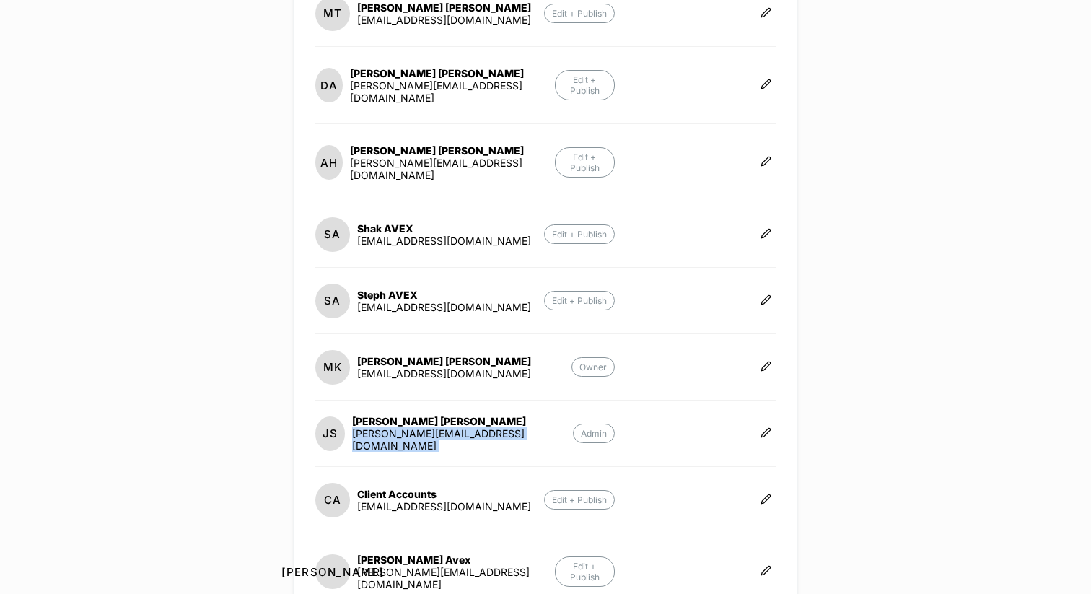
click at [412, 427] on div "jennifer@scruggsconsulting.com" at bounding box center [462, 439] width 221 height 25
click at [411, 367] on div "mkohl@brighton.com" at bounding box center [444, 373] width 174 height 12
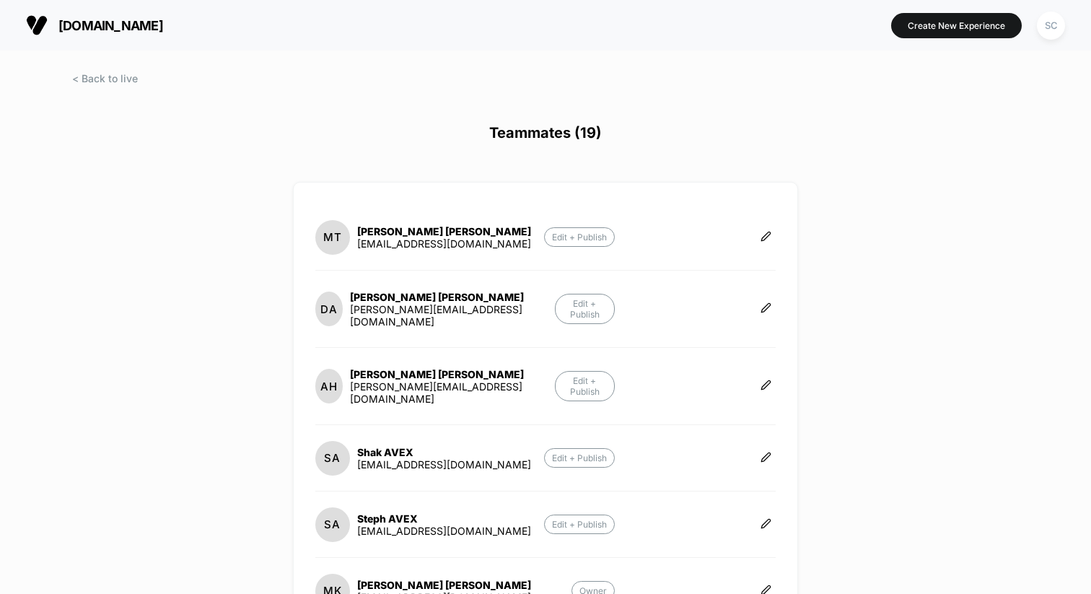
scroll to position [446, 0]
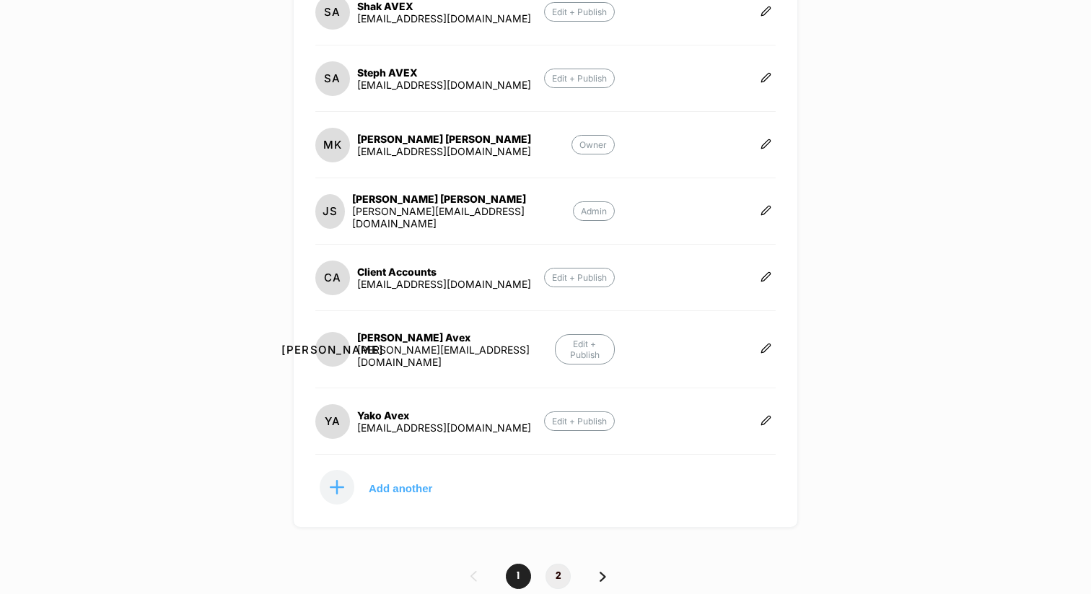
click at [560, 563] on span "2" at bounding box center [557, 575] width 25 height 25
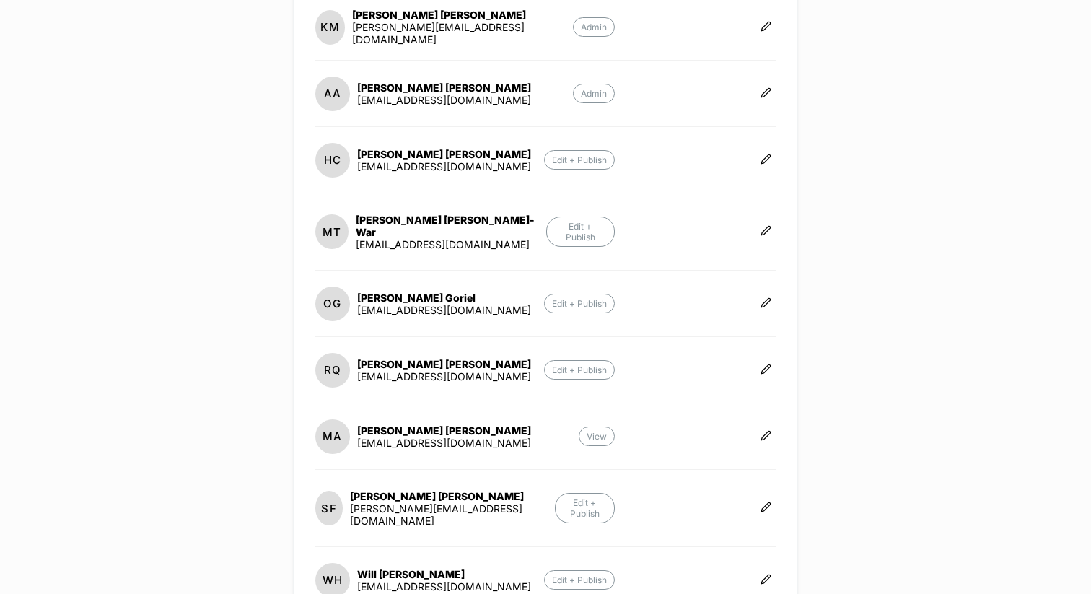
scroll to position [227, 0]
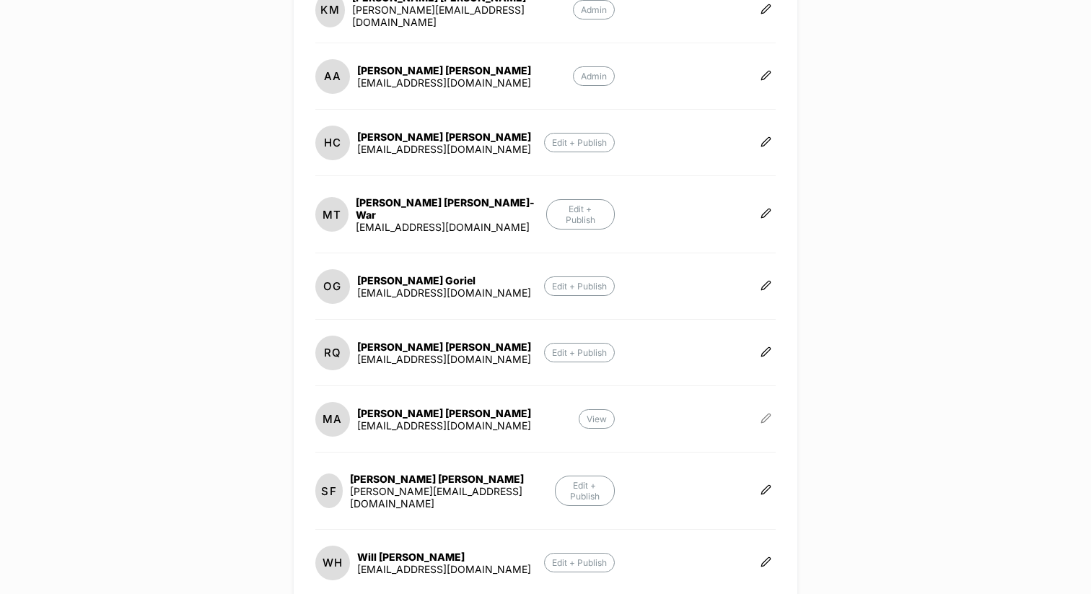
click at [763, 413] on icon at bounding box center [765, 418] width 11 height 11
click at [824, 392] on button "Edit Role" at bounding box center [837, 388] width 93 height 33
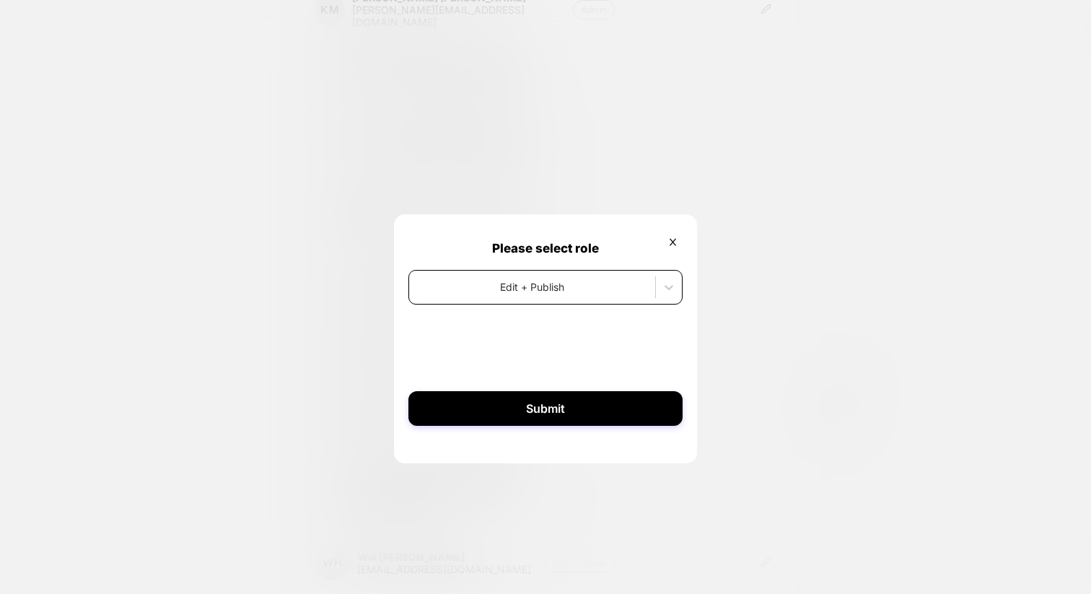
click at [506, 302] on div "Edit + Publish" at bounding box center [545, 287] width 274 height 35
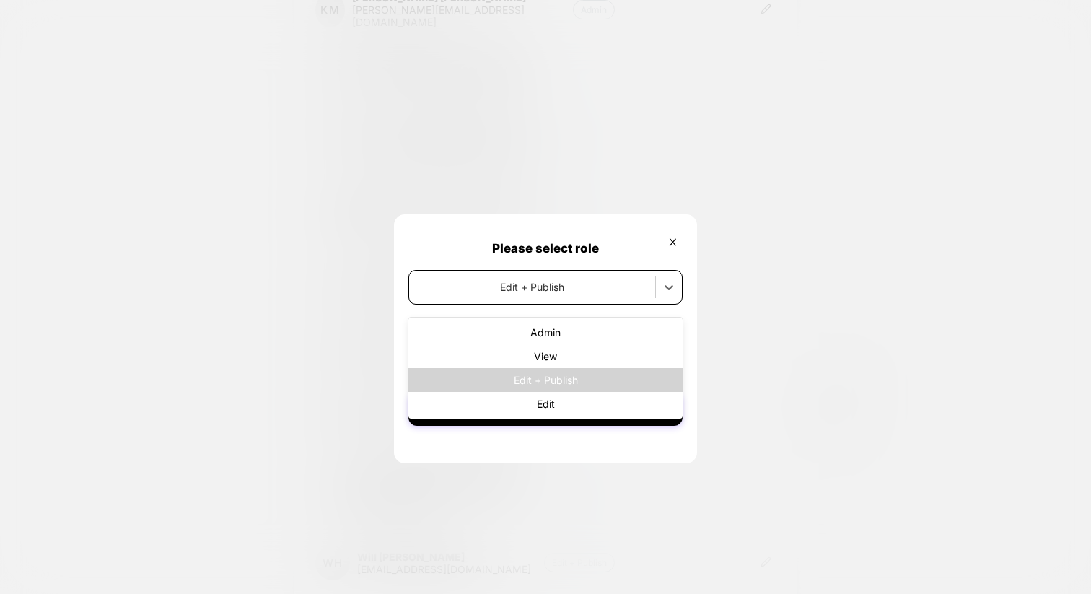
click at [506, 302] on div "Edit + Publish" at bounding box center [545, 287] width 274 height 35
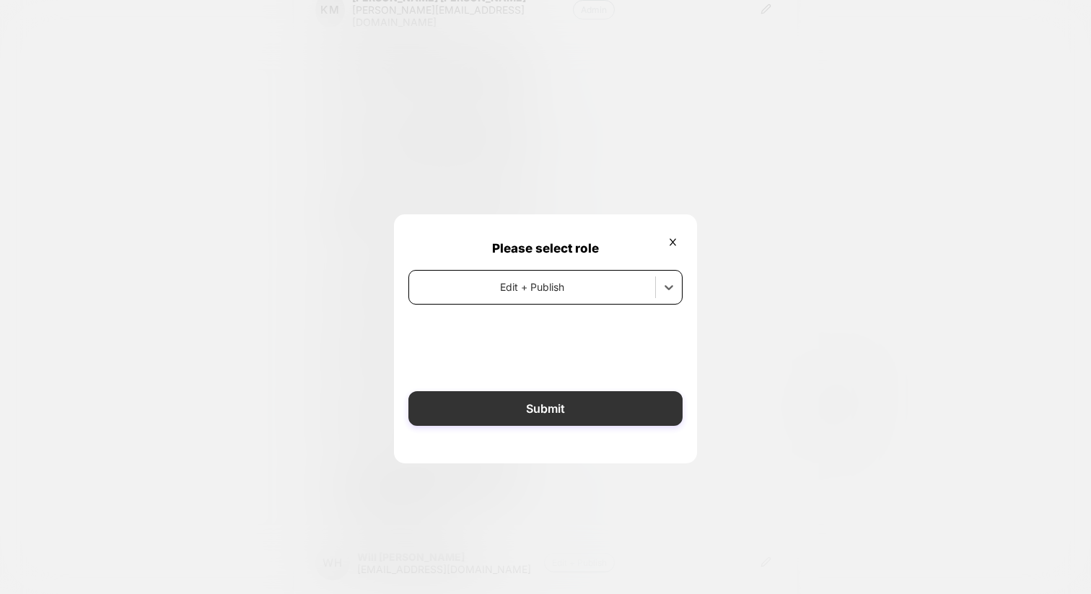
click at [509, 405] on button "Submit" at bounding box center [545, 408] width 274 height 35
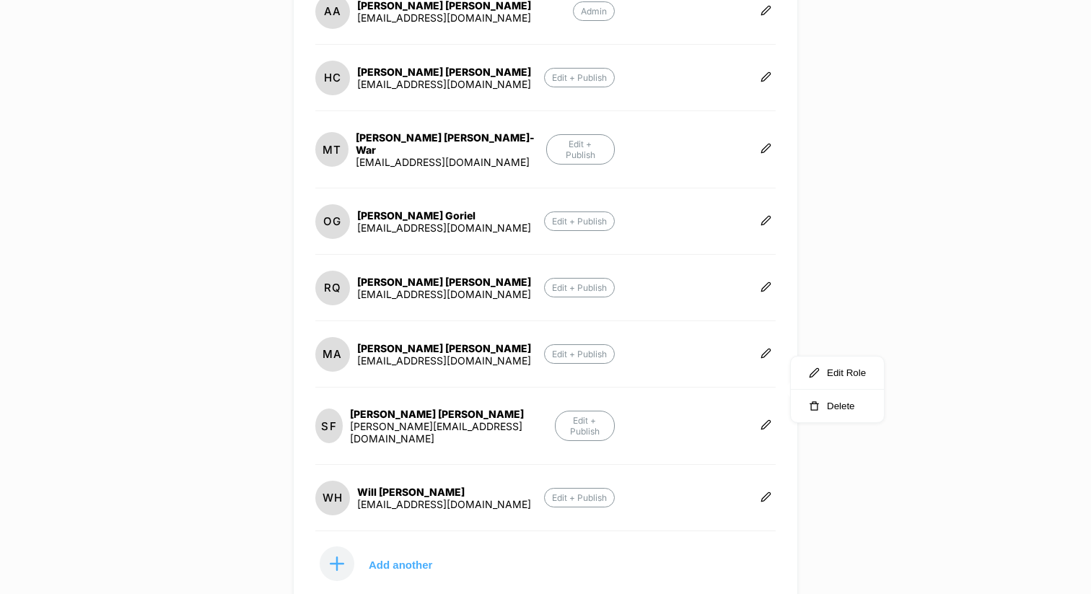
scroll to position [294, 0]
click at [848, 193] on div "brighton.com Create New Experience SC Teammates (19) KM Kate Moore kate@scruggs…" at bounding box center [545, 297] width 1091 height 594
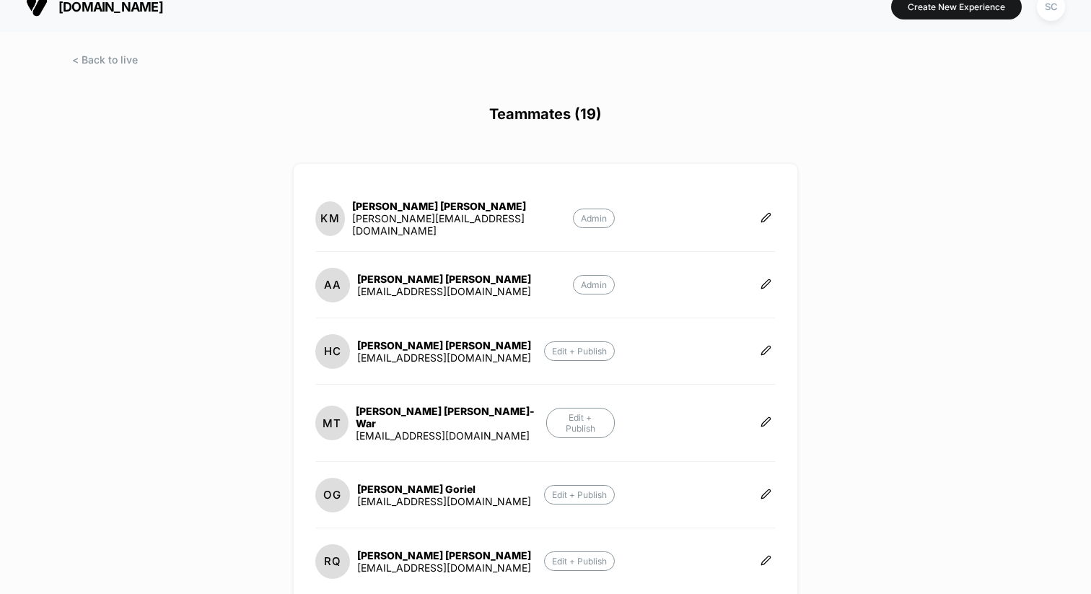
scroll to position [0, 0]
